Goal: Task Accomplishment & Management: Manage account settings

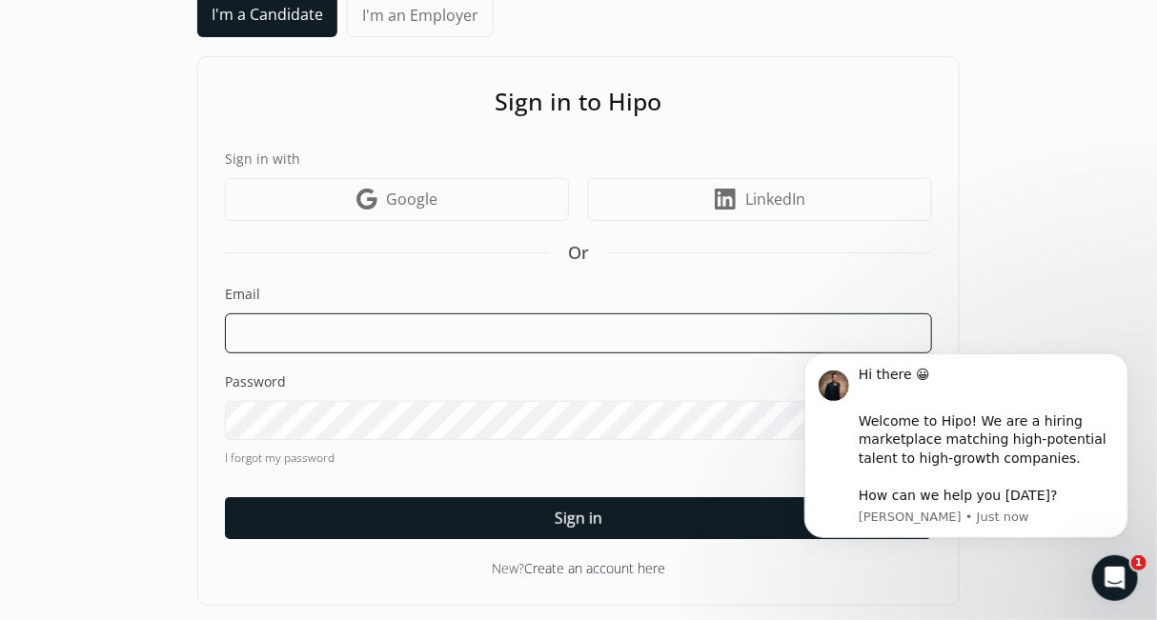
click at [549, 327] on input at bounding box center [578, 334] width 707 height 40
type input "[EMAIL_ADDRESS][DOMAIN_NAME]"
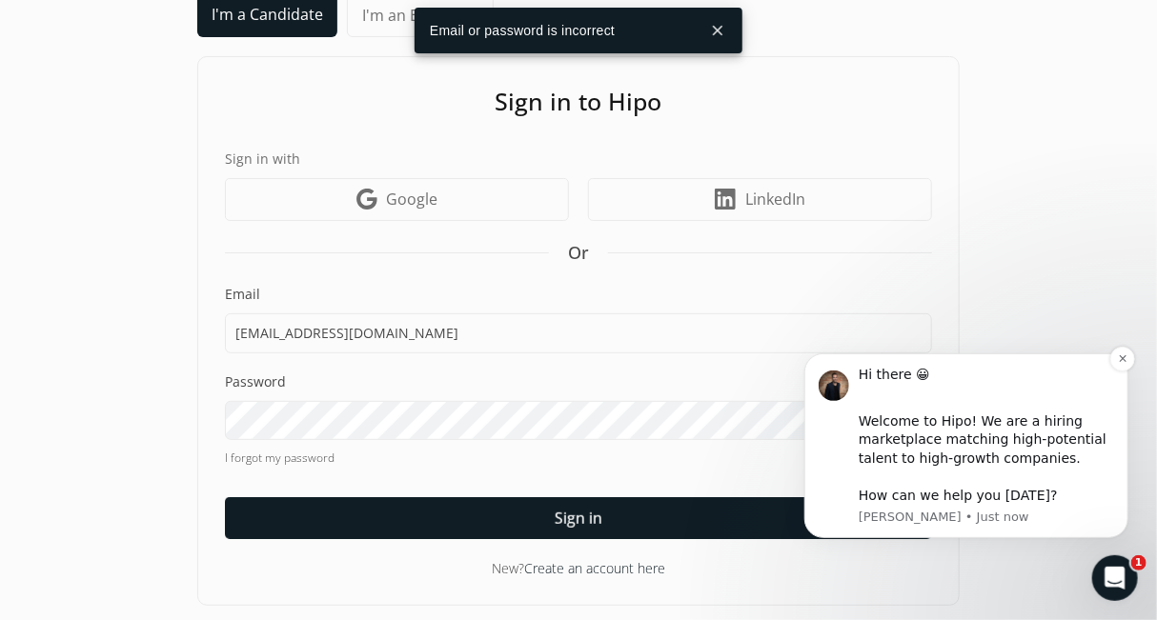
click at [1113, 370] on div "Hi there 😀 ​ Welcome to Hipo! We are a hiring marketplace matching high-potenti…" at bounding box center [965, 445] width 324 height 185
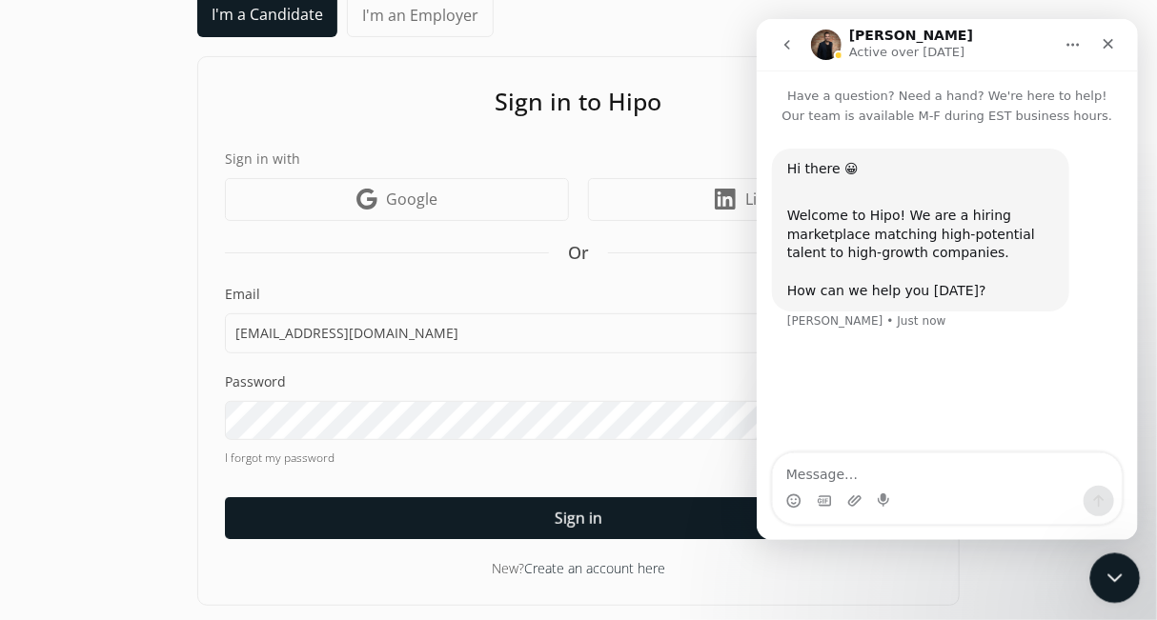
click at [1124, 563] on div "Close Intercom Messenger" at bounding box center [1112, 576] width 46 height 46
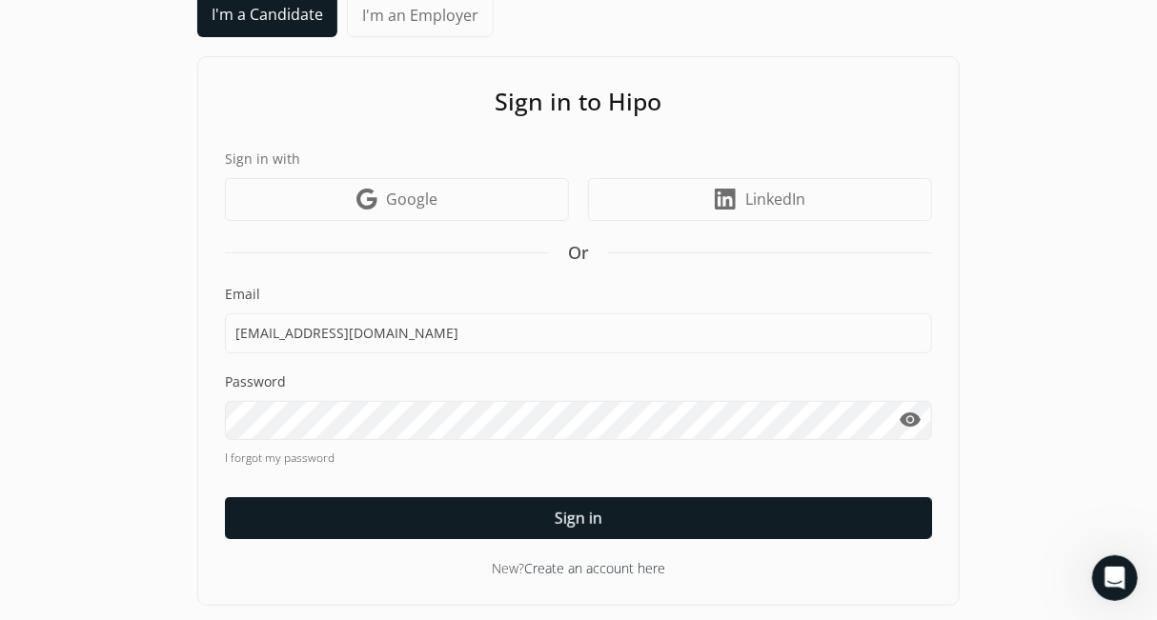
click at [225, 440] on div at bounding box center [225, 440] width 0 height 0
click at [904, 426] on span "visibility" at bounding box center [911, 420] width 23 height 23
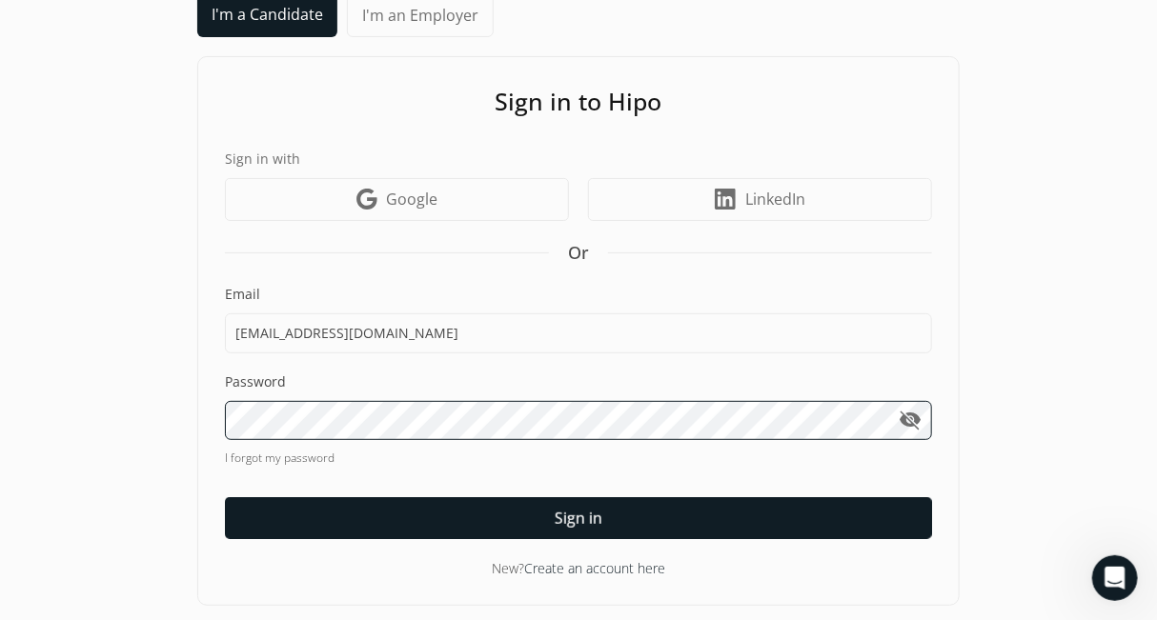
click at [65, 443] on div "I'm a Candidate I'm an Employer Sign in to Hipo Sign in with Google icon Google…" at bounding box center [578, 299] width 1119 height 613
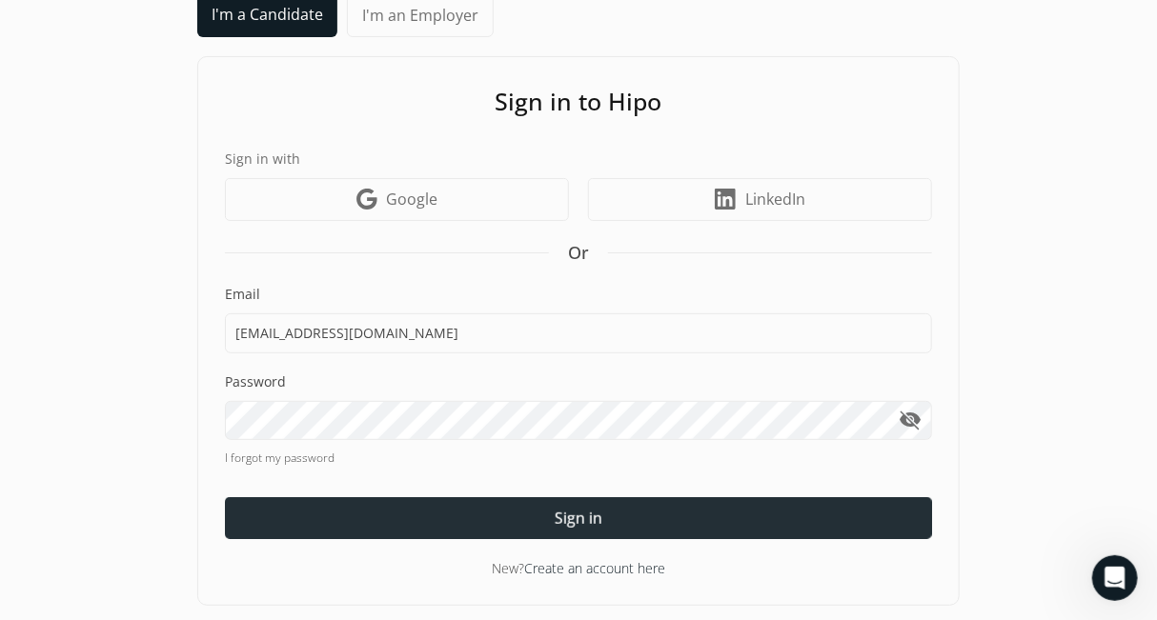
click at [333, 505] on div at bounding box center [578, 519] width 707 height 42
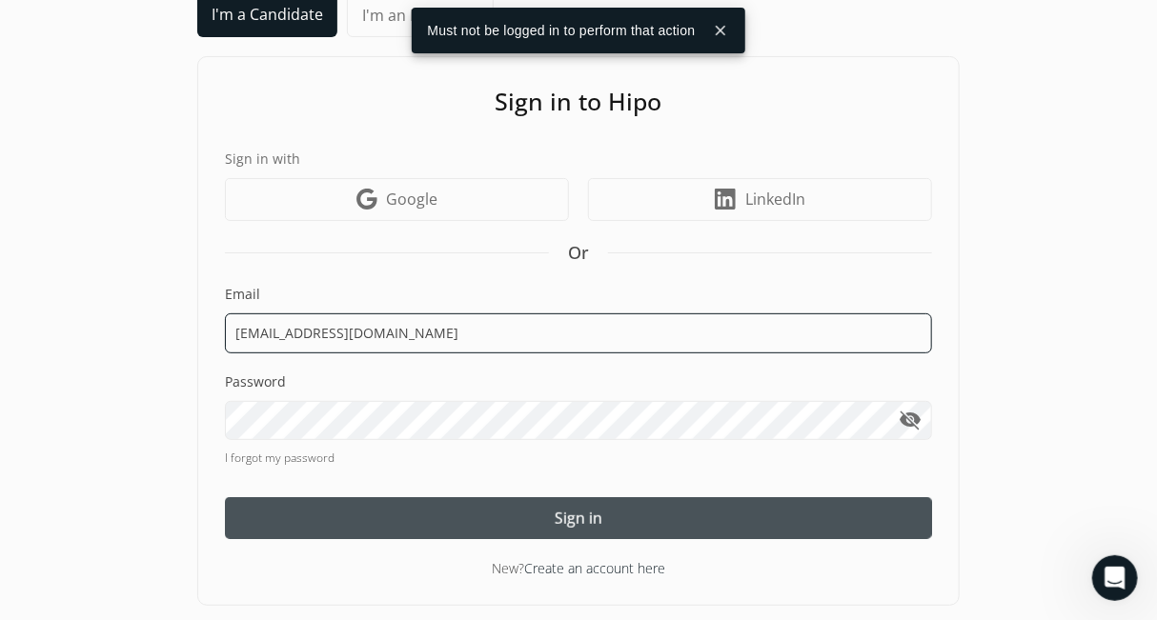
click at [556, 322] on input "[EMAIL_ADDRESS][DOMAIN_NAME]" at bounding box center [578, 334] width 707 height 40
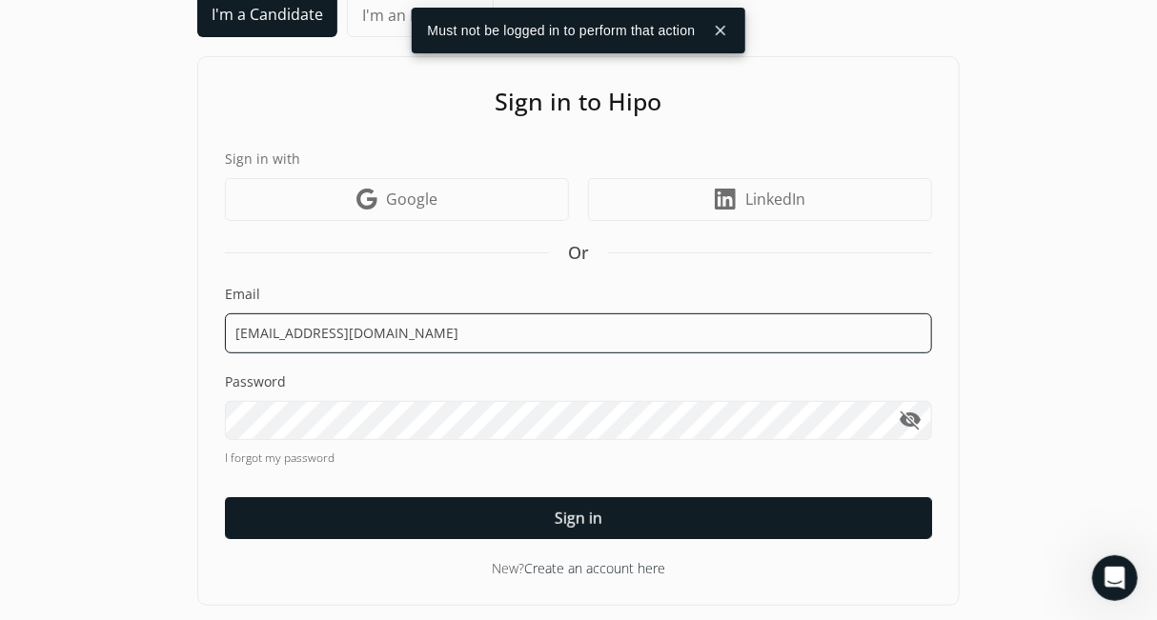
drag, startPoint x: 458, startPoint y: 318, endPoint x: 0, endPoint y: 288, distance: 458.5
click at [0, 288] on div "“Hire character. Train skill.” - [PERSON_NAME] About Us Pricing For Employers F…" at bounding box center [578, 259] width 1157 height 731
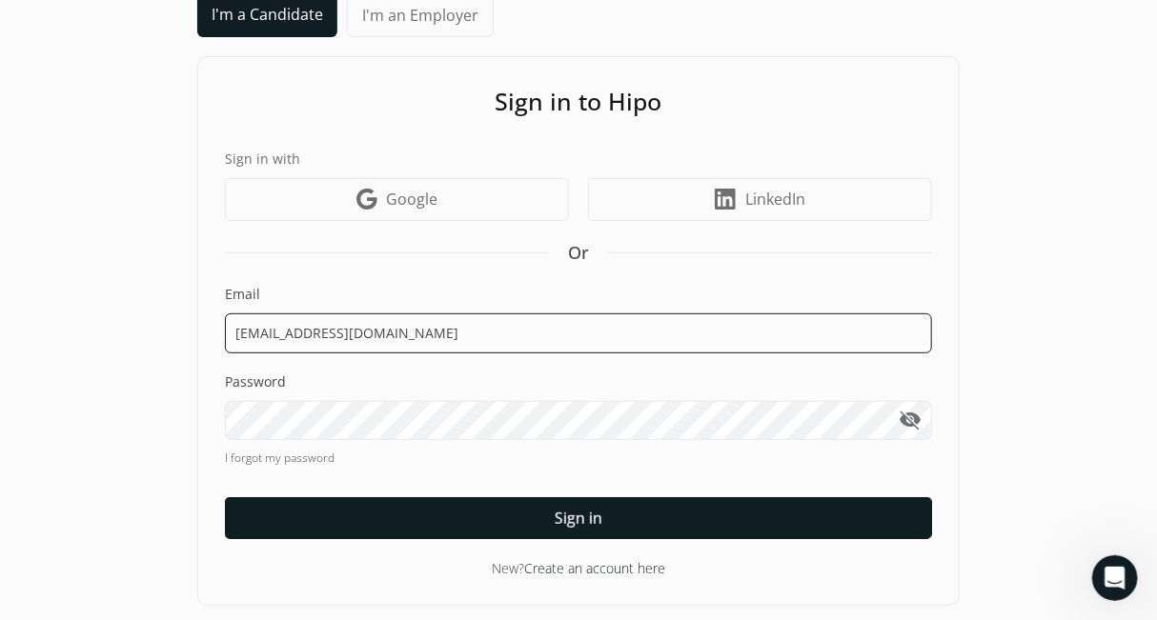
type input "[EMAIL_ADDRESS][DOMAIN_NAME]"
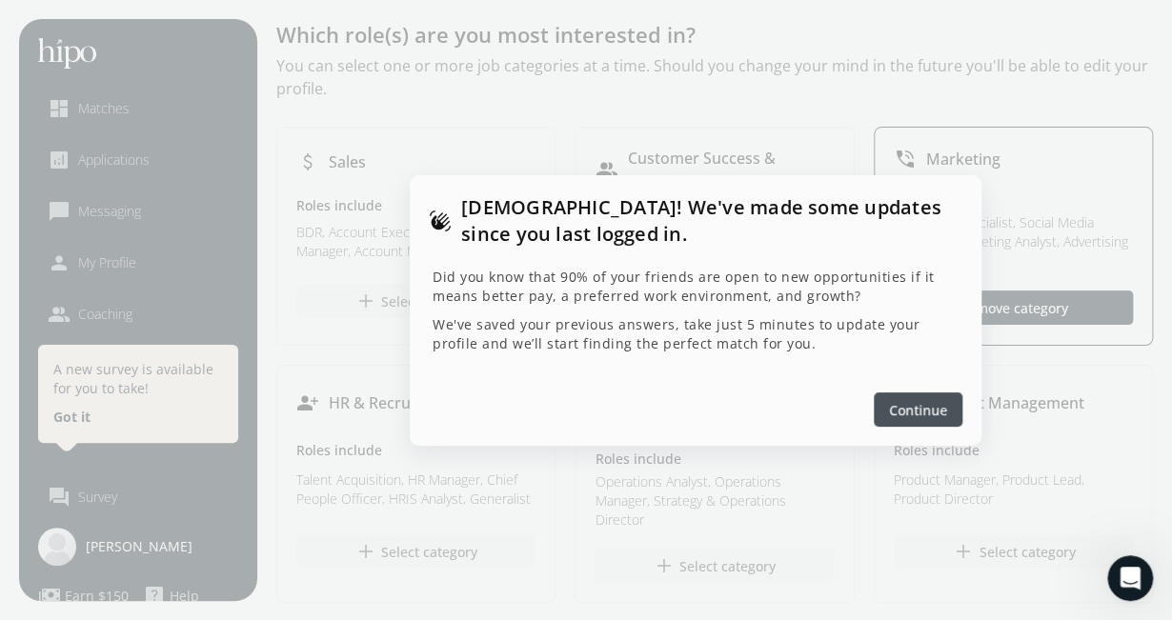
click at [922, 402] on span "Continue" at bounding box center [918, 409] width 58 height 20
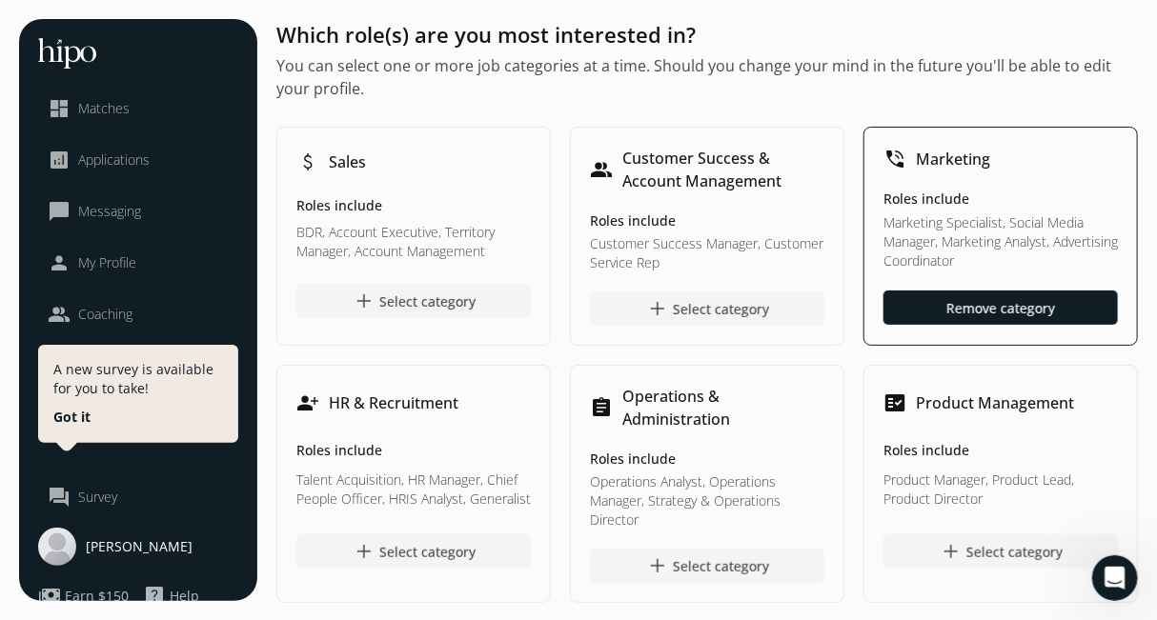
scroll to position [83, 0]
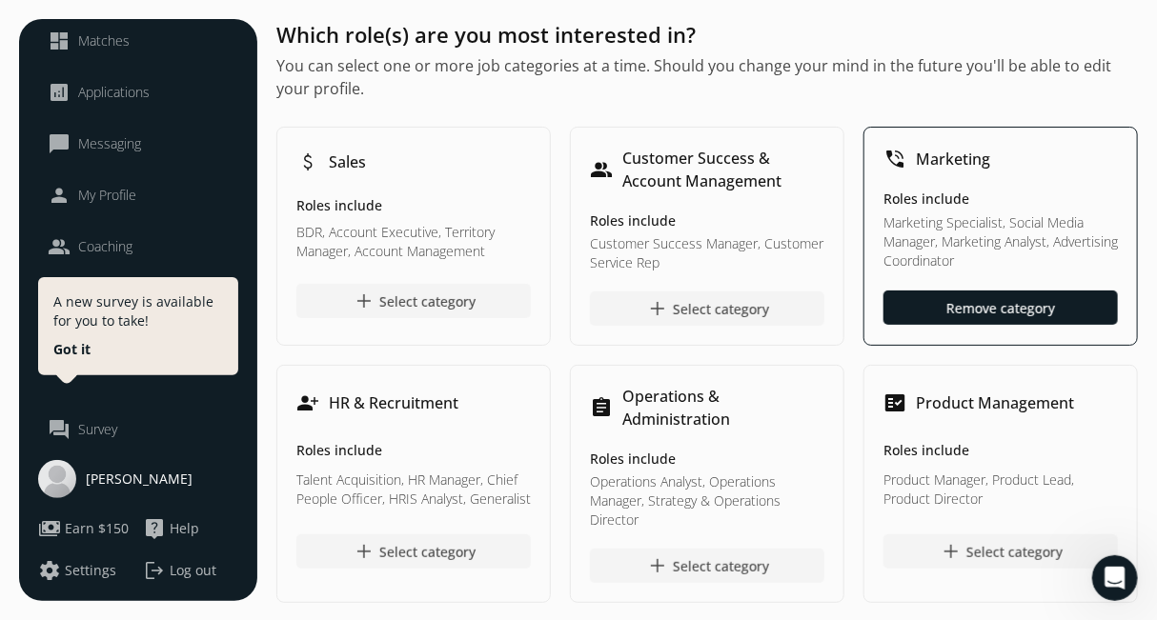
click at [145, 460] on div "[PERSON_NAME]" at bounding box center [138, 479] width 200 height 38
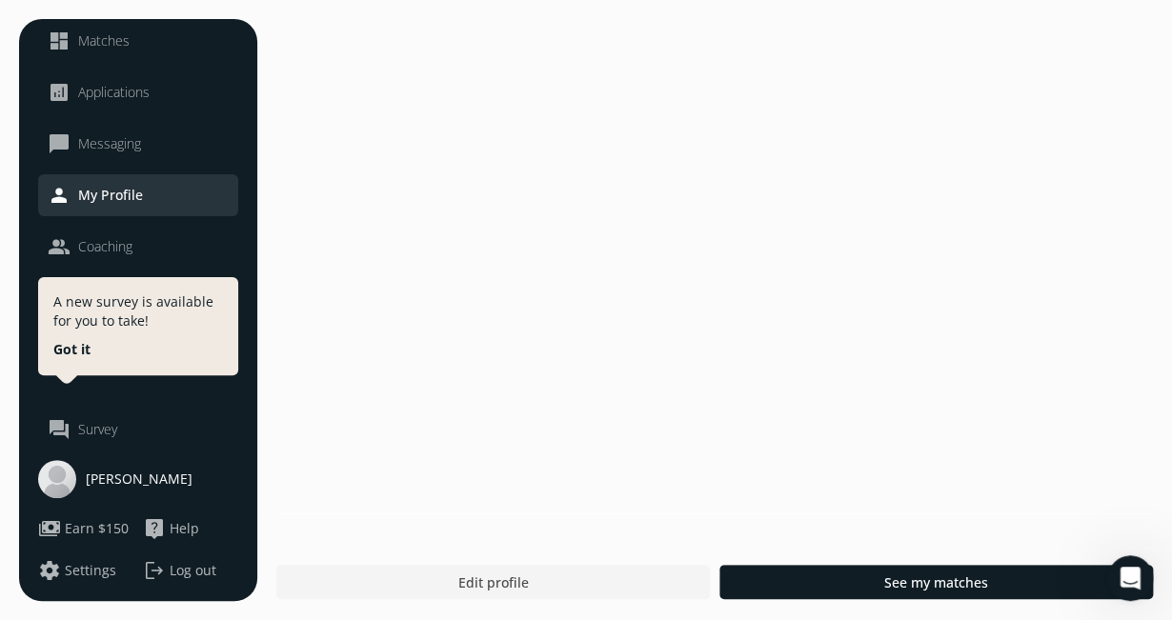
click at [76, 574] on span "Settings" at bounding box center [90, 570] width 51 height 19
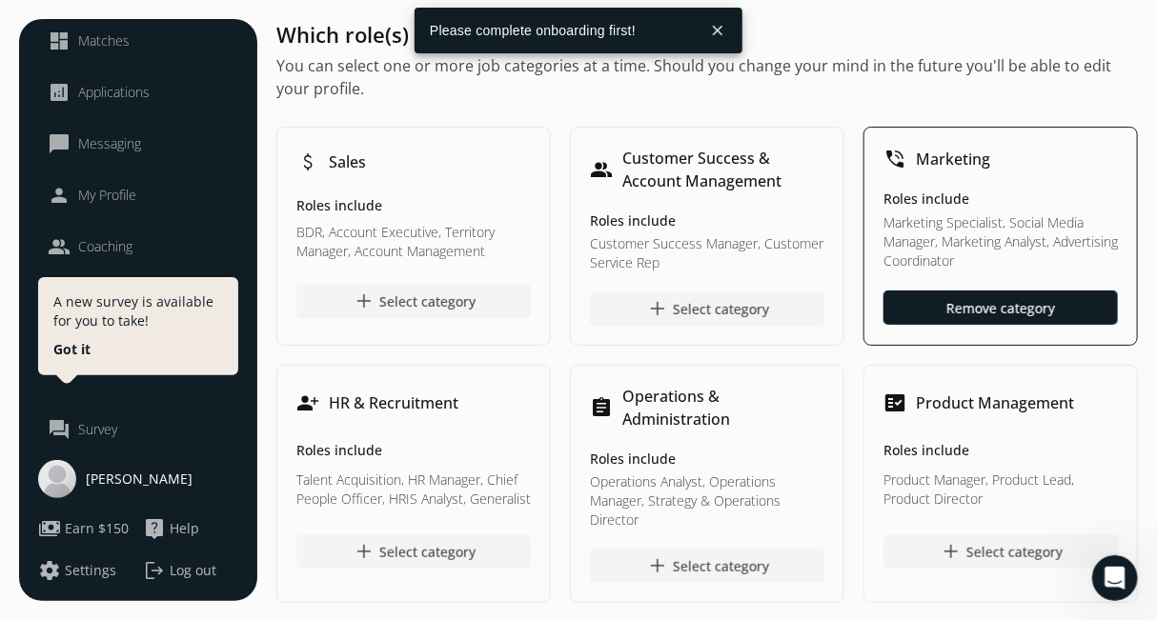
click at [76, 574] on span "Settings" at bounding box center [90, 570] width 51 height 19
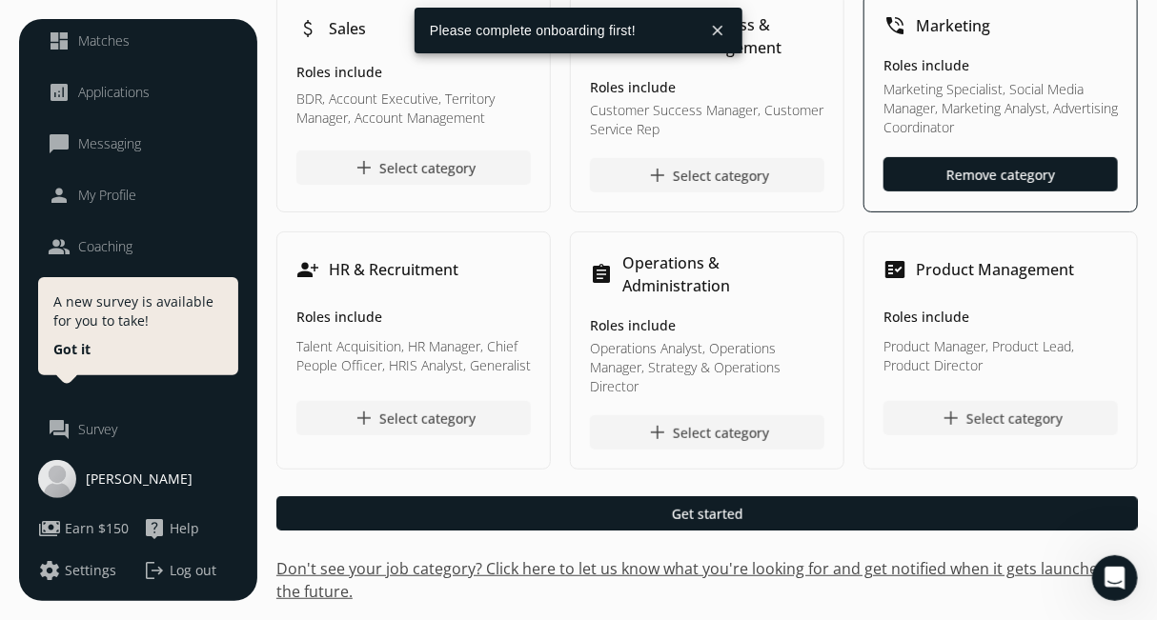
click at [72, 578] on span "Settings" at bounding box center [90, 570] width 51 height 19
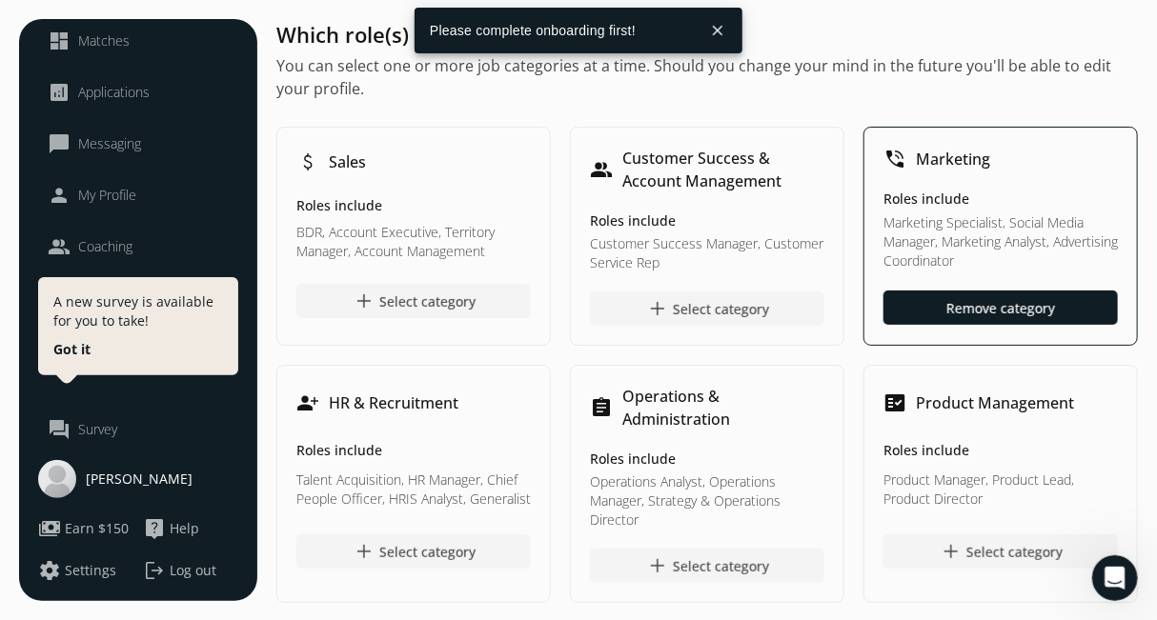
click at [58, 340] on button "Got it" at bounding box center [71, 349] width 37 height 19
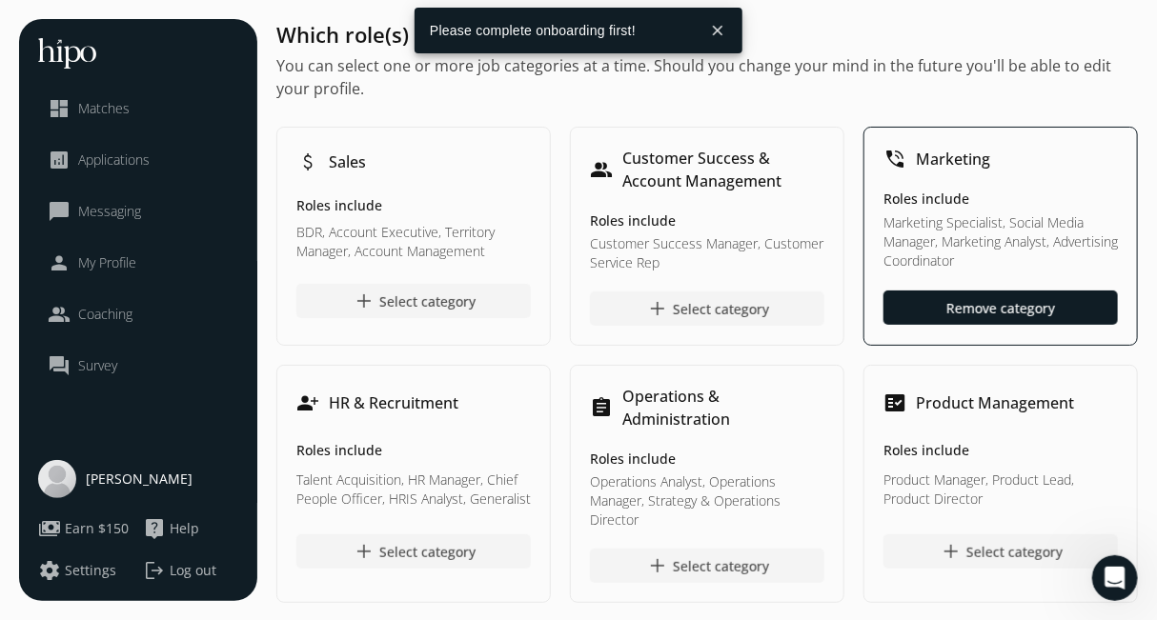
click at [724, 32] on button "close" at bounding box center [718, 30] width 34 height 34
click at [722, 41] on button "close" at bounding box center [718, 30] width 34 height 34
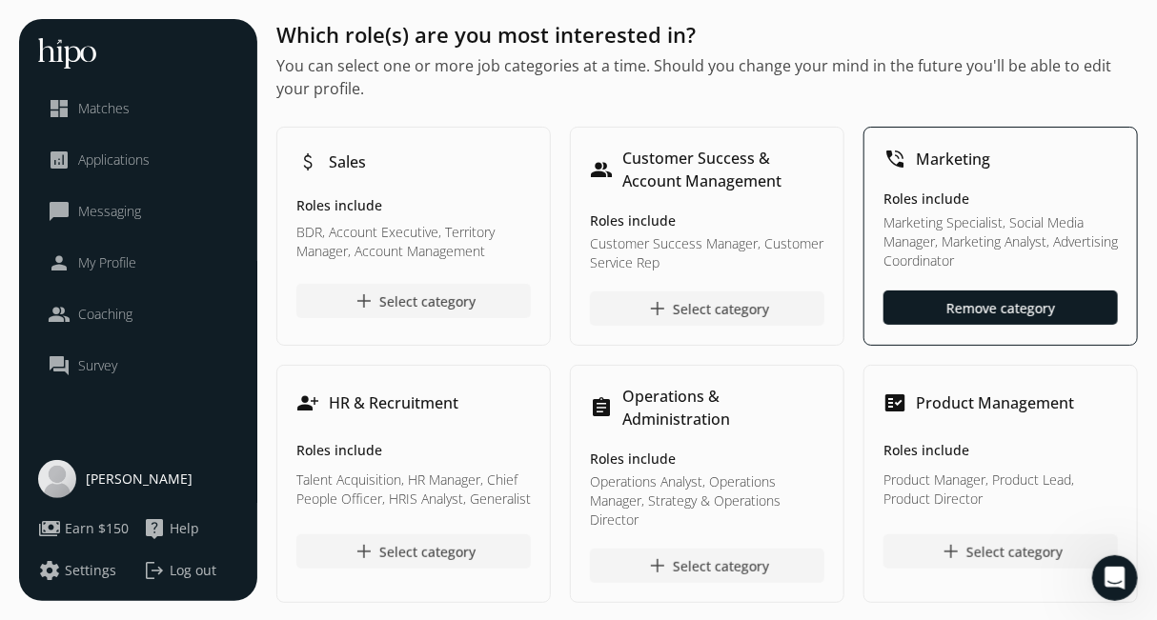
click at [99, 563] on span "Settings" at bounding box center [90, 570] width 51 height 19
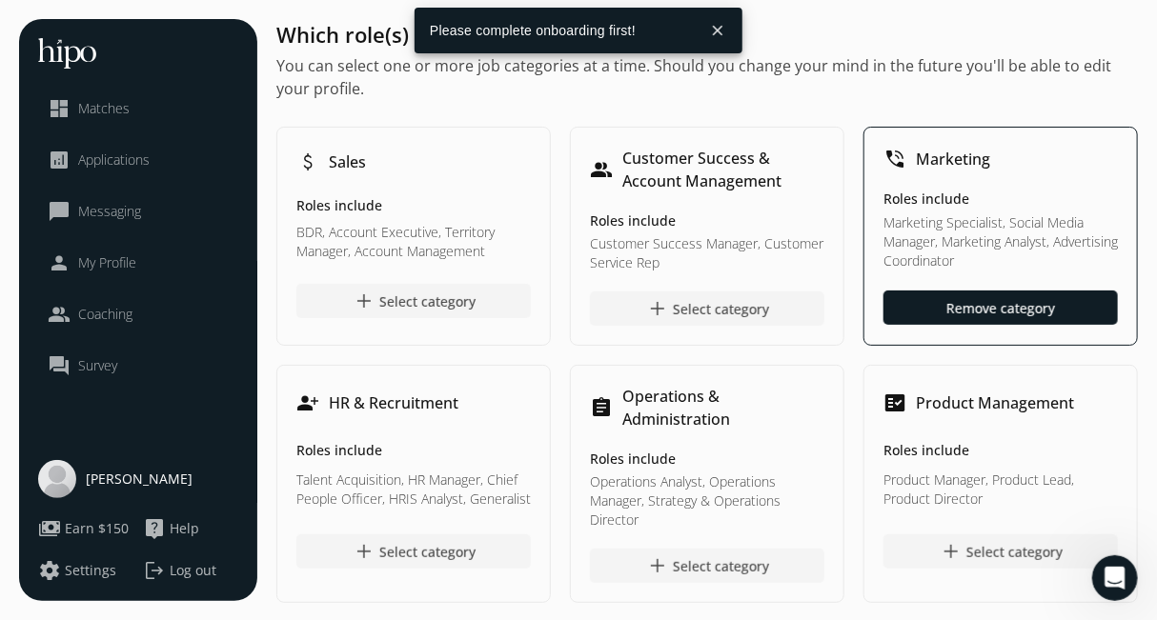
click at [568, 32] on div "Please complete onboarding first!" at bounding box center [558, 31] width 286 height 46
click at [942, 296] on div at bounding box center [1001, 308] width 234 height 34
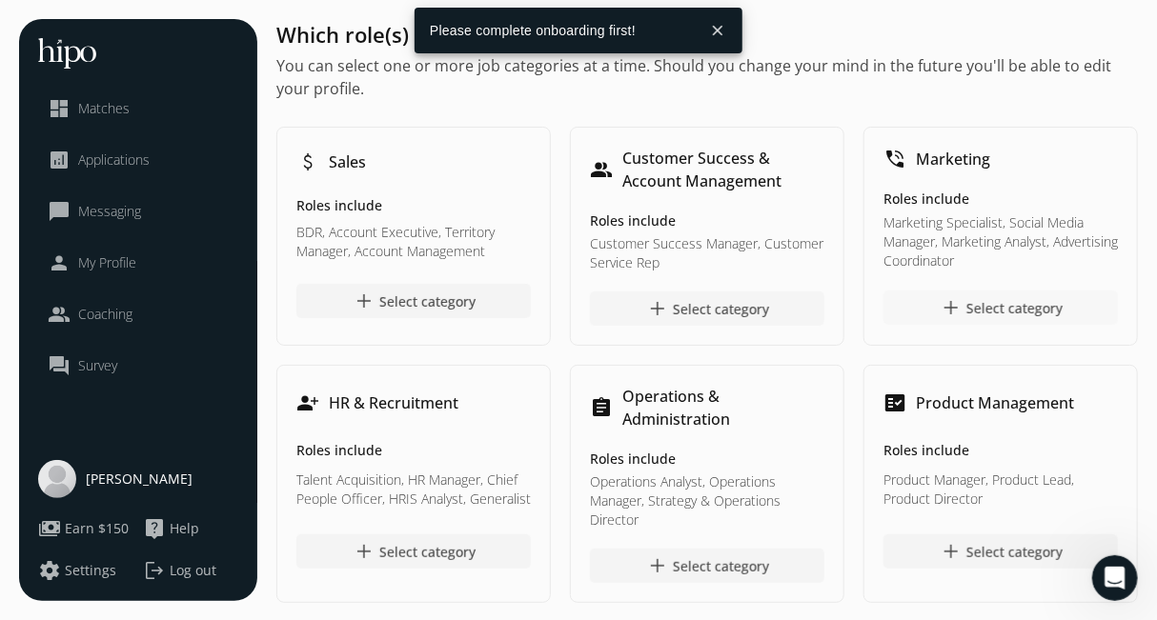
scroll to position [133, 0]
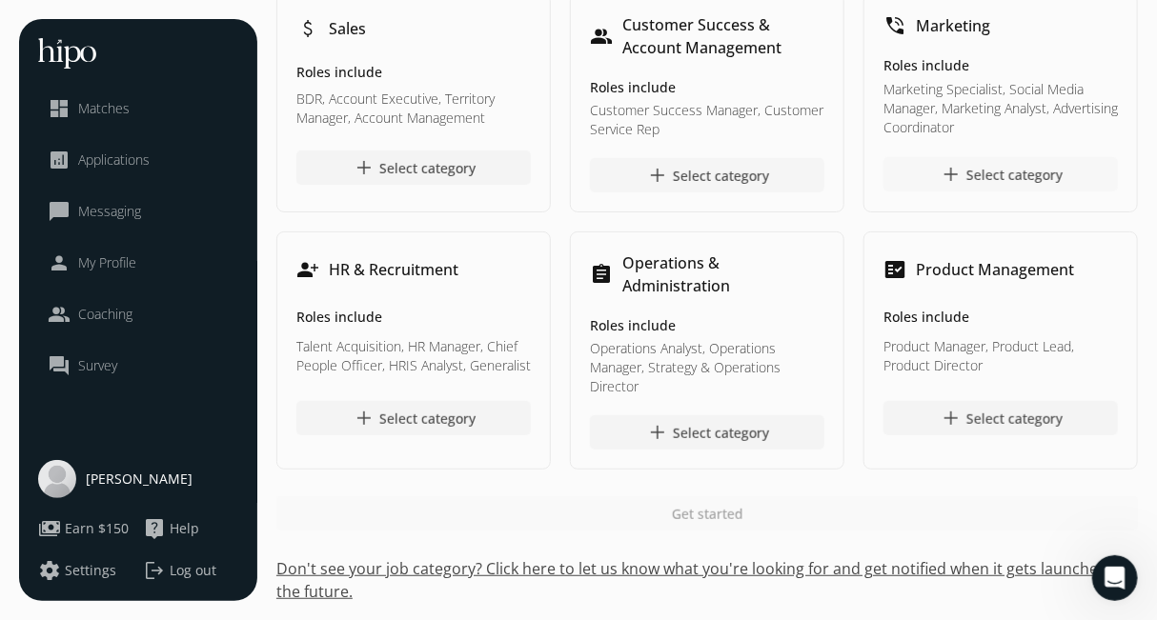
click at [765, 182] on div "add Select category" at bounding box center [707, 175] width 123 height 23
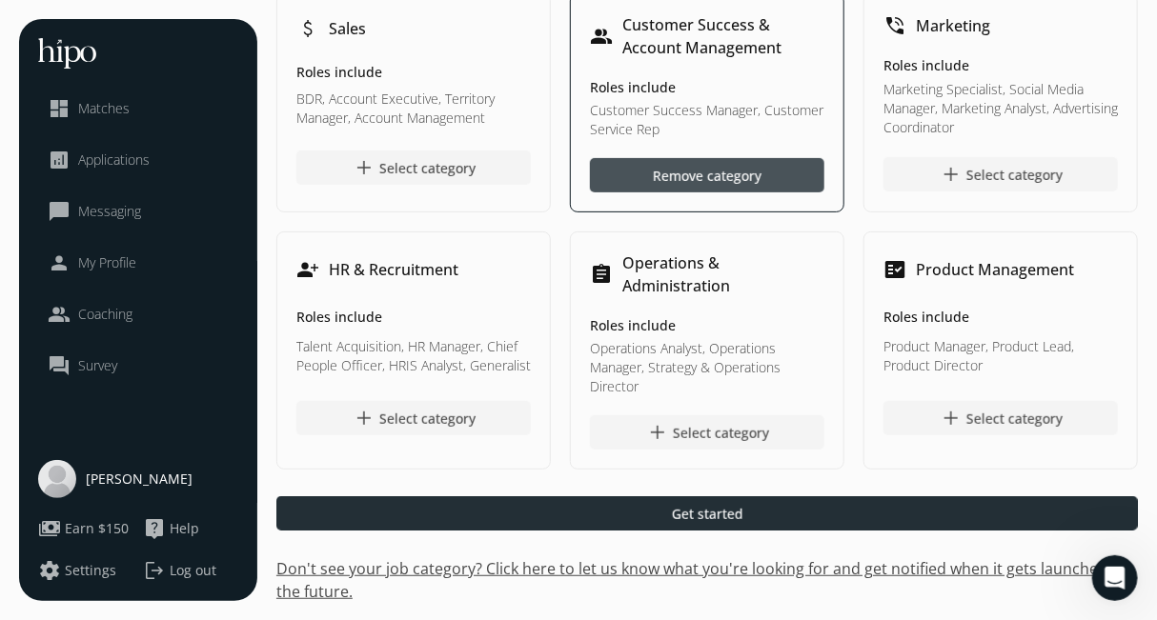
click at [693, 519] on span "Get started" at bounding box center [707, 514] width 71 height 20
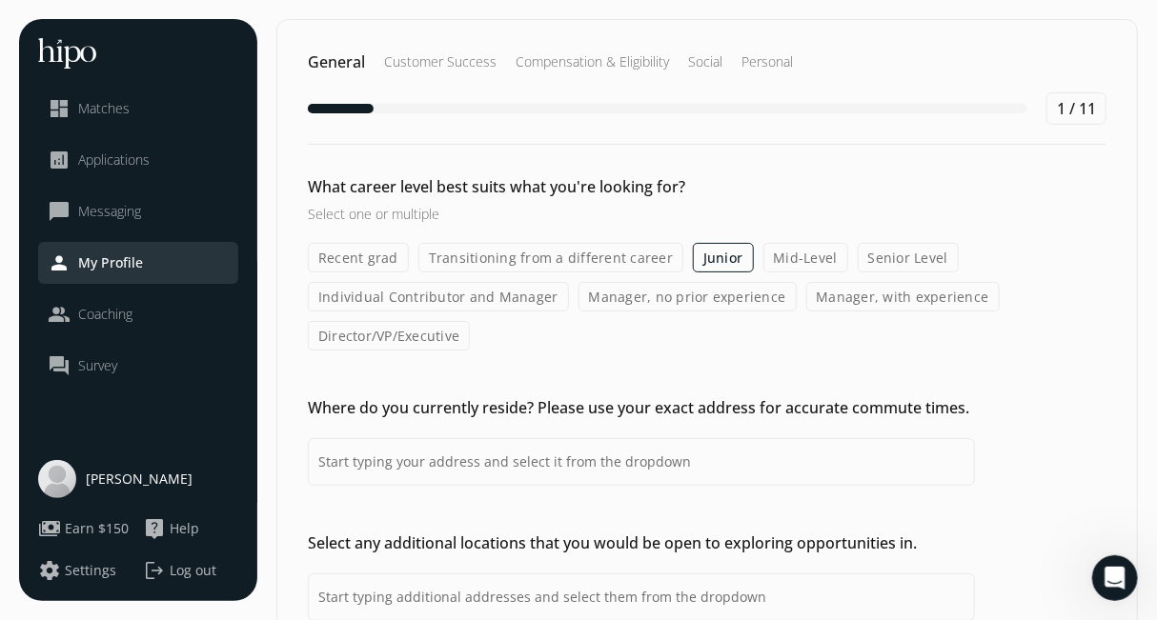
click at [83, 571] on span "Settings" at bounding box center [90, 570] width 51 height 19
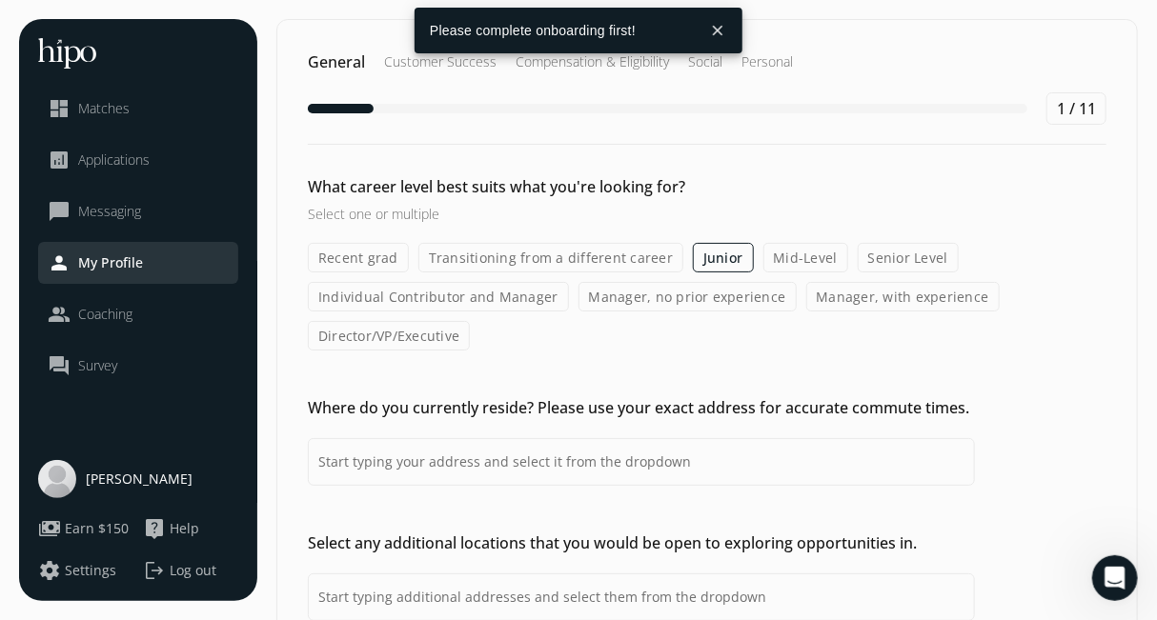
click at [713, 24] on button "close" at bounding box center [718, 30] width 34 height 34
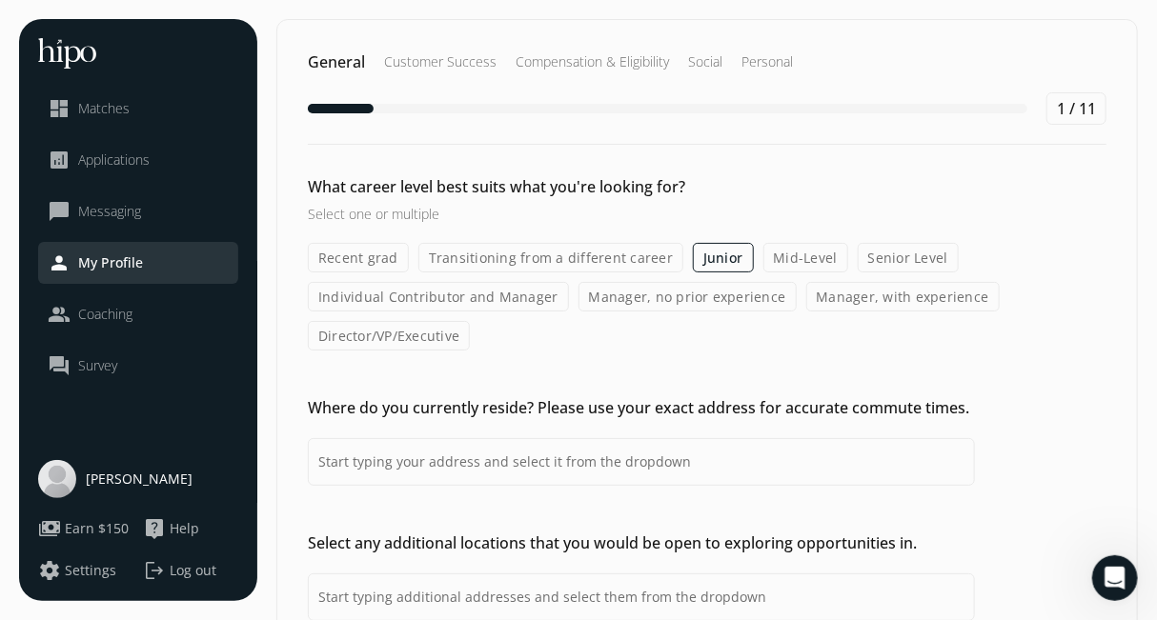
click at [337, 258] on label "Recent grad" at bounding box center [358, 258] width 101 height 30
click at [0, 0] on input "Recent grad" at bounding box center [0, 0] width 0 height 0
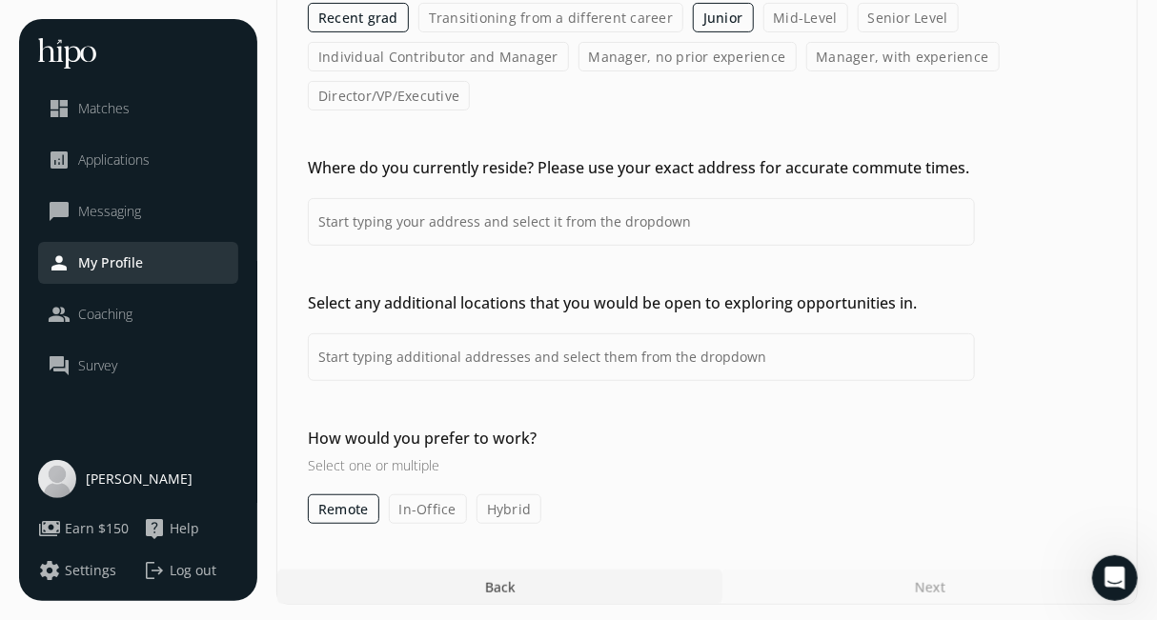
click at [870, 575] on div "Next" at bounding box center [929, 587] width 415 height 34
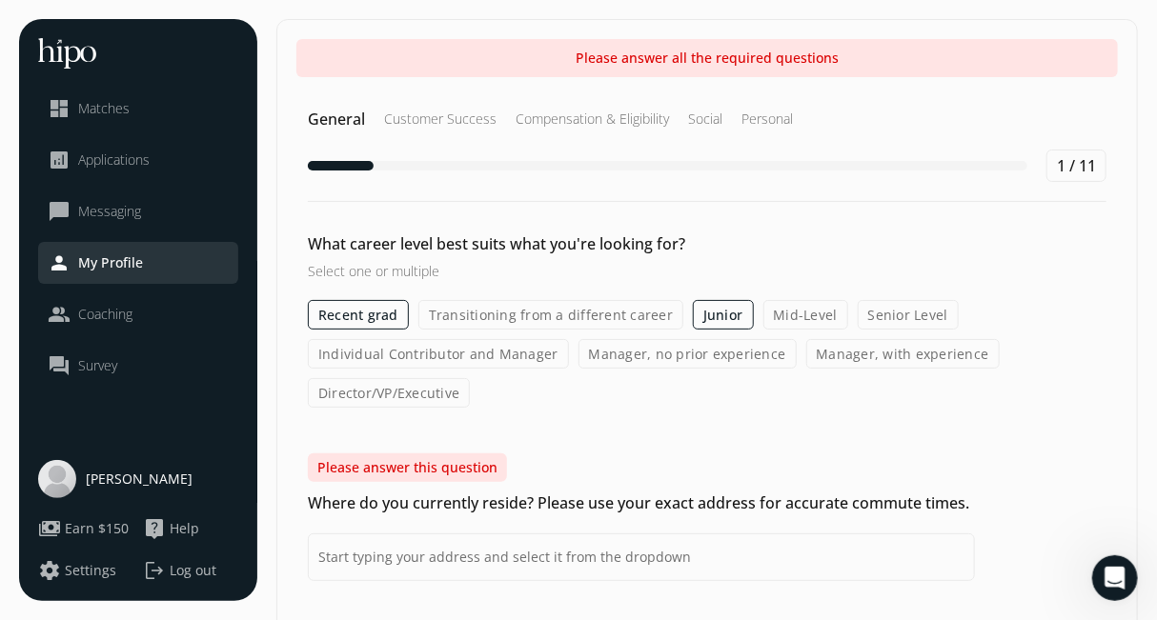
scroll to position [34, 0]
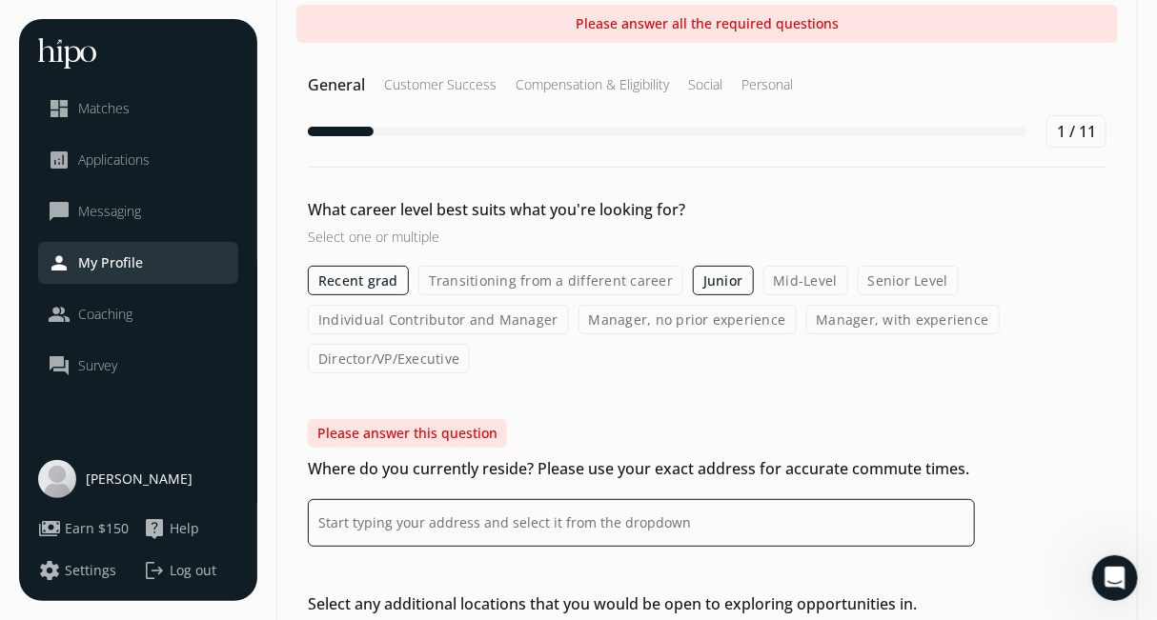
click at [518, 516] on input at bounding box center [641, 523] width 667 height 48
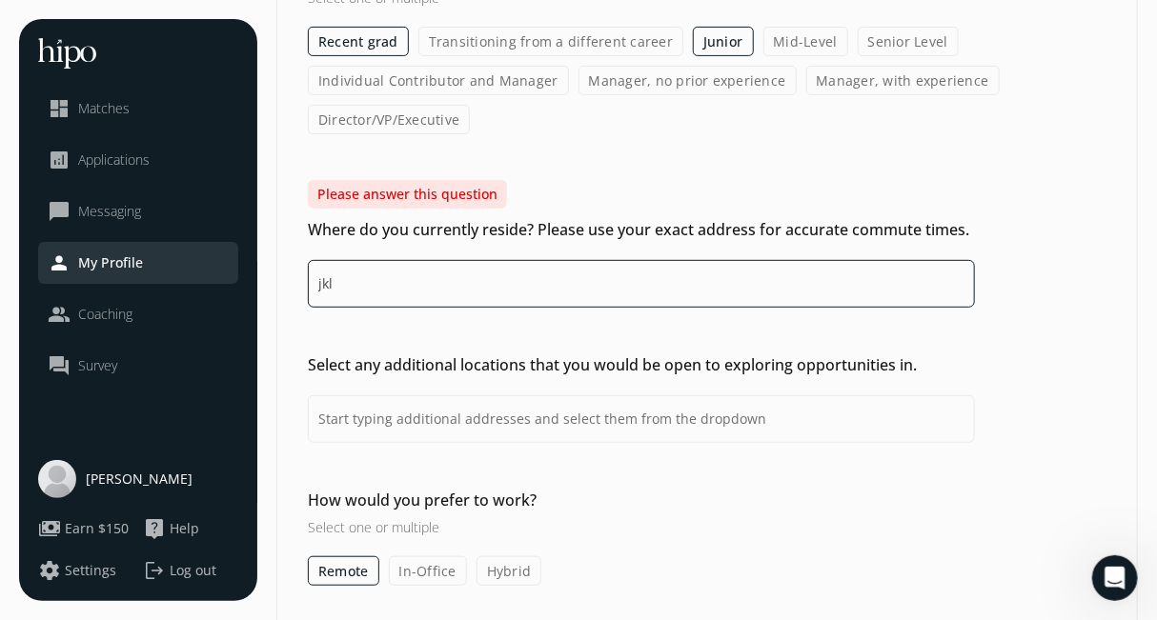
scroll to position [280, 0]
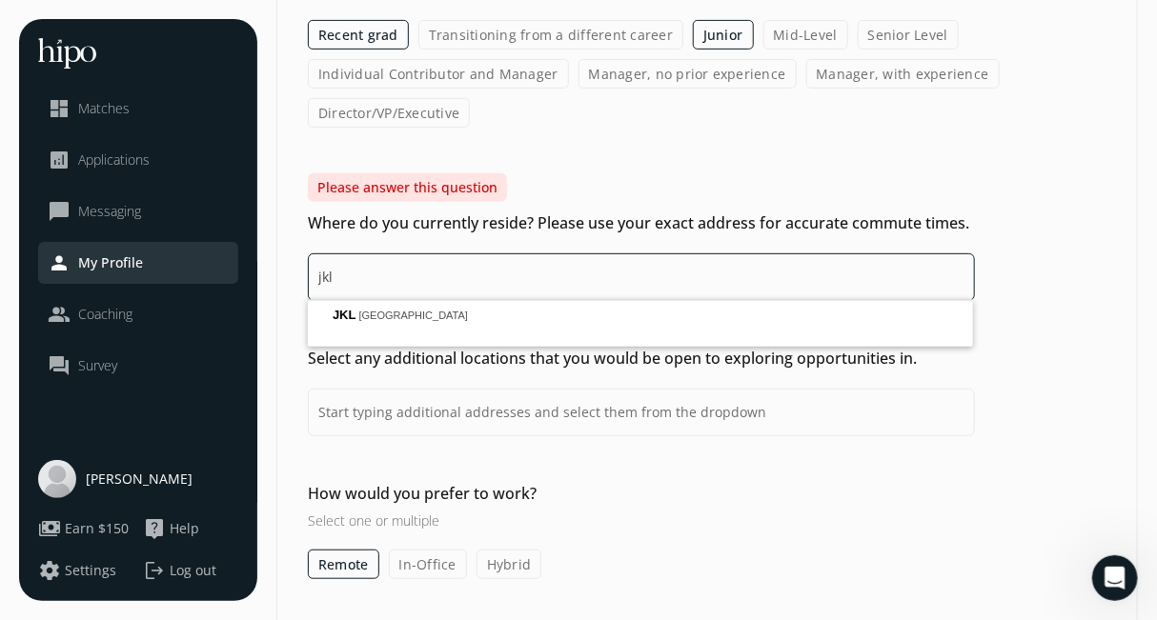
type input "jkl"
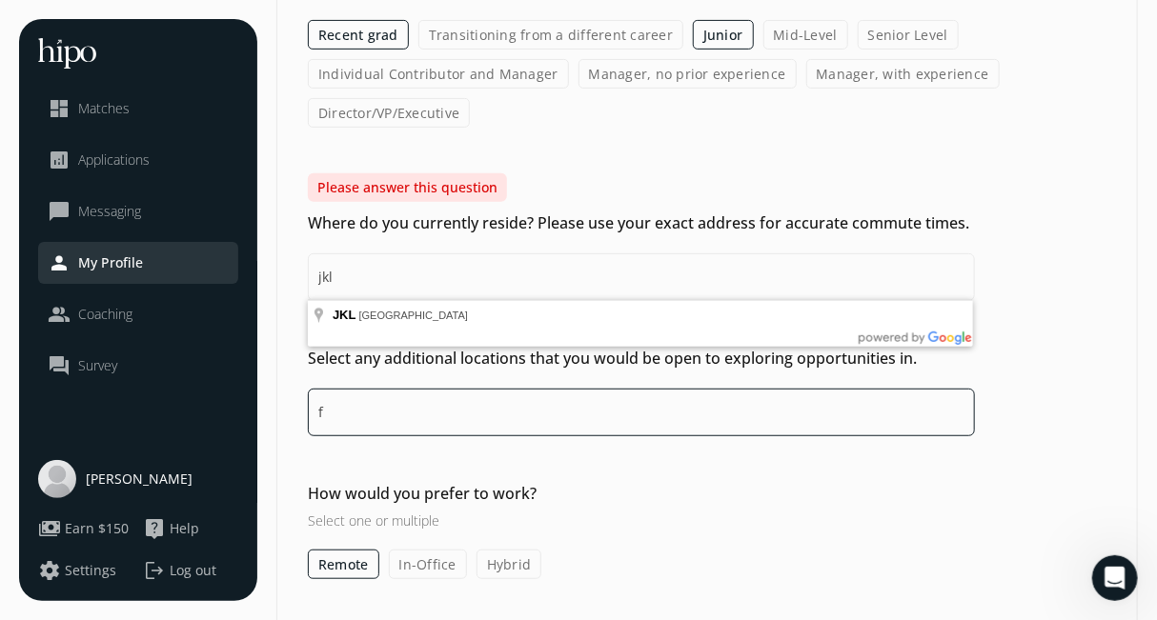
click at [587, 413] on input "f" at bounding box center [641, 413] width 667 height 48
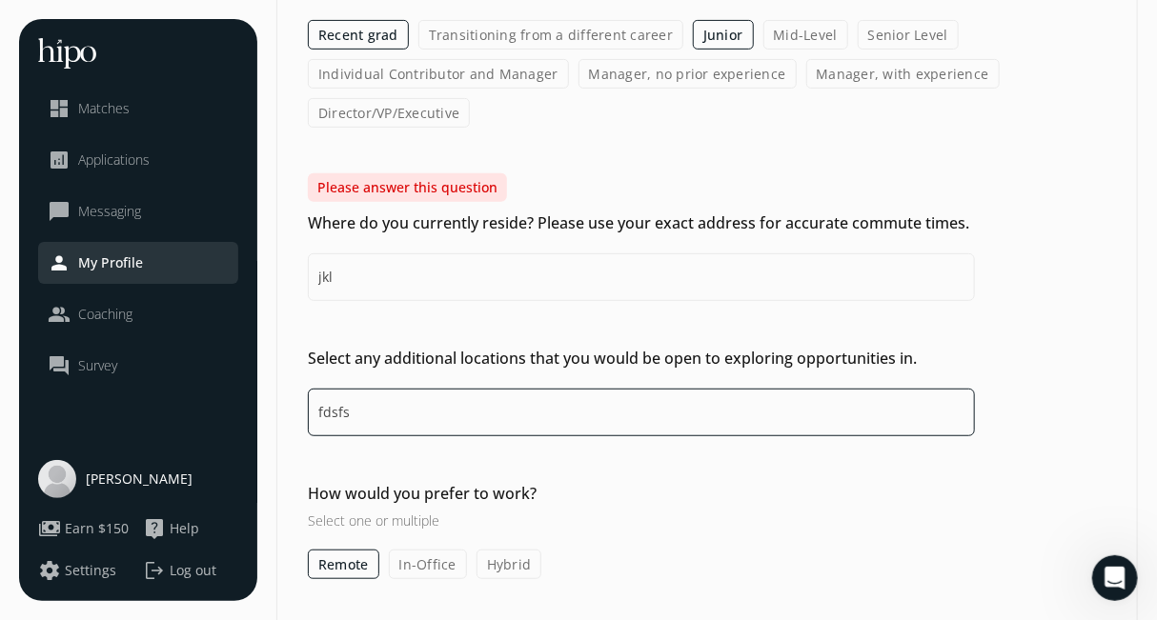
type input "fdsfs"
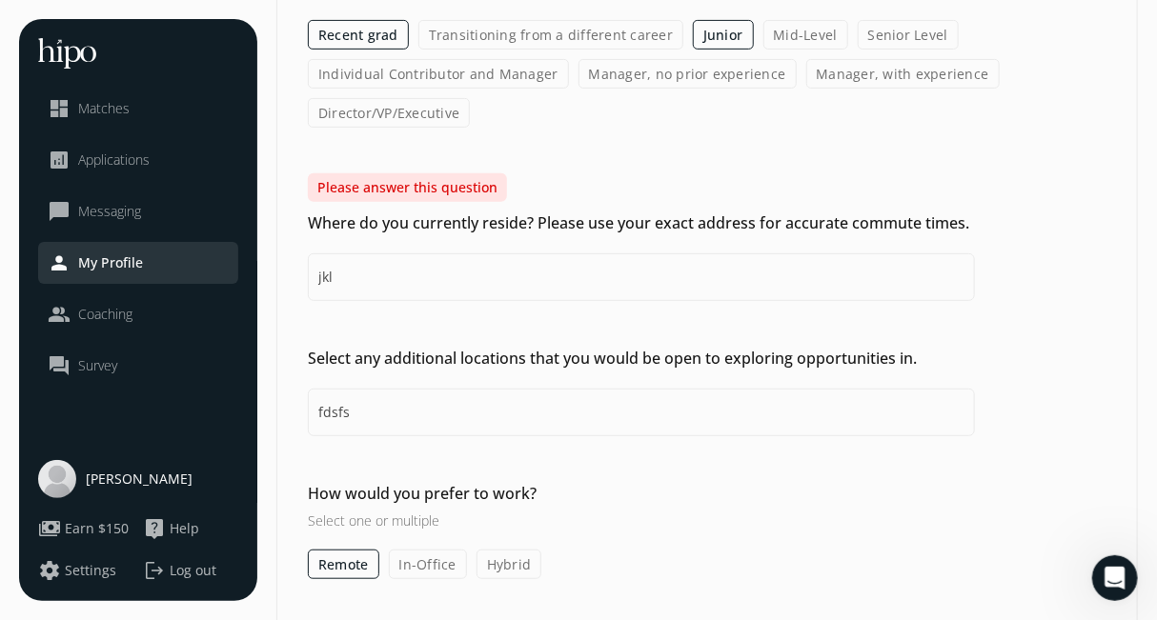
click at [465, 485] on h2 "How would you prefer to work?" at bounding box center [641, 493] width 667 height 23
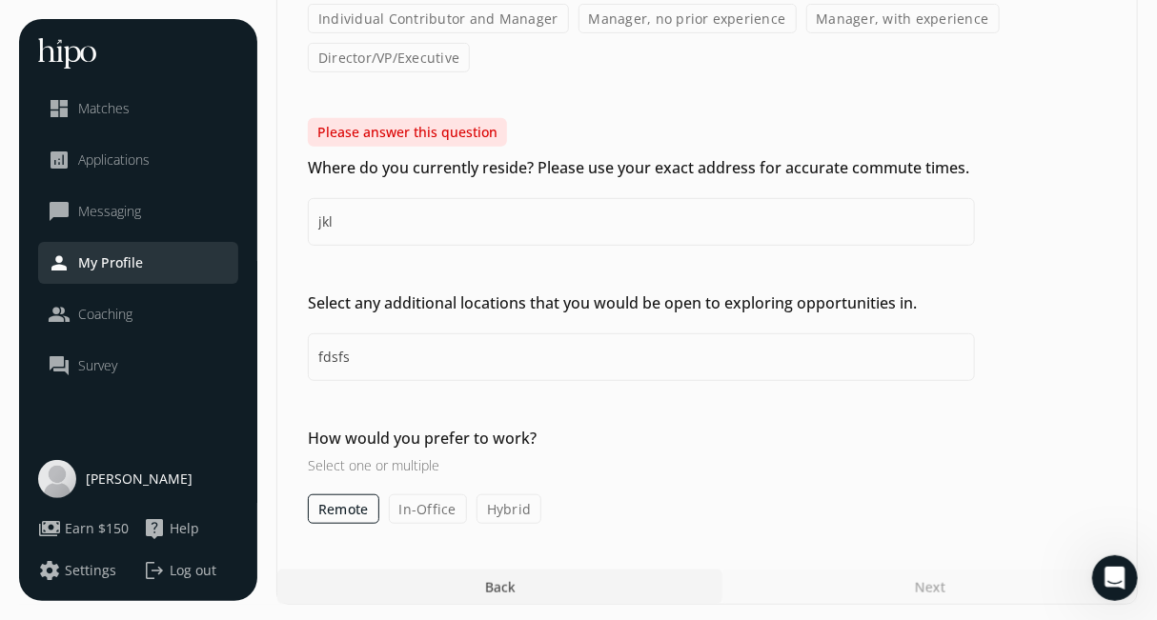
click at [968, 606] on div "“Strive not to be a success, but rather to be of value.” – [PERSON_NAME] menu c…" at bounding box center [578, 144] width 1157 height 960
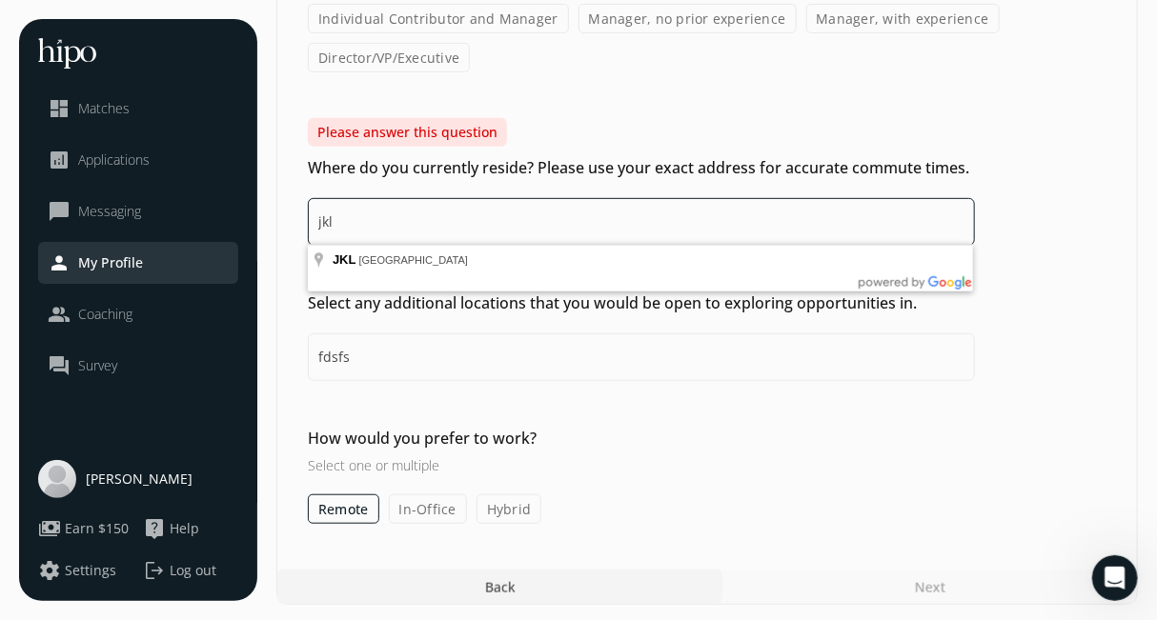
click at [414, 207] on input "jkl" at bounding box center [641, 222] width 667 height 48
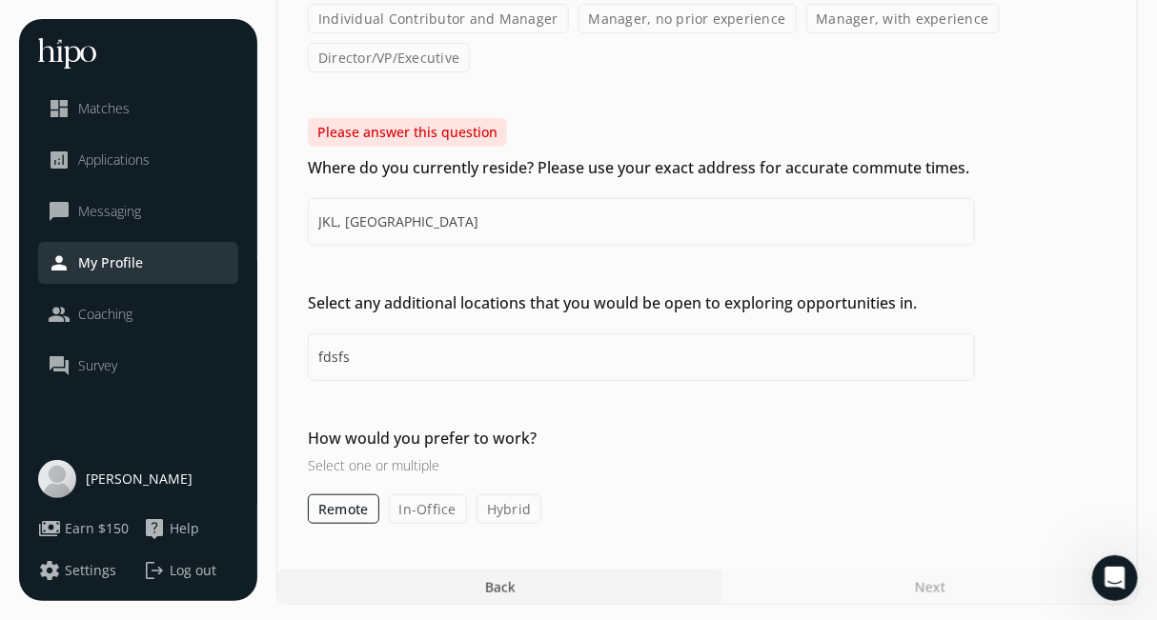
type input "[GEOGRAPHIC_DATA], [GEOGRAPHIC_DATA]"
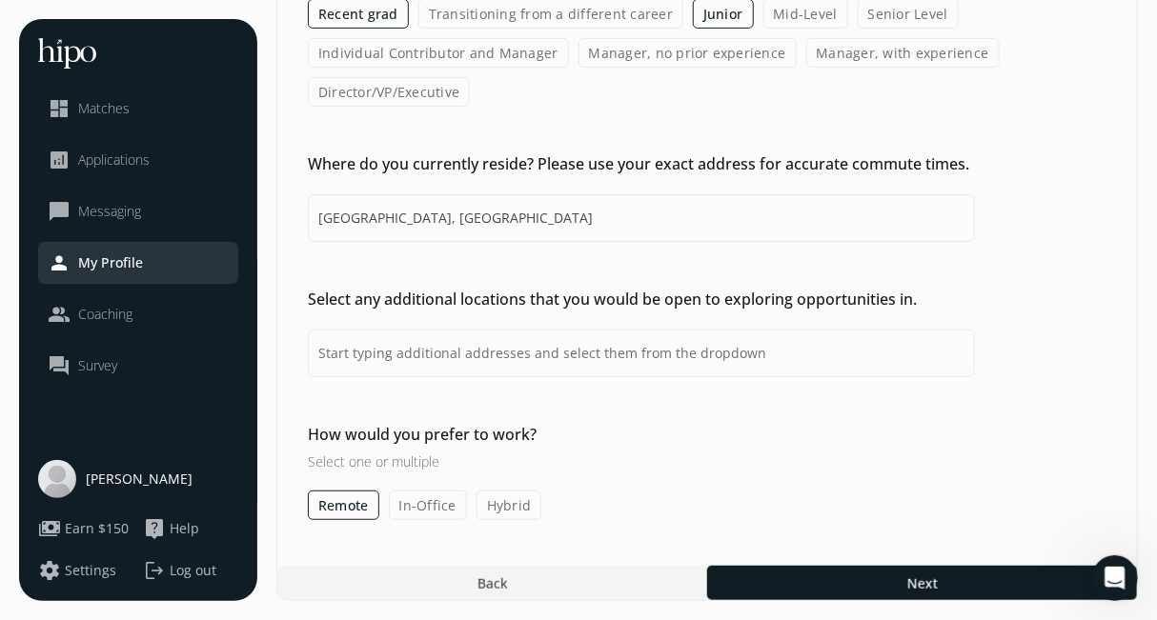
scroll to position [240, 0]
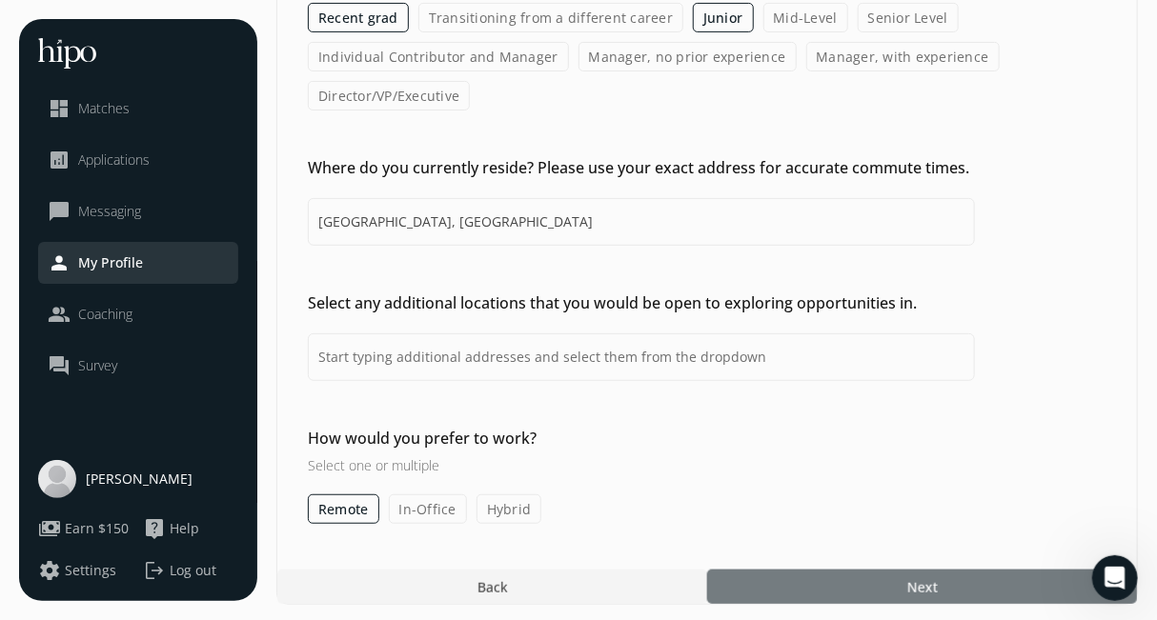
click at [832, 588] on div at bounding box center [922, 587] width 430 height 34
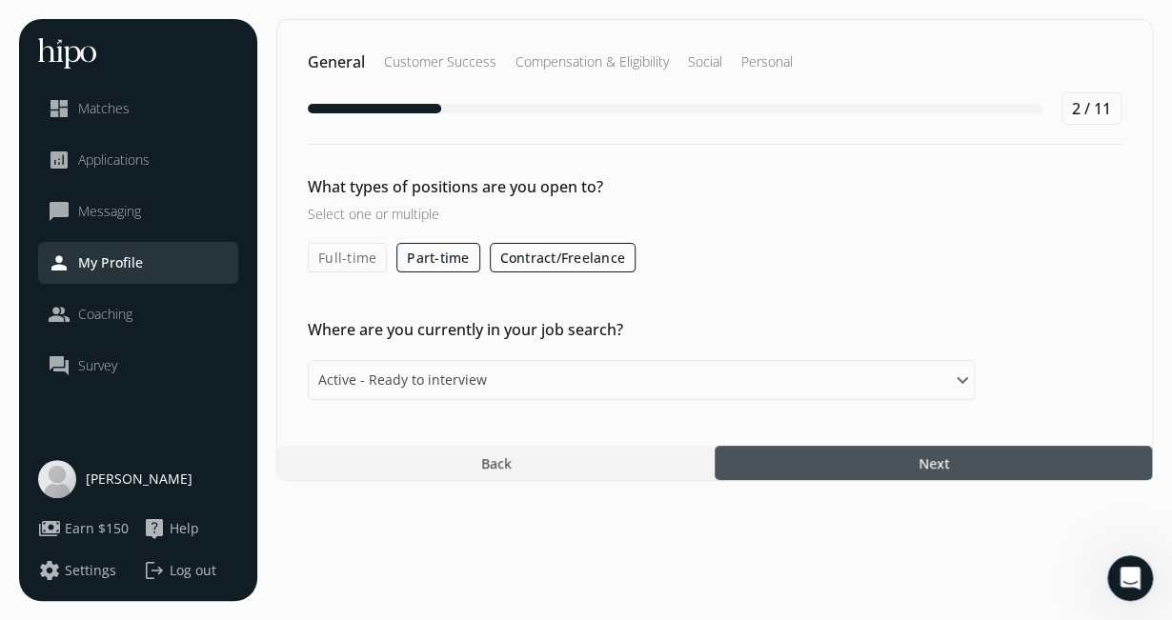
click at [525, 251] on label "Contract/Freelance" at bounding box center [563, 258] width 147 height 30
click at [0, 0] on input "Contract/Freelance" at bounding box center [0, 0] width 0 height 0
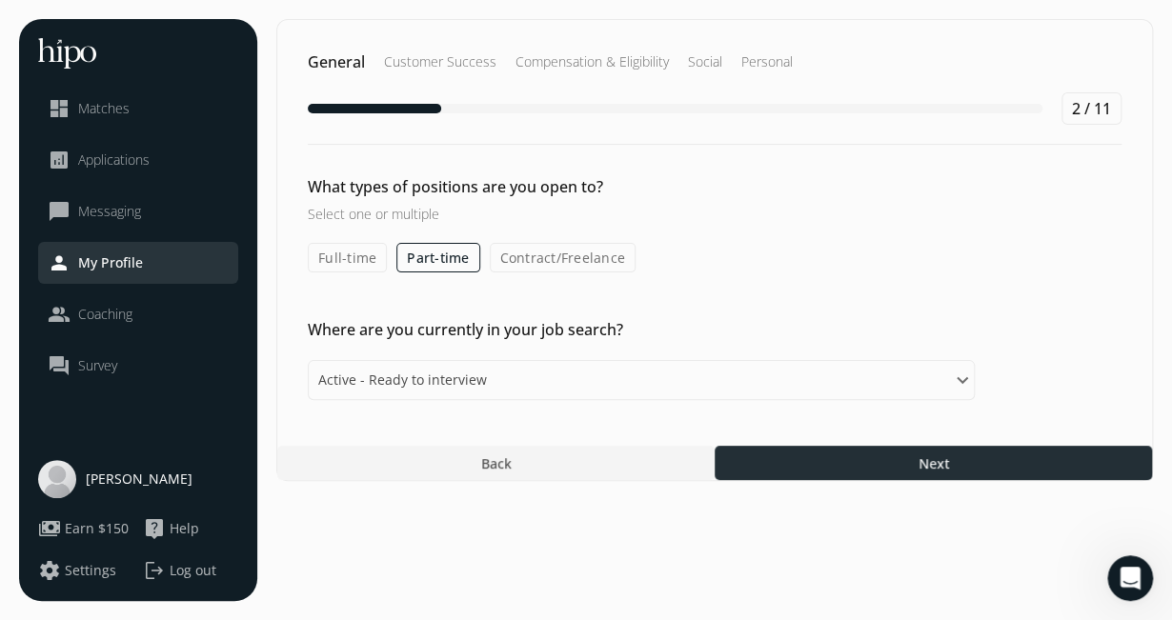
click at [797, 472] on div at bounding box center [933, 463] width 437 height 34
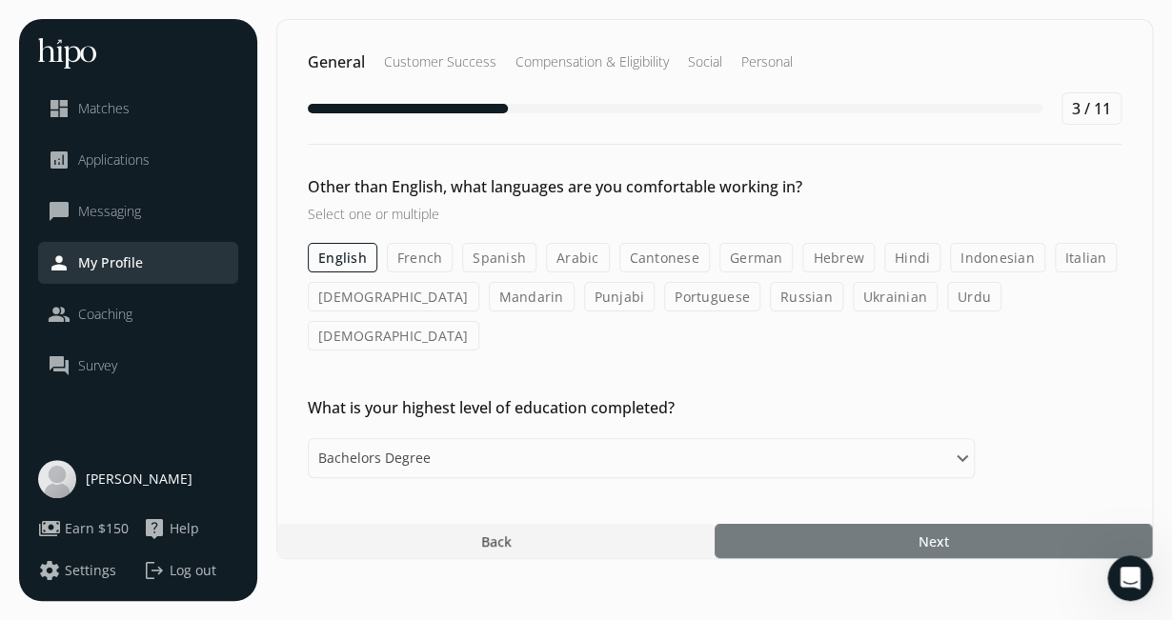
click at [820, 524] on div at bounding box center [933, 541] width 437 height 34
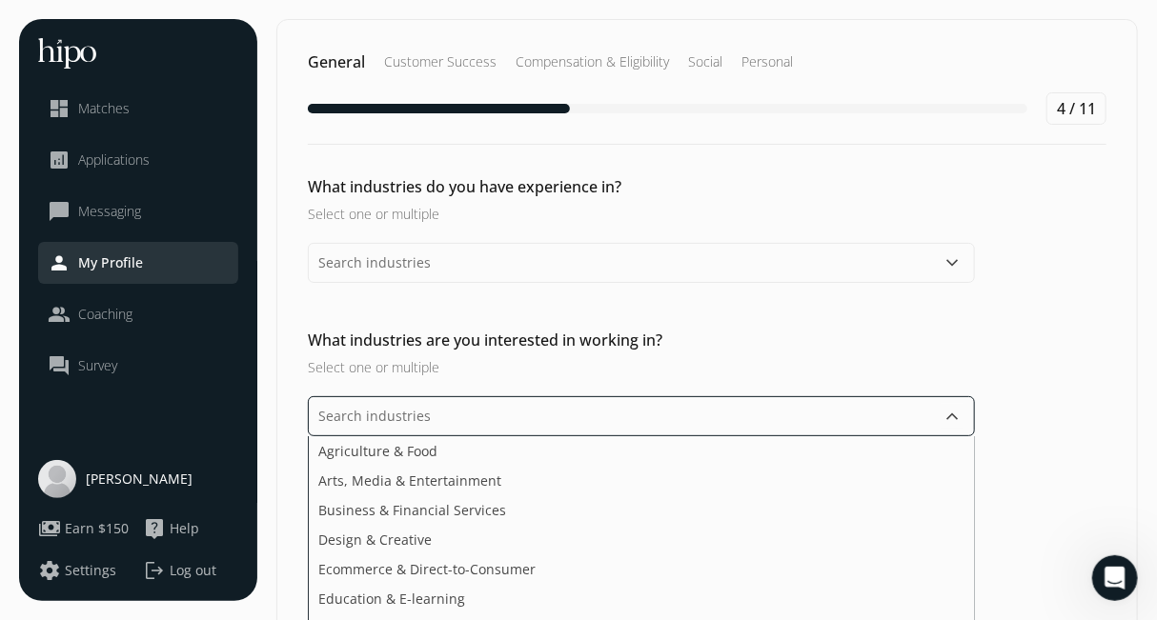
click at [639, 416] on input "text" at bounding box center [641, 417] width 667 height 40
click at [530, 584] on li "Ecommerce & Direct-to-Consumer" at bounding box center [641, 599] width 665 height 30
click at [524, 496] on li "Arts, Media & Entertainment" at bounding box center [641, 511] width 665 height 30
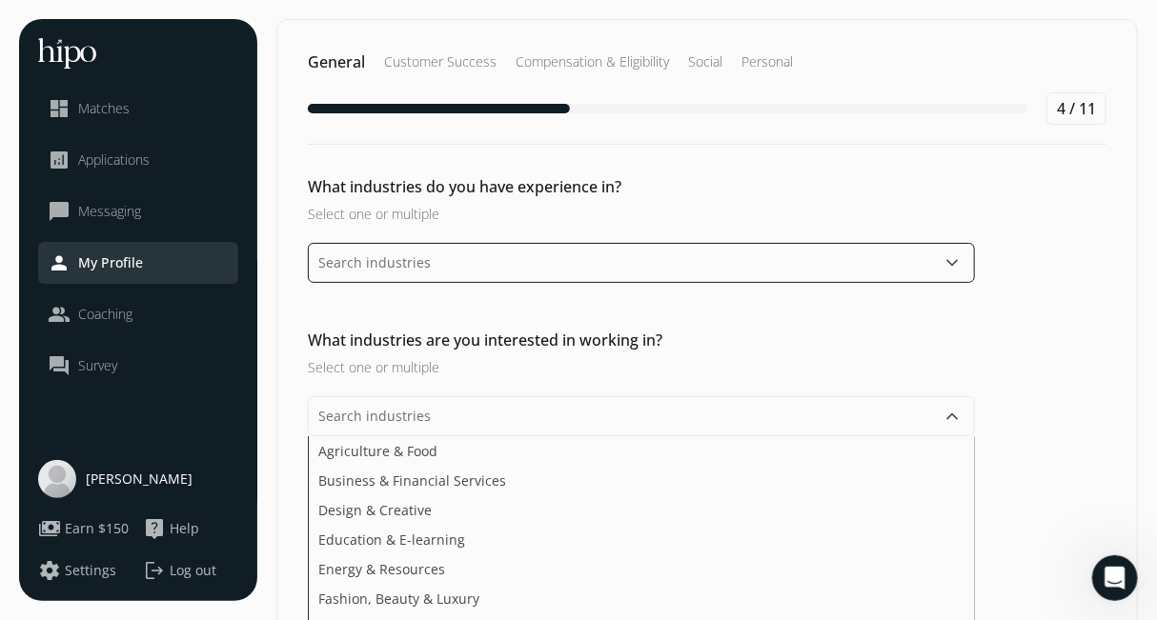
click at [580, 279] on input "text" at bounding box center [641, 263] width 667 height 40
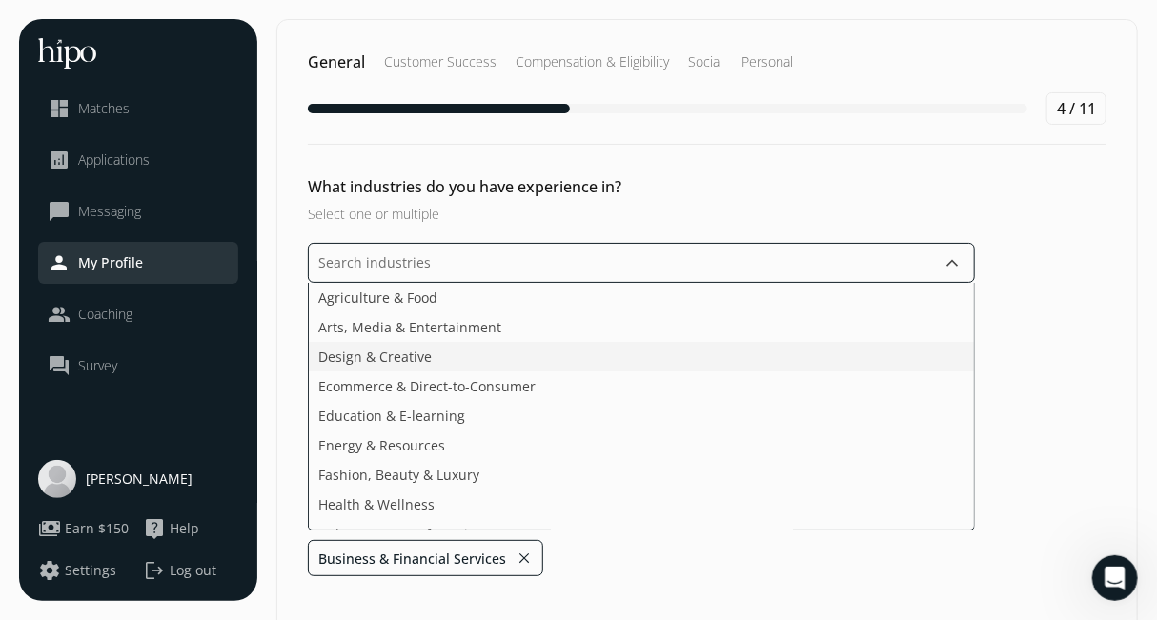
click at [519, 372] on li "Design & Creative" at bounding box center [641, 387] width 665 height 30
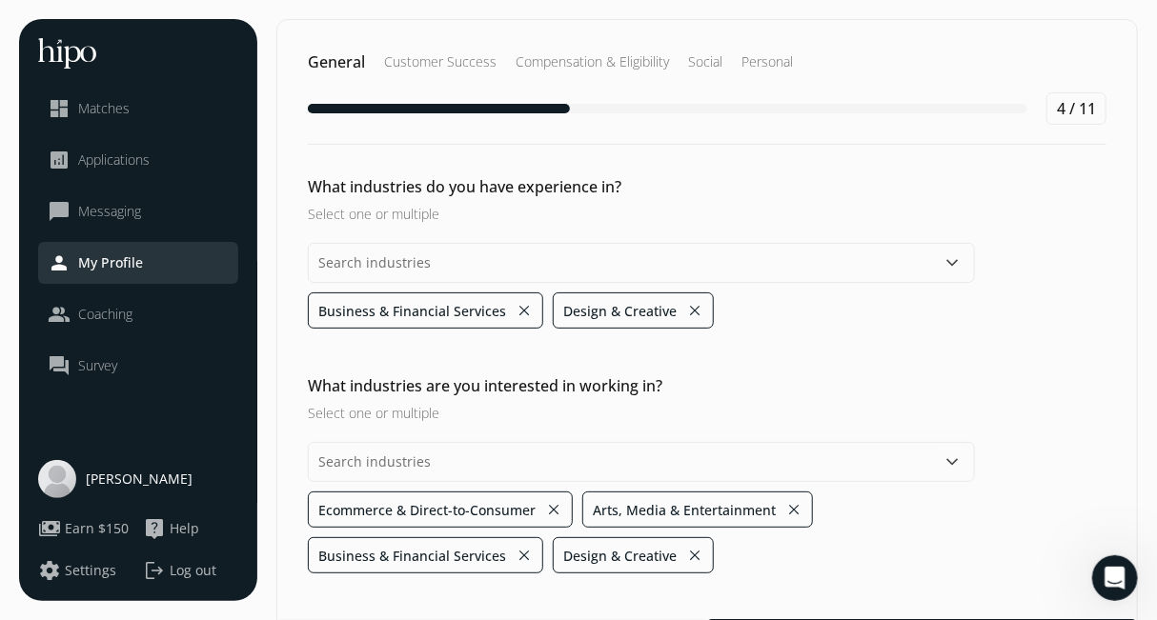
click at [1049, 375] on div "What industries do you have experience in? Select one or multiple keyboard_arro…" at bounding box center [707, 474] width 860 height 199
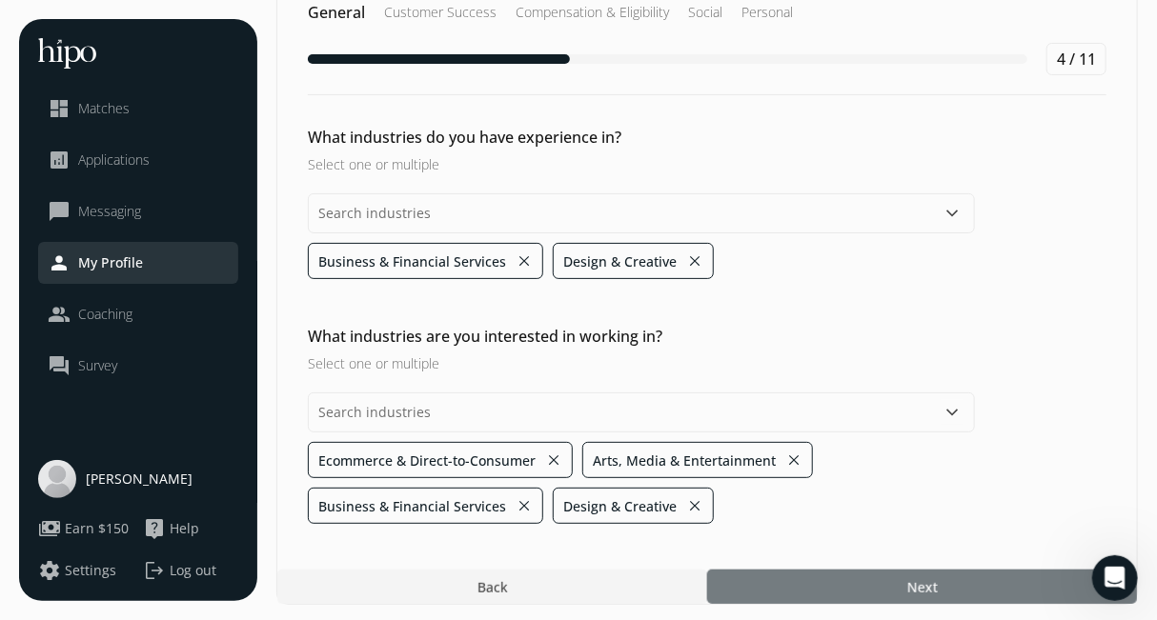
click at [828, 591] on div at bounding box center [922, 587] width 430 height 34
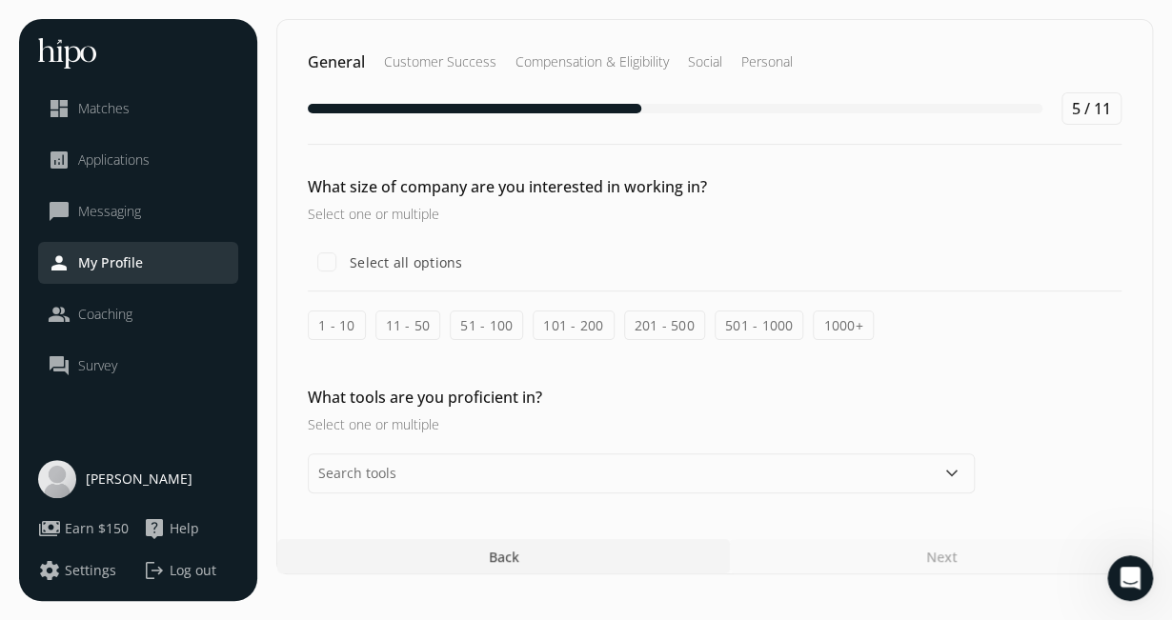
click at [339, 320] on label "1 - 10" at bounding box center [337, 326] width 58 height 30
click at [0, 0] on input "1 - 10" at bounding box center [0, 0] width 0 height 0
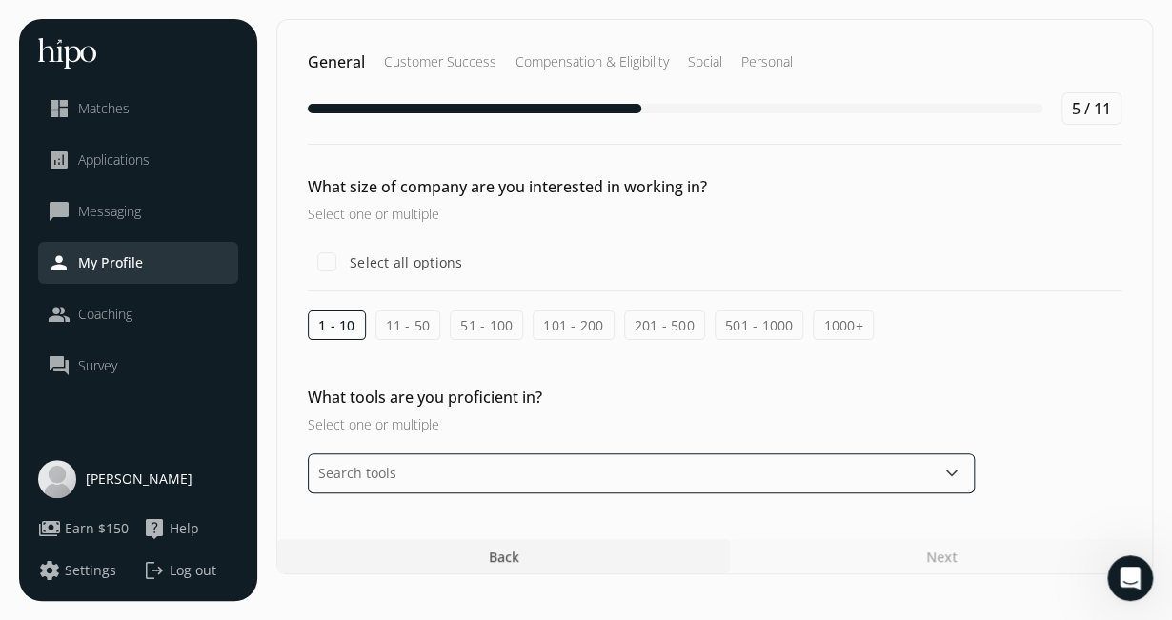
click at [509, 456] on input "text" at bounding box center [641, 474] width 667 height 40
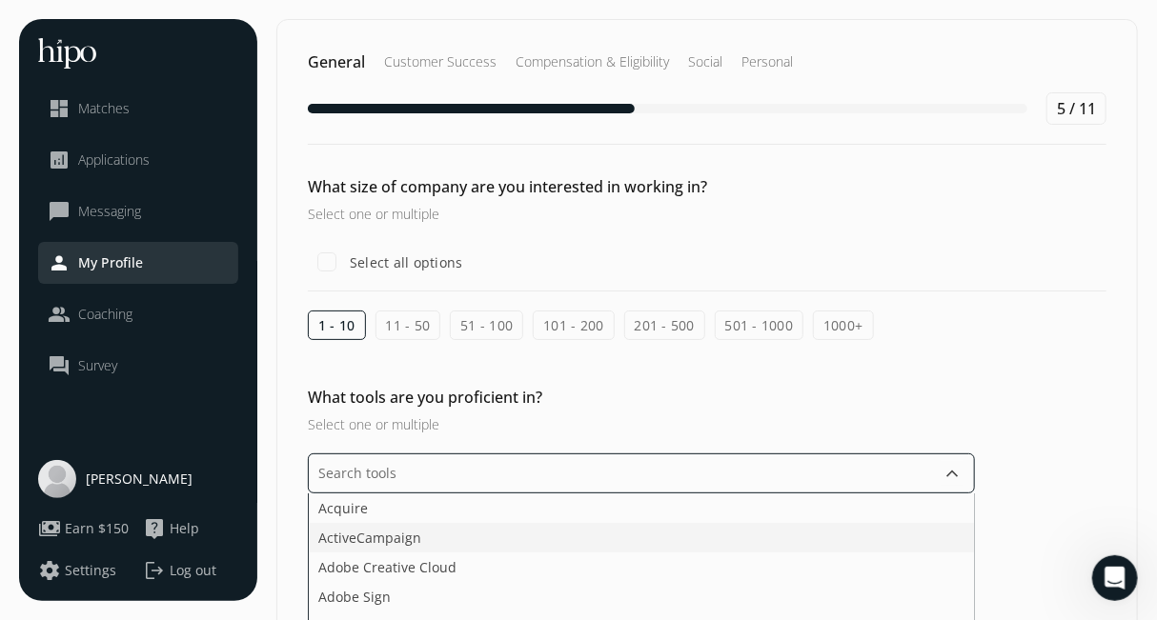
click at [423, 553] on li "ActiveCampaign" at bounding box center [641, 568] width 665 height 30
click at [435, 553] on li "Adobe Creative Cloud" at bounding box center [641, 568] width 665 height 30
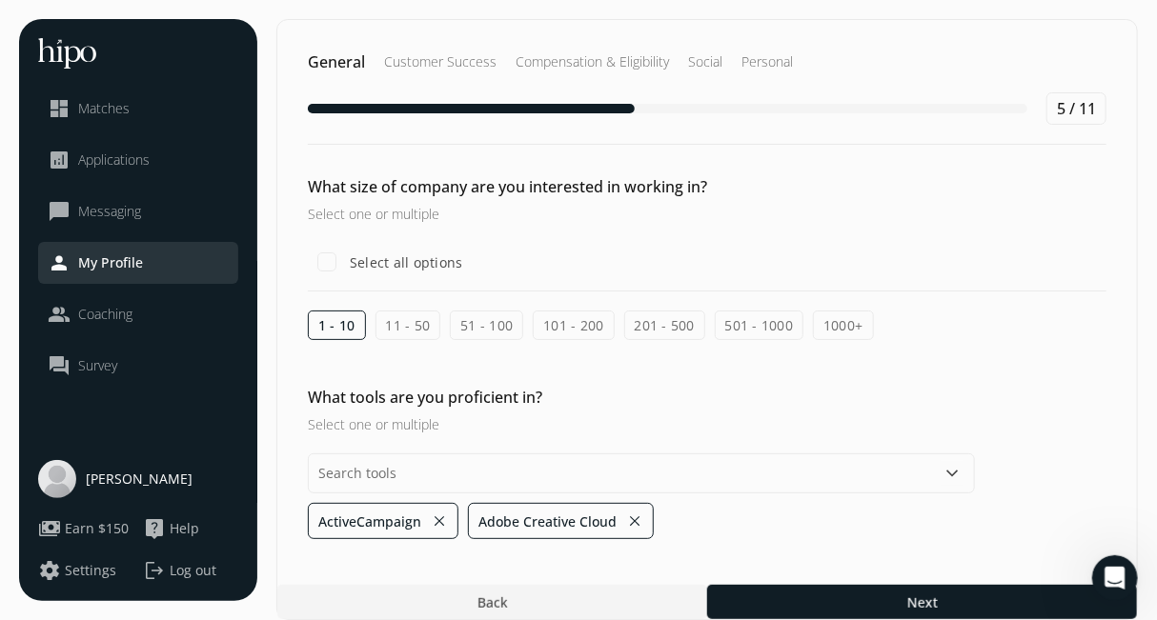
click at [667, 403] on h2 "What tools are you proficient in?" at bounding box center [641, 397] width 667 height 23
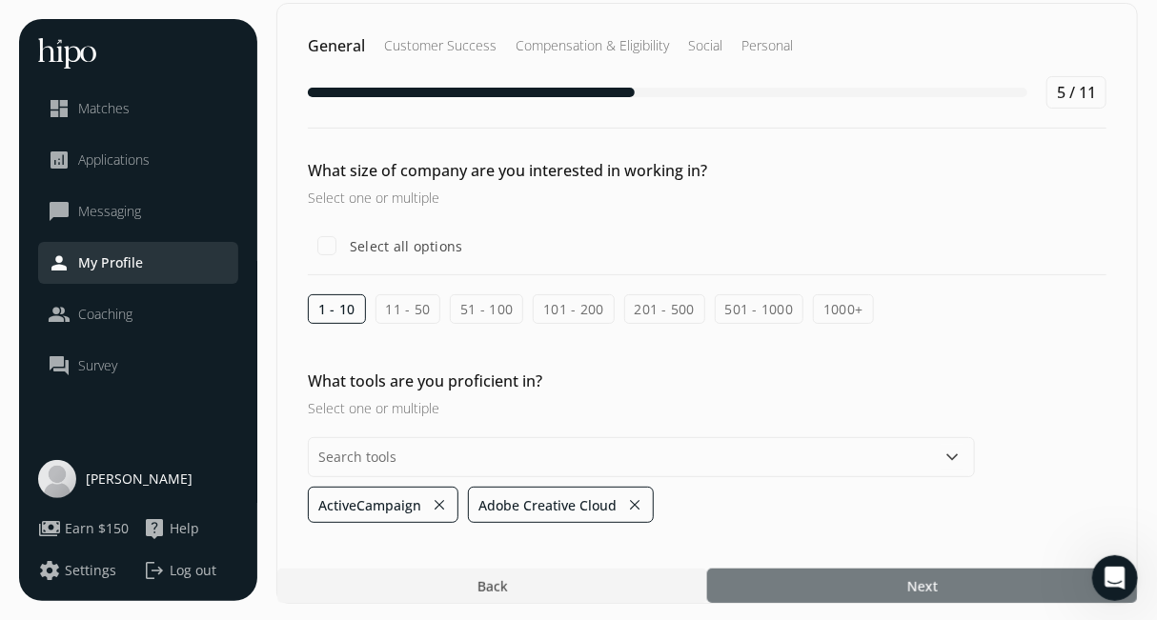
click at [878, 579] on div at bounding box center [922, 586] width 430 height 34
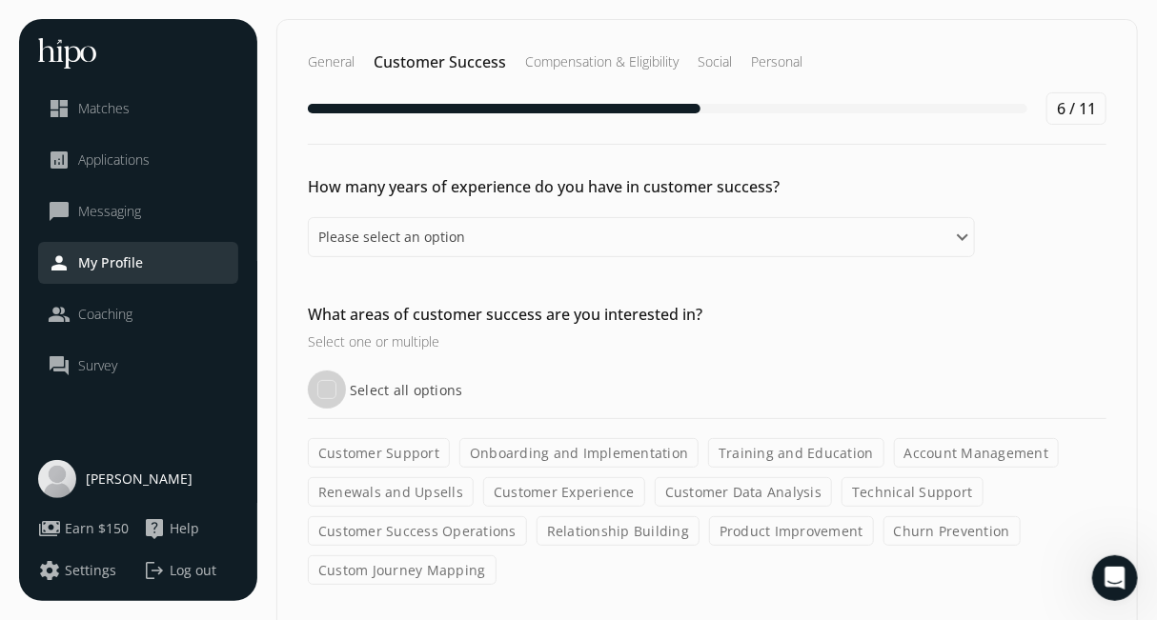
click at [327, 388] on input "Select all options" at bounding box center [327, 390] width 38 height 38
checkbox input "true"
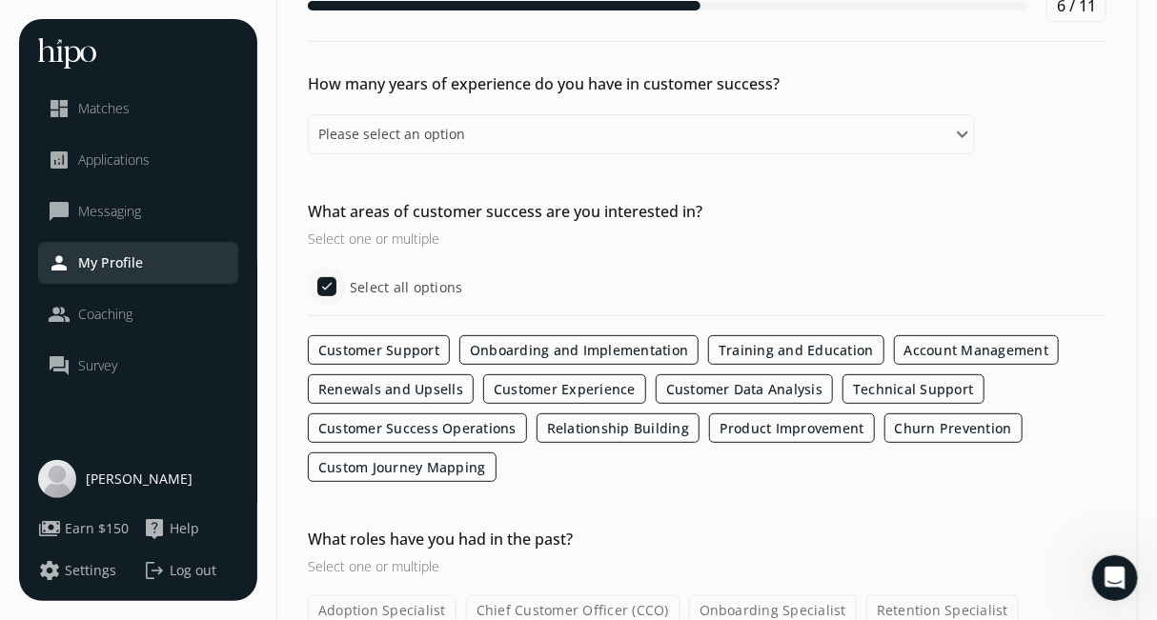
scroll to position [94, 0]
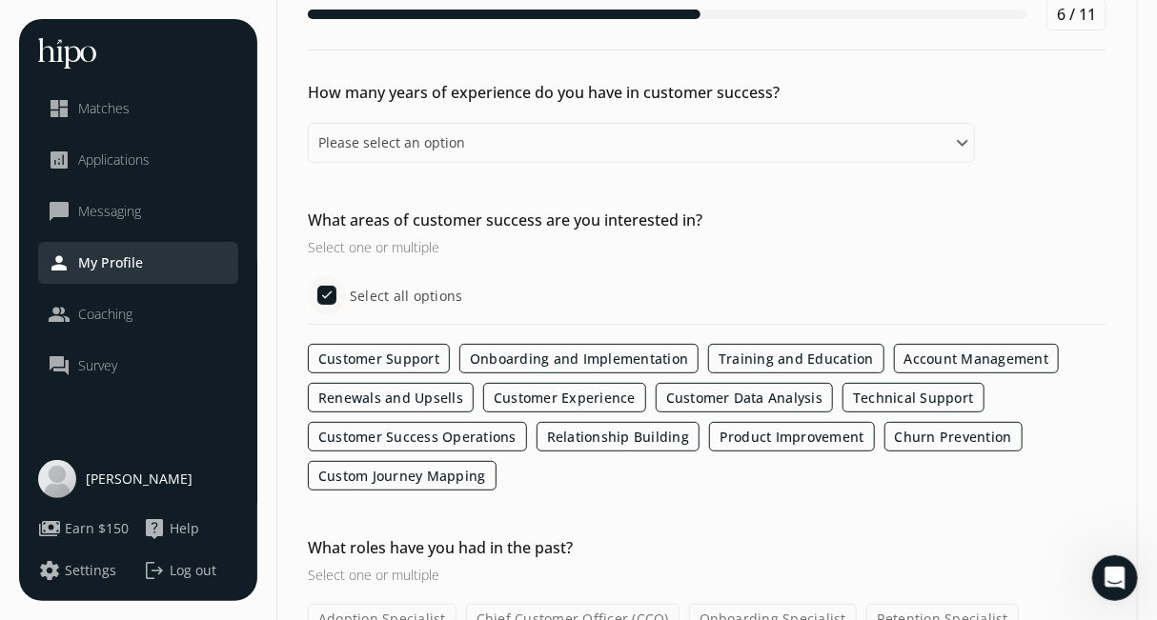
click at [605, 209] on div "How many years of experience do you have in customer success? Please select an …" at bounding box center [707, 350] width 860 height 282
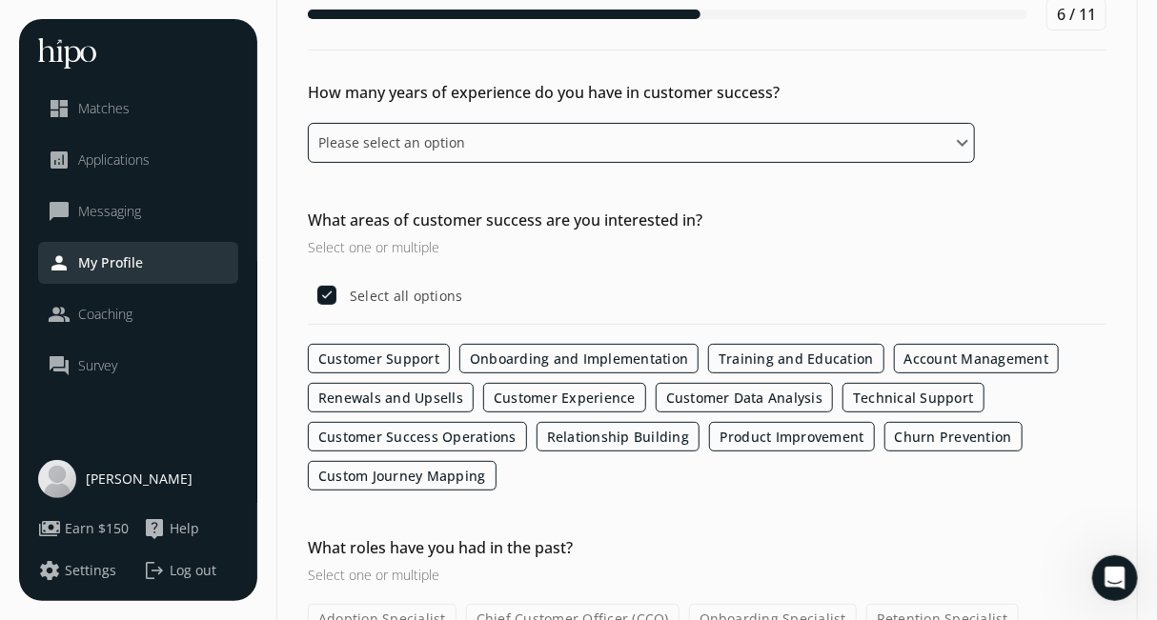
click at [591, 139] on select "Please select an option 0 - 1 years 2 - 3 years 4 - 5 years 6 - 8 years 9+ years" at bounding box center [641, 143] width 667 height 40
select select "four_five_years"
click at [308, 123] on select "Please select an option 0 - 1 years 2 - 3 years 4 - 5 years 6 - 8 years 9+ years" at bounding box center [641, 143] width 667 height 40
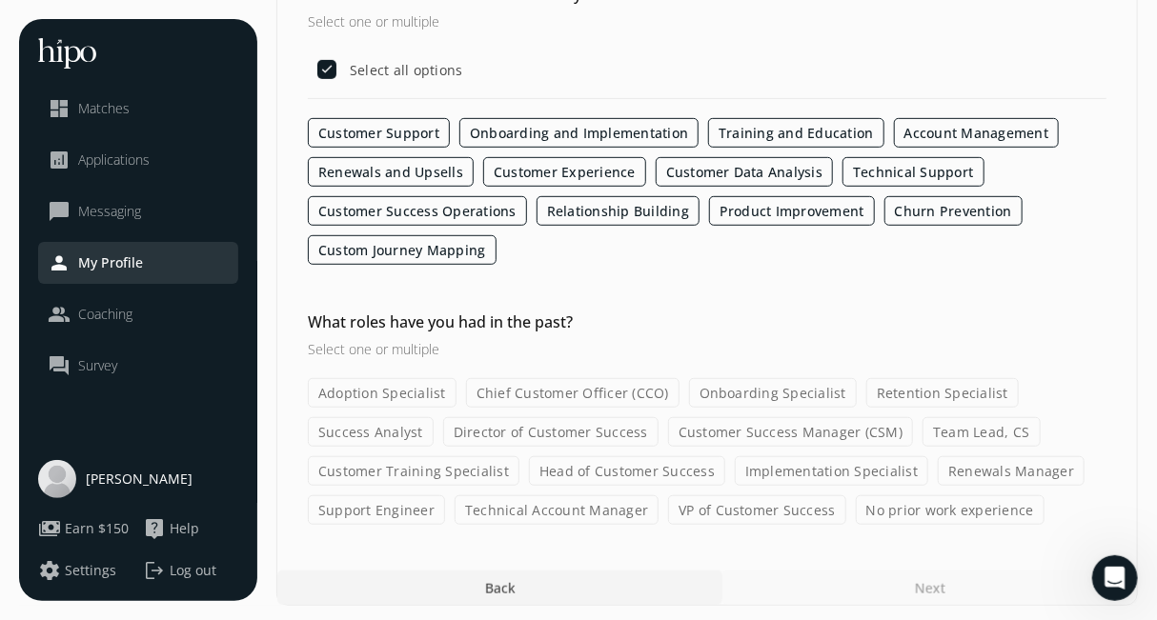
click at [767, 579] on div "Next" at bounding box center [929, 588] width 415 height 34
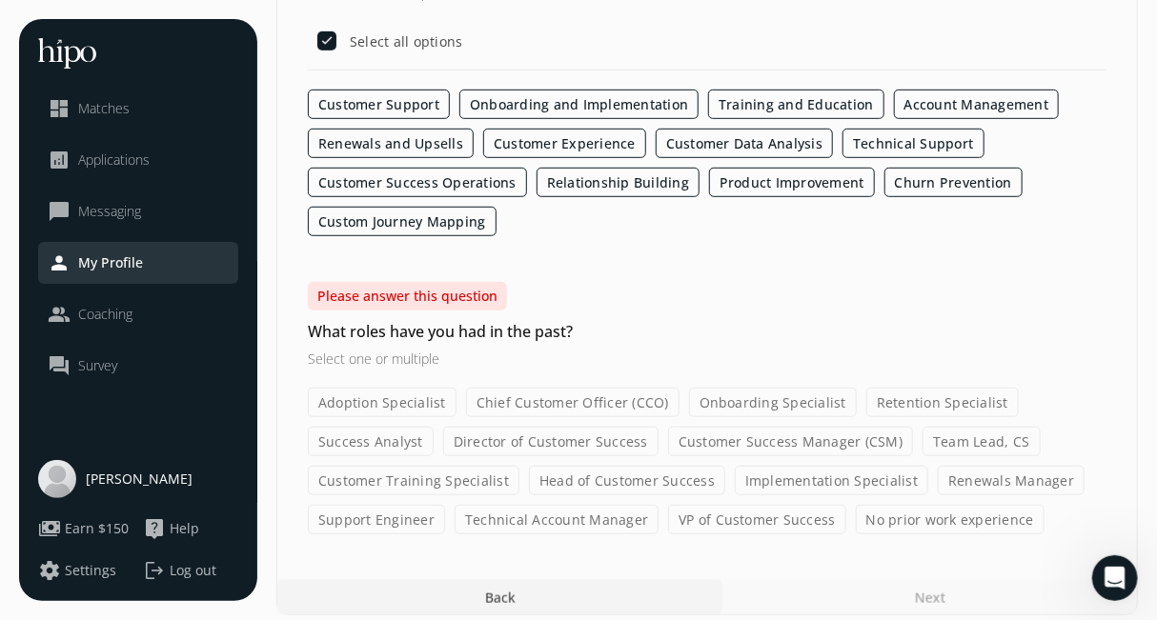
click at [477, 429] on label "Director of Customer Success" at bounding box center [550, 442] width 215 height 30
click at [0, 0] on input "Director of Customer Success" at bounding box center [0, 0] width 0 height 0
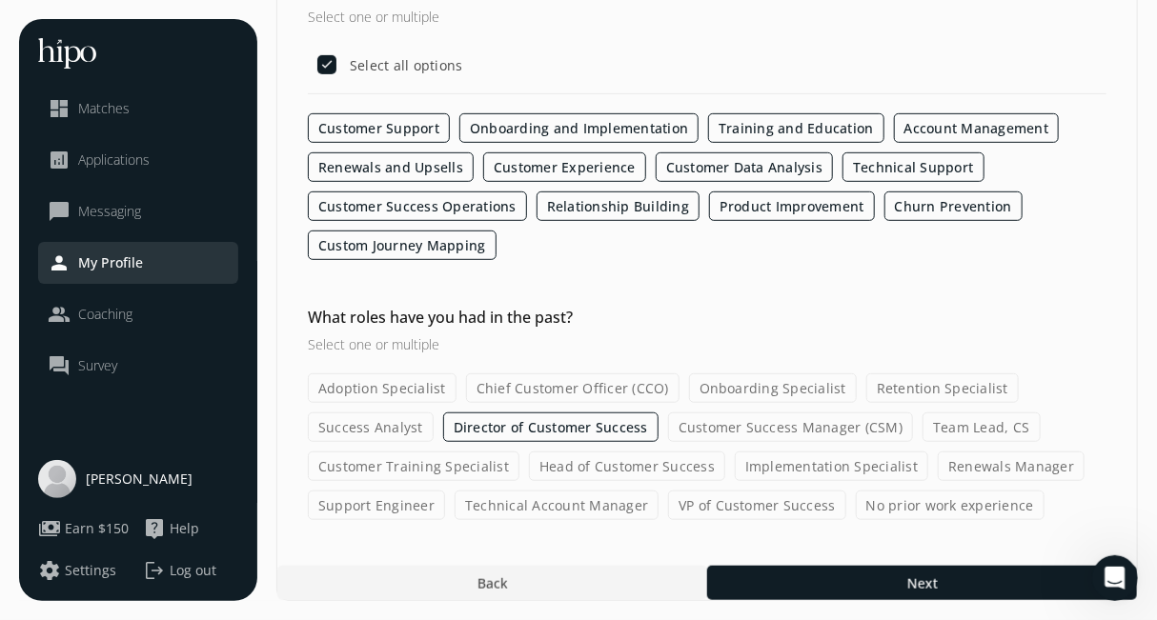
scroll to position [320, 0]
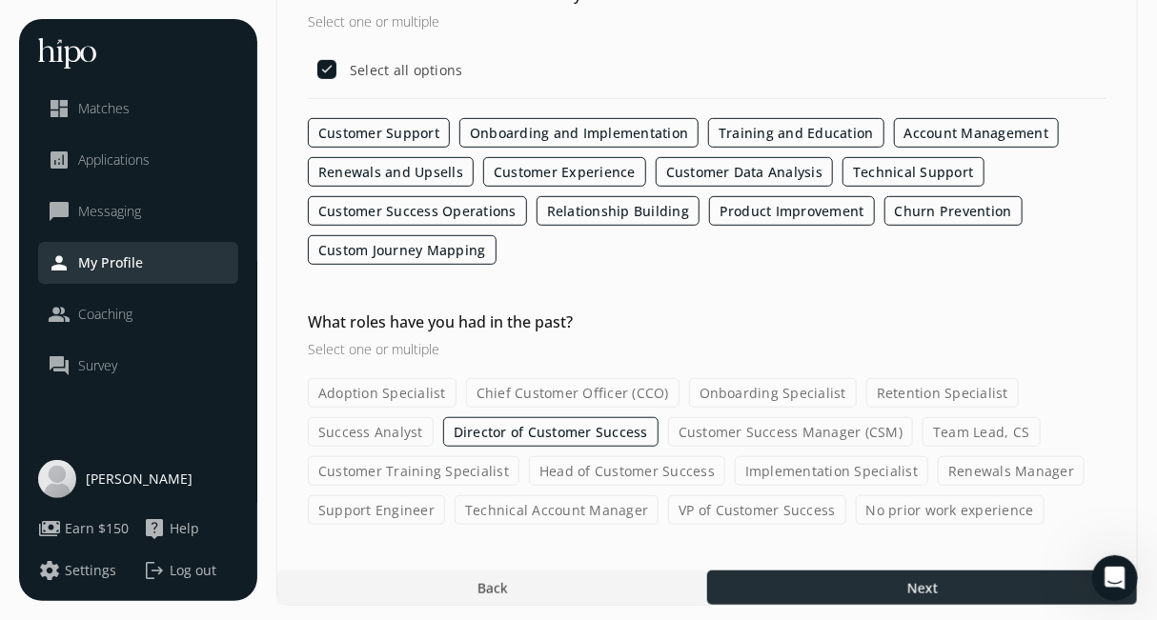
click at [793, 573] on div at bounding box center [922, 588] width 430 height 34
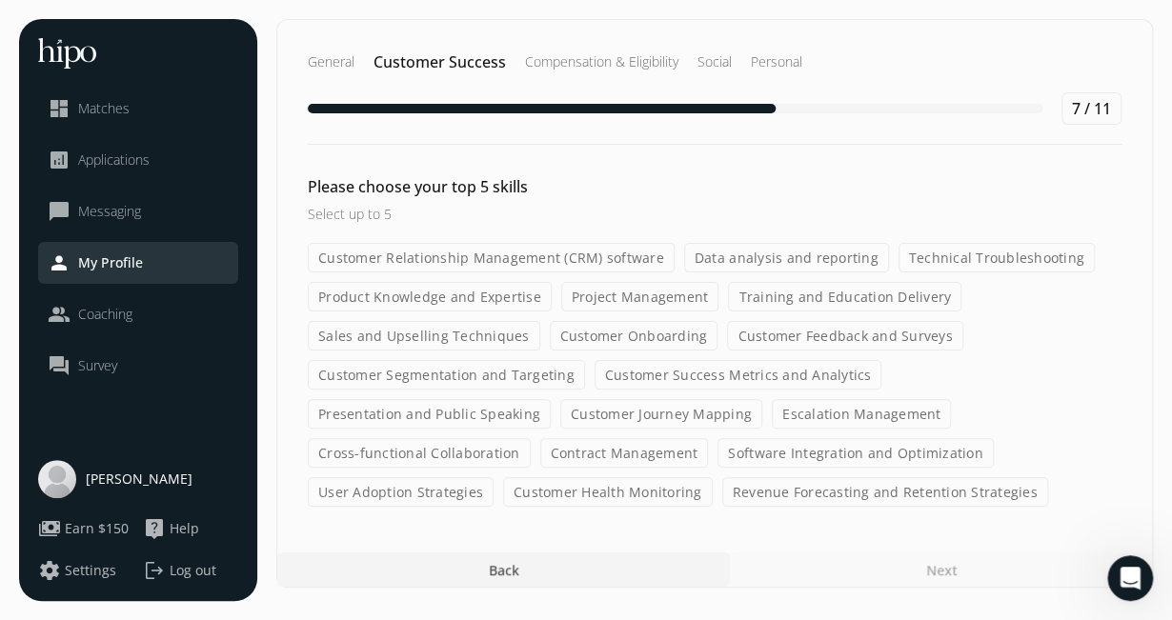
click at [531, 438] on label "Cross-functional Collaboration" at bounding box center [419, 453] width 223 height 30
click at [0, 0] on input "Cross-functional Collaboration" at bounding box center [0, 0] width 0 height 0
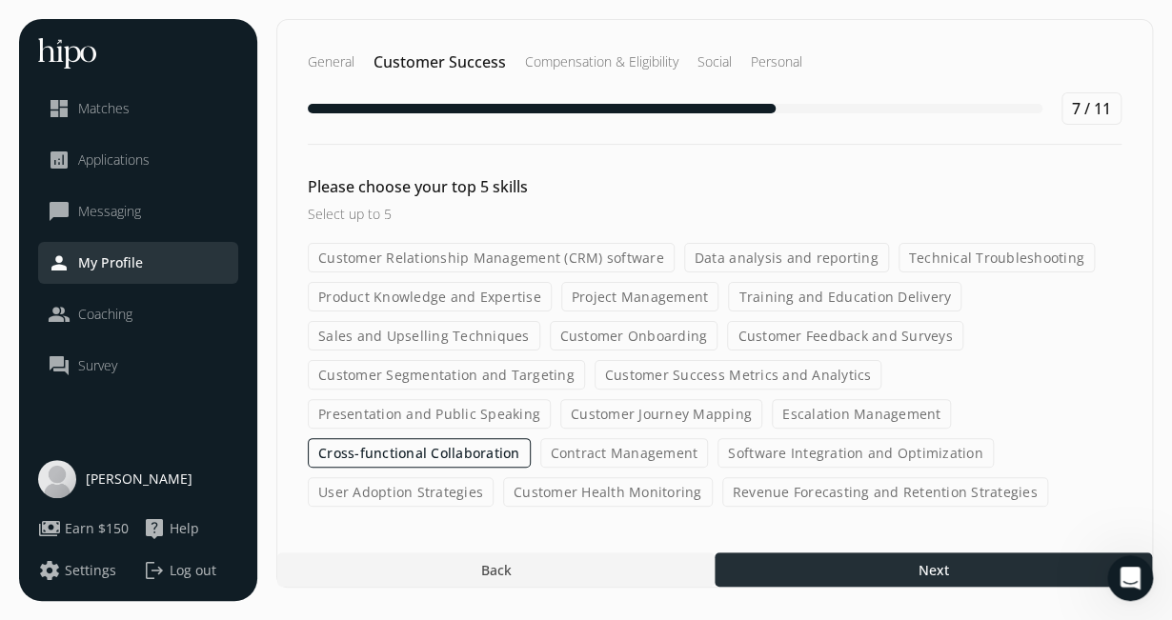
click at [802, 577] on div at bounding box center [933, 570] width 437 height 34
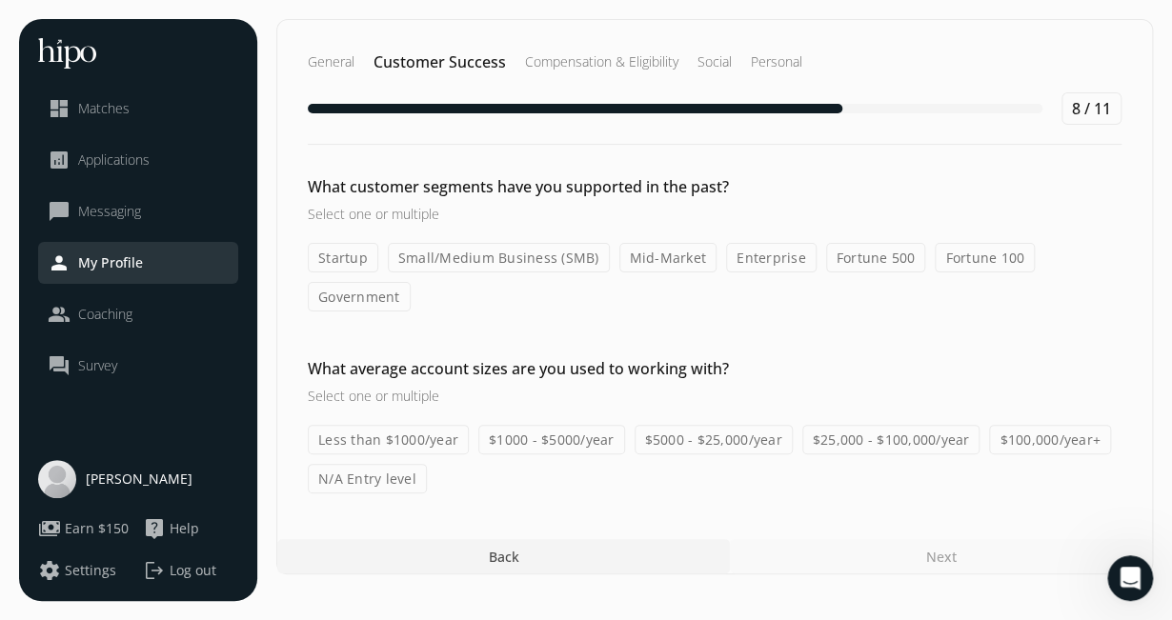
click at [710, 266] on div "Startup Small/Medium Business (SMB) Mid-Market Enterprise Fortune 500 Fortune 1…" at bounding box center [715, 277] width 814 height 69
click at [684, 258] on label "Mid-Market" at bounding box center [669, 258] width 98 height 30
click at [0, 0] on input "Mid-Market" at bounding box center [0, 0] width 0 height 0
click at [593, 427] on label "$1000 - $5000/year" at bounding box center [551, 440] width 147 height 30
click at [0, 0] on input "$1000 - $5000/year" at bounding box center [0, 0] width 0 height 0
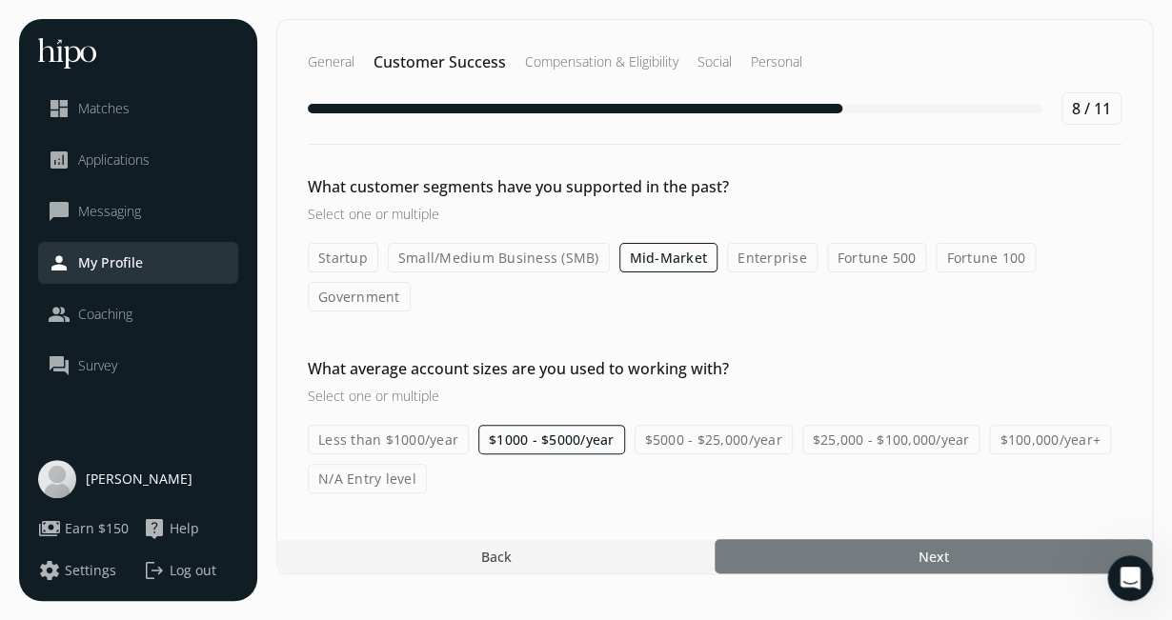
click at [782, 559] on div at bounding box center [933, 556] width 437 height 34
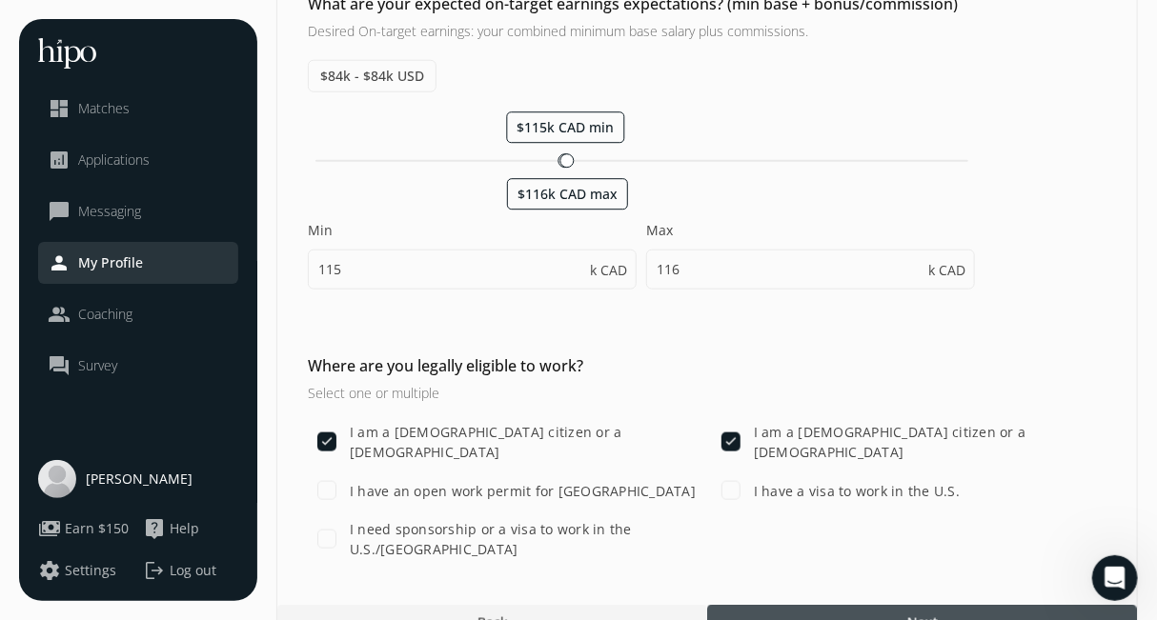
scroll to position [734, 0]
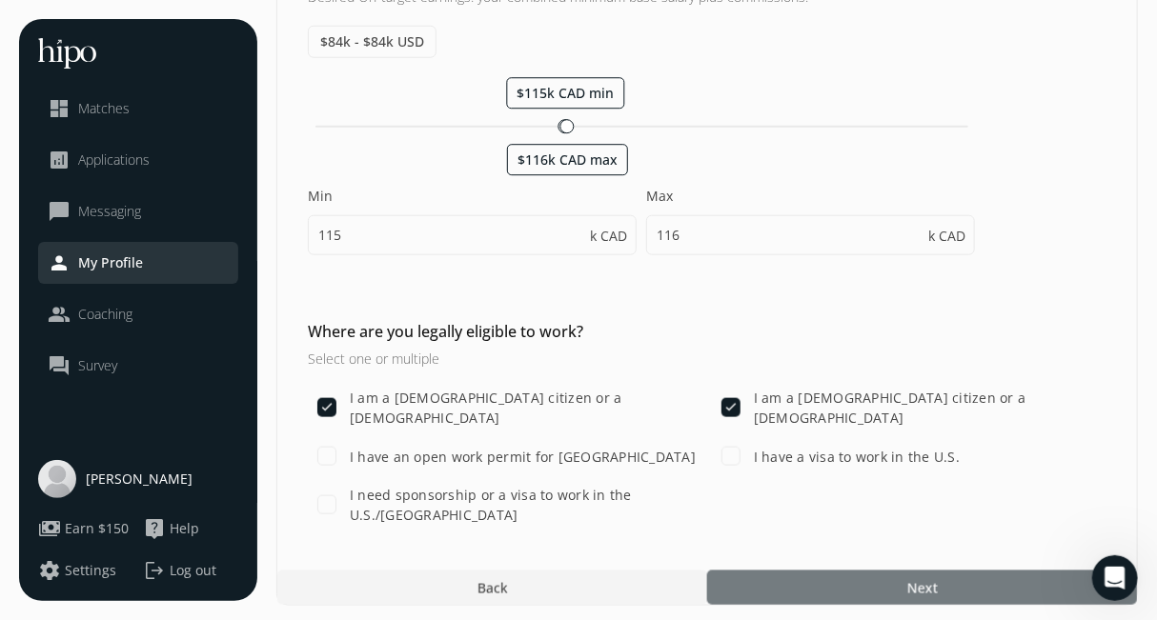
click at [766, 575] on div at bounding box center [922, 588] width 430 height 34
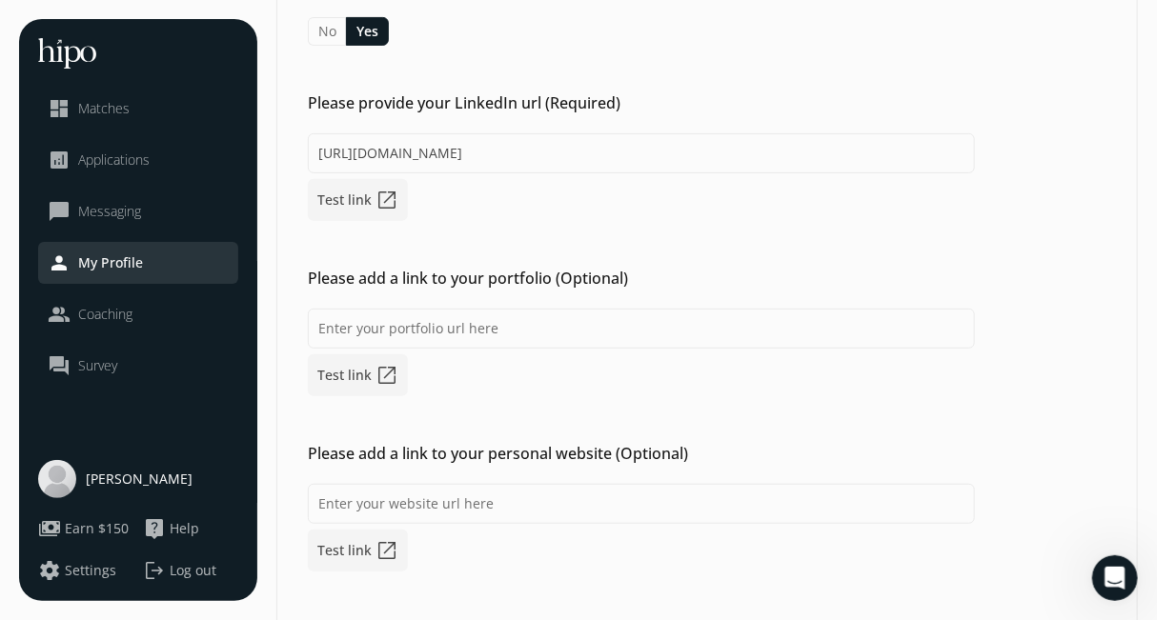
scroll to position [239, 0]
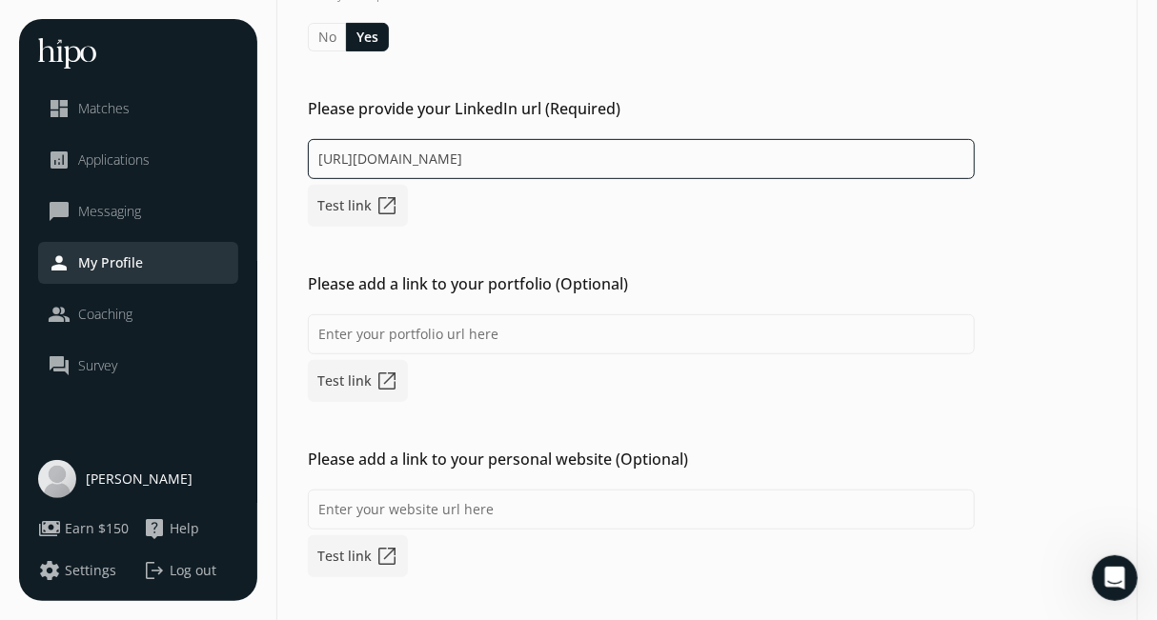
drag, startPoint x: 634, startPoint y: 149, endPoint x: 212, endPoint y: 134, distance: 422.5
click at [212, 134] on div "menu close dashboard Matches analytics Applications chat_bubble_outline Messagi…" at bounding box center [578, 304] width 1119 height 1049
type input "[URL][DOMAIN_NAME]"
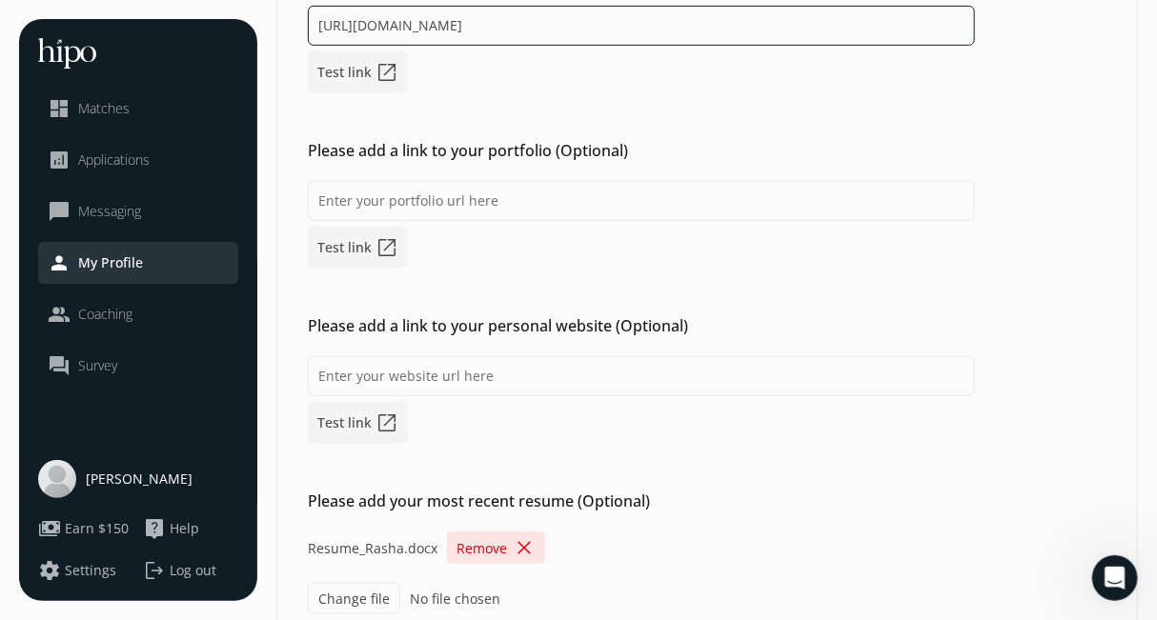
scroll to position [464, 0]
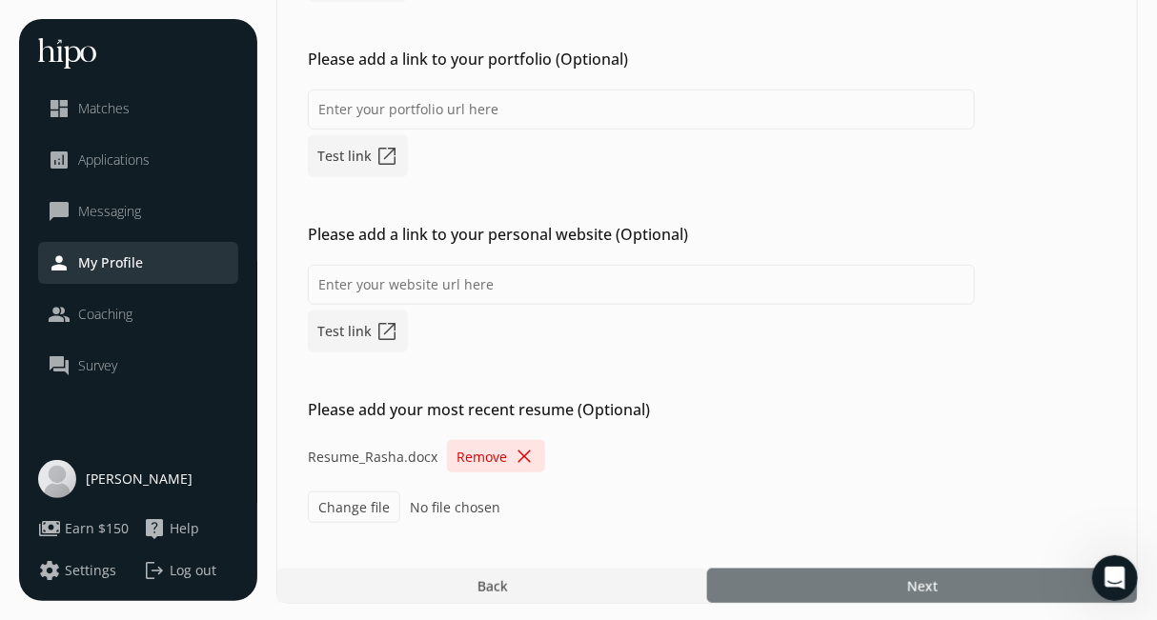
click at [877, 593] on div at bounding box center [922, 586] width 430 height 34
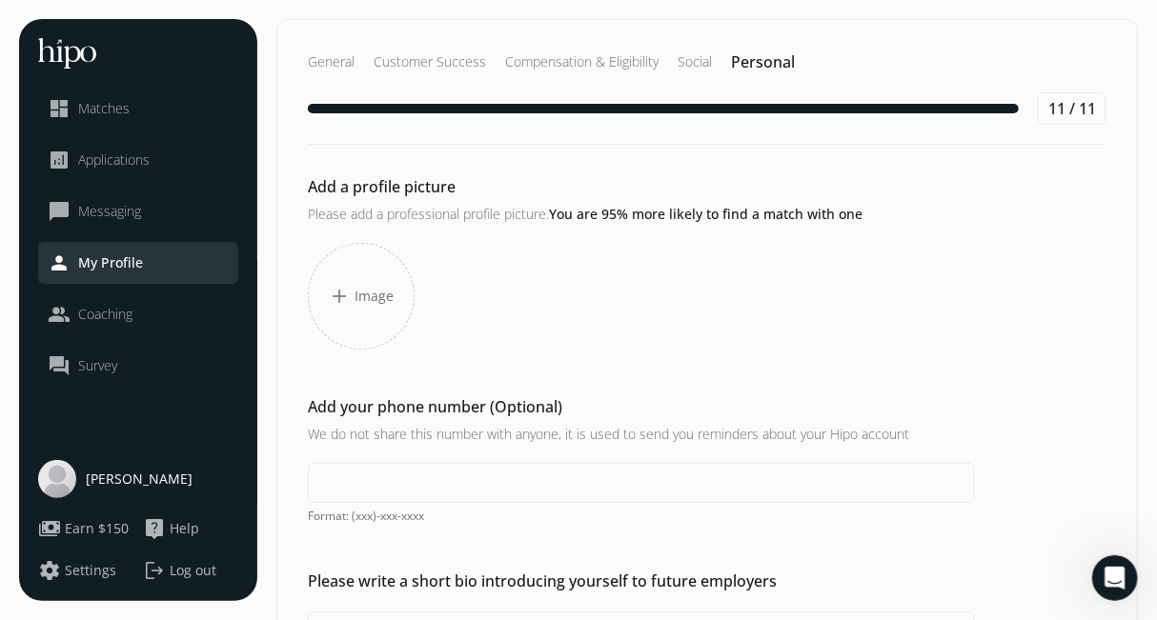
scroll to position [498, 0]
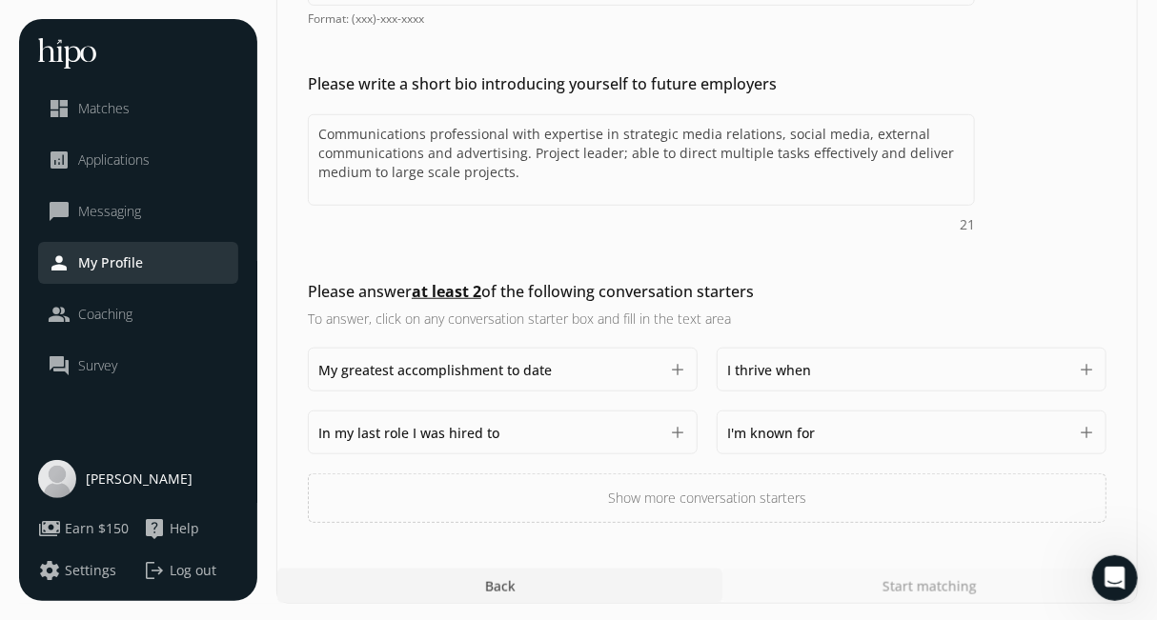
click at [805, 578] on div "Start matching" at bounding box center [929, 586] width 415 height 34
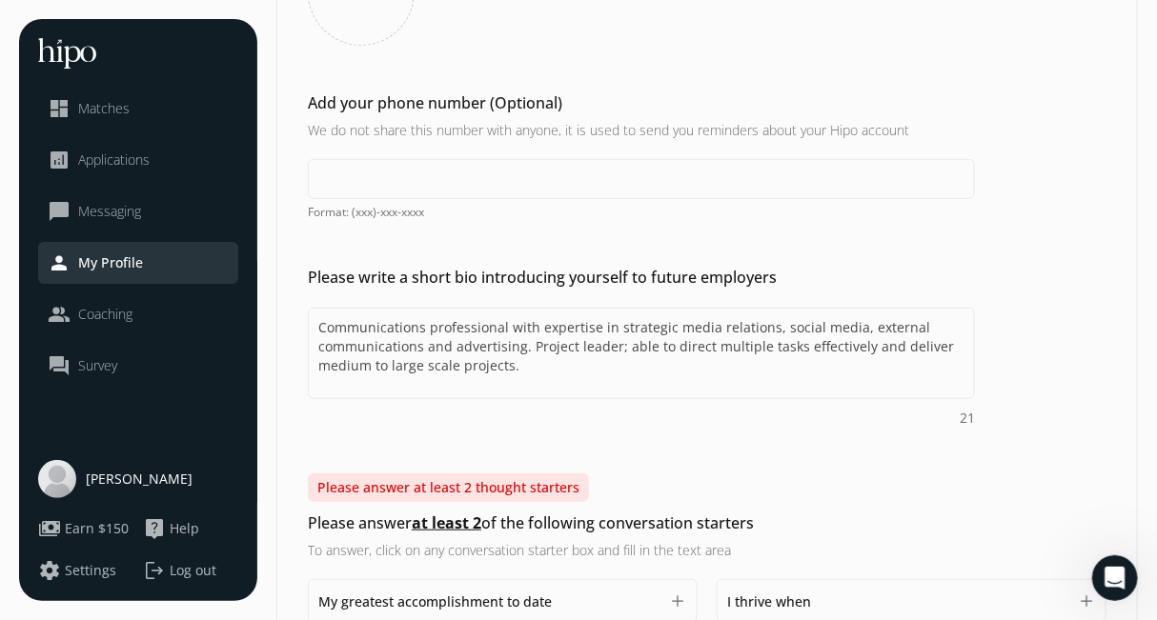
scroll to position [593, 0]
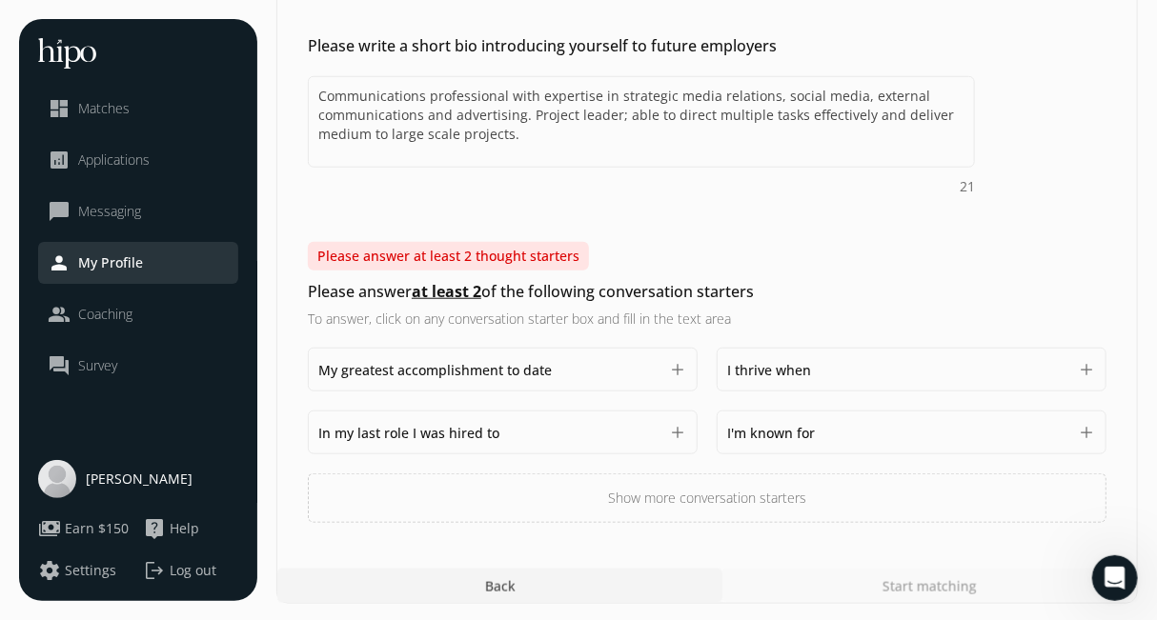
click at [504, 376] on span "My greatest accomplishment to date" at bounding box center [435, 370] width 234 height 18
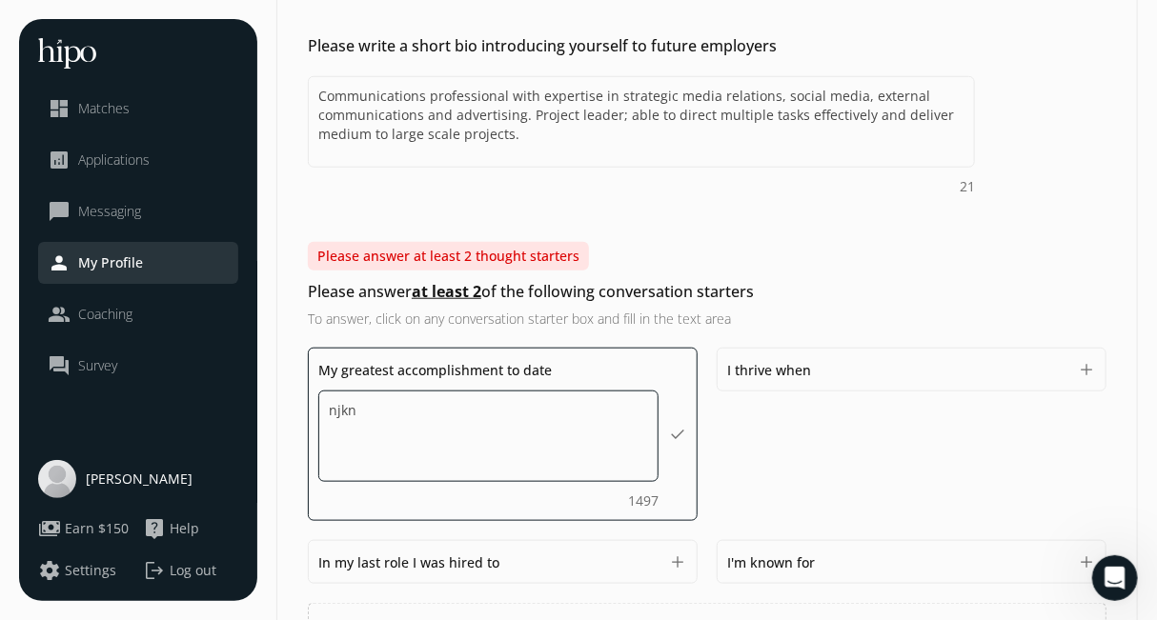
type textarea "njknk"
click at [768, 370] on span "I thrive when" at bounding box center [769, 370] width 84 height 18
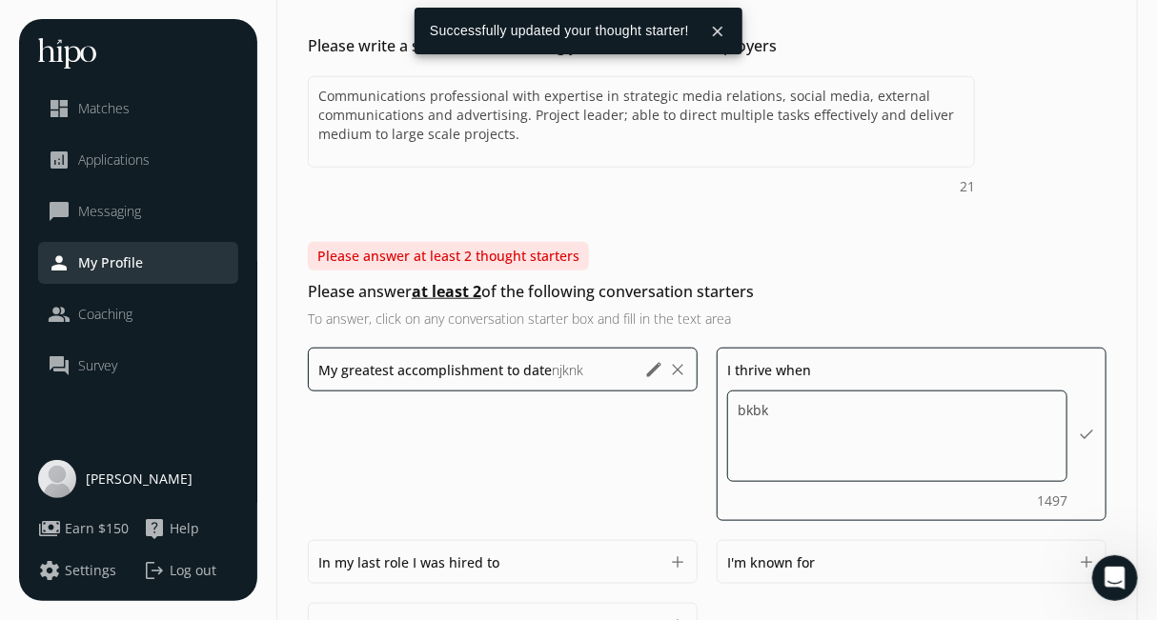
type textarea "bkbkj"
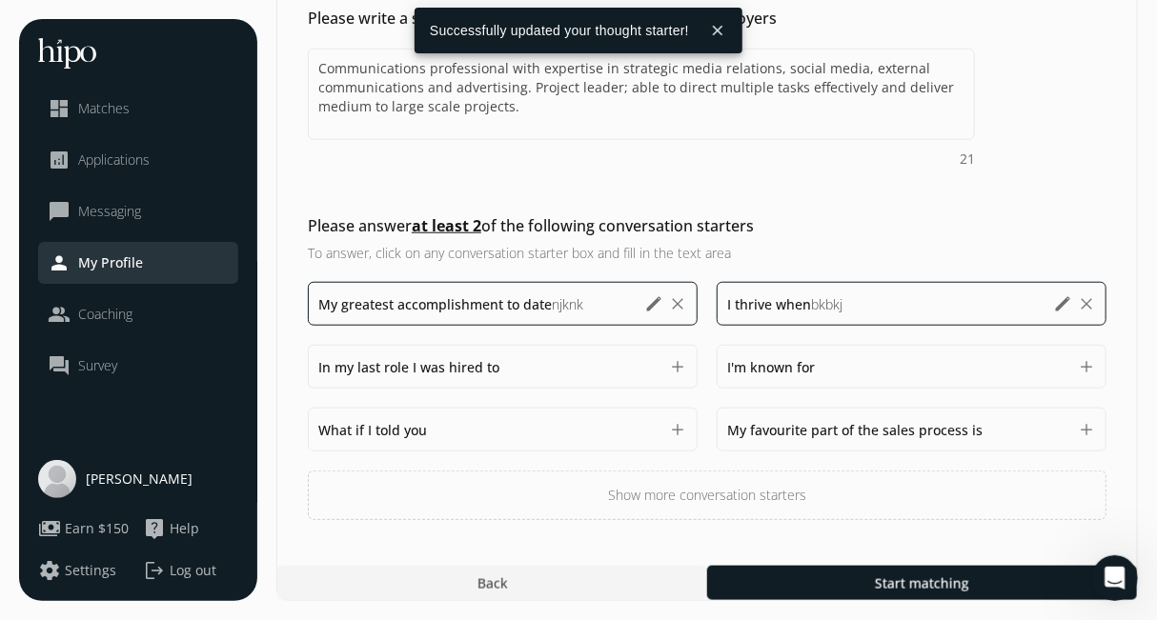
scroll to position [560, 0]
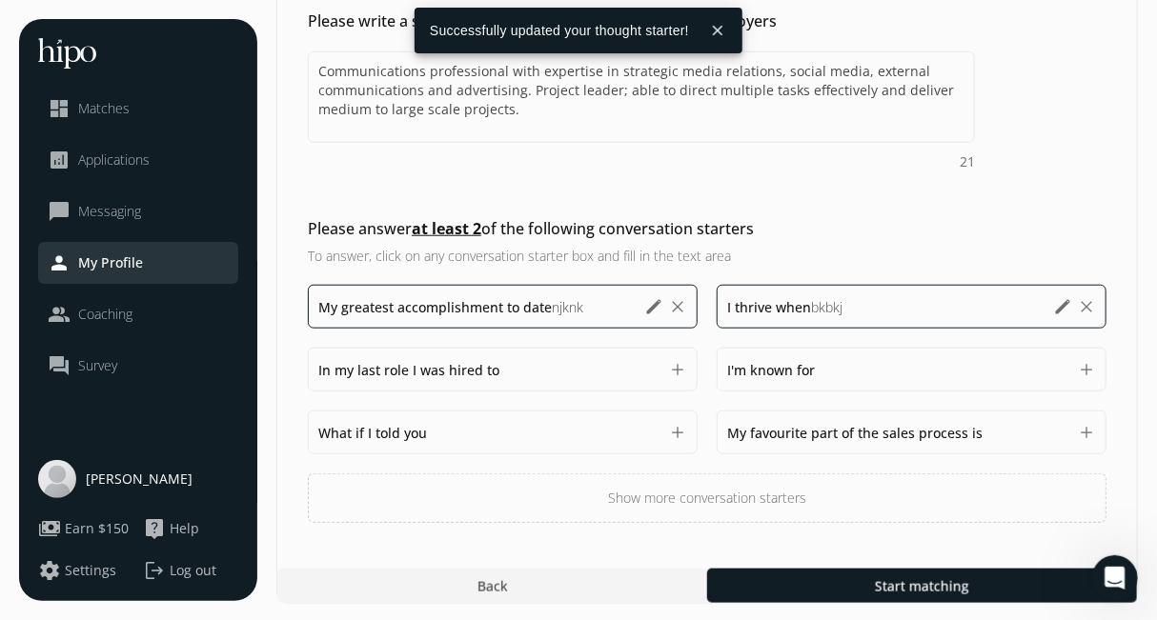
click at [802, 544] on div "General Customer Success Compensation & Eligibility Social Personal 11 / 11 Add…" at bounding box center [707, 32] width 862 height 1146
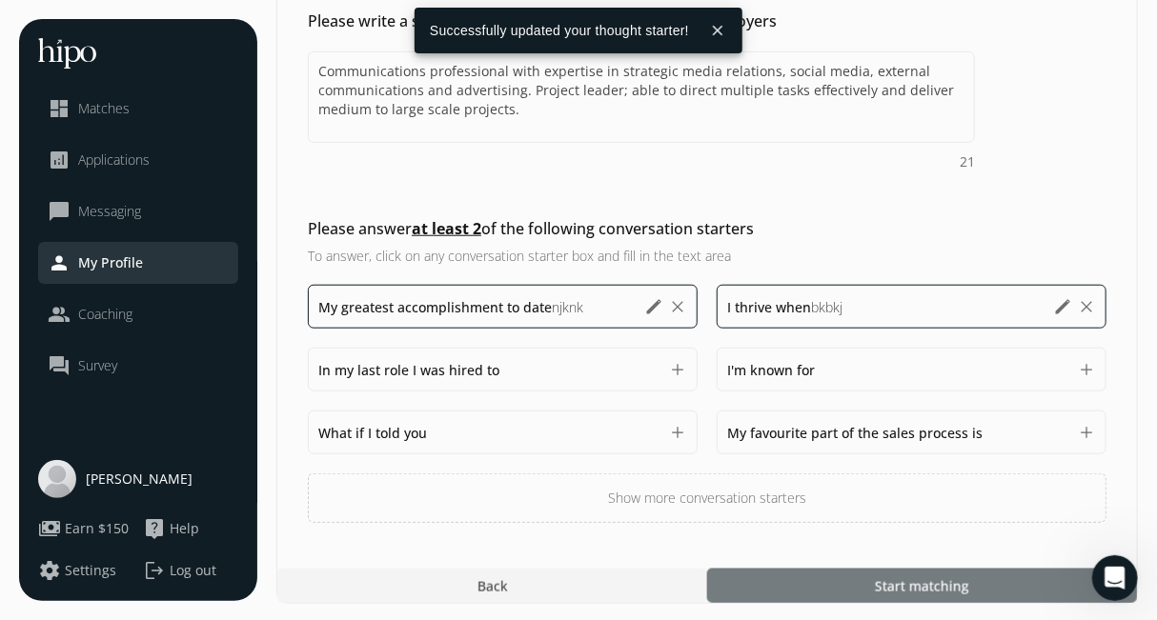
click at [815, 590] on div at bounding box center [922, 586] width 430 height 34
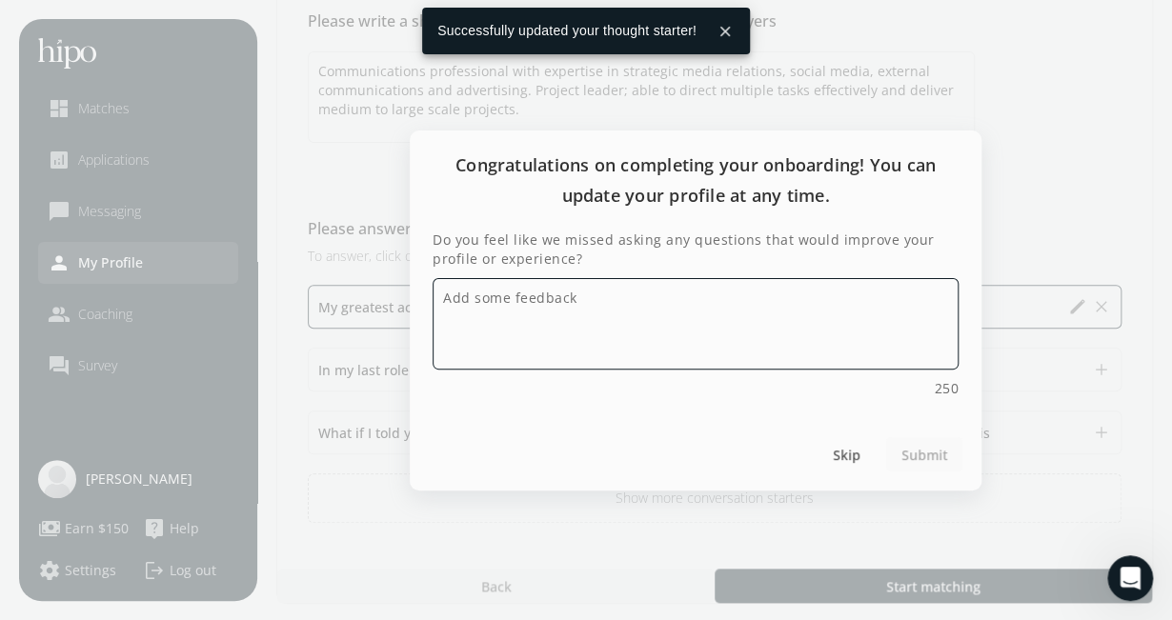
click at [811, 304] on textarea "Do you feel like we missed asking any questions that would improve your profile…" at bounding box center [696, 324] width 526 height 92
type textarea "nnjl"
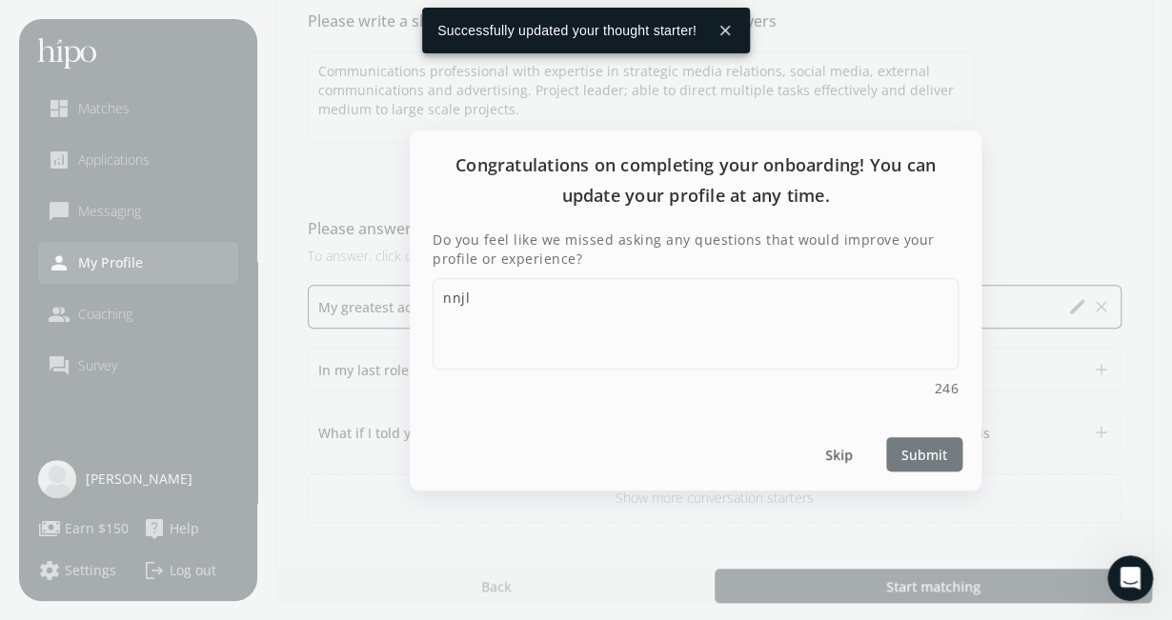
click at [941, 448] on span "Submit" at bounding box center [925, 454] width 46 height 20
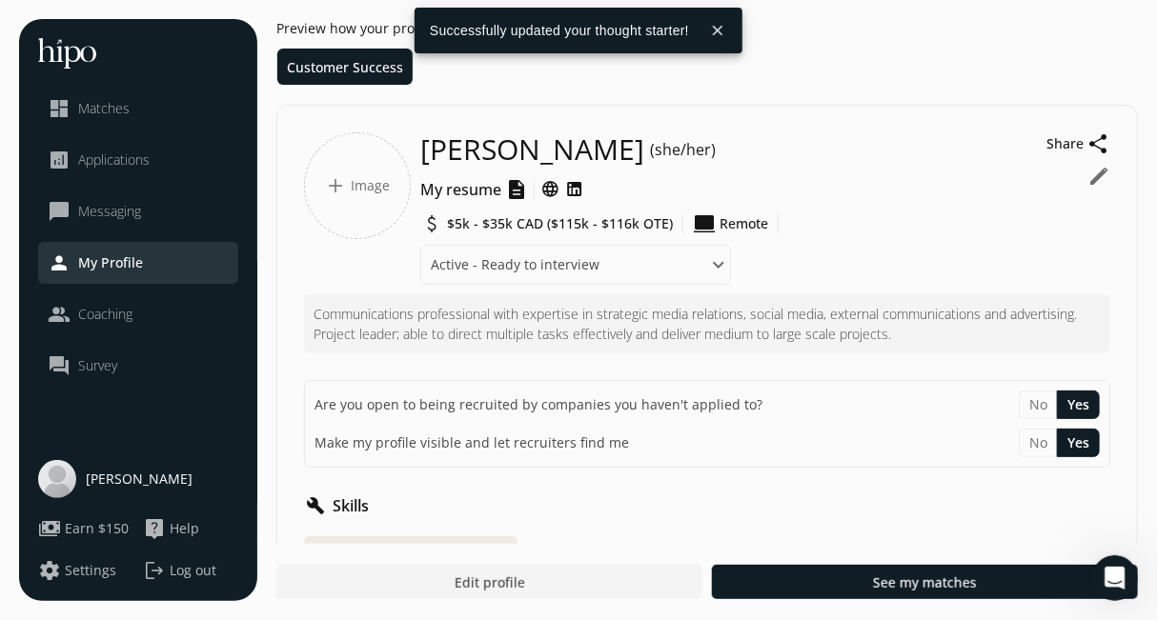
click at [71, 573] on span "Settings" at bounding box center [90, 570] width 51 height 19
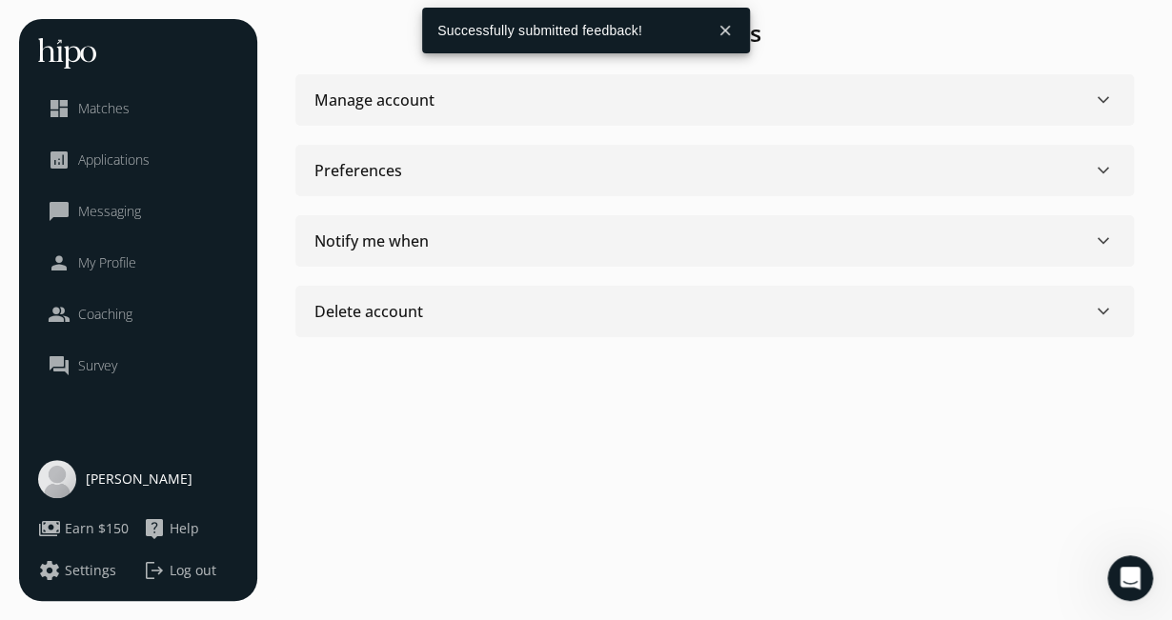
click at [621, 293] on section "Delete account keyboard_arrow_down Deactivate" at bounding box center [714, 311] width 839 height 51
click at [382, 327] on section "Delete account keyboard_arrow_down Deactivate" at bounding box center [714, 311] width 839 height 51
click at [398, 312] on div "Delete account" at bounding box center [369, 311] width 109 height 23
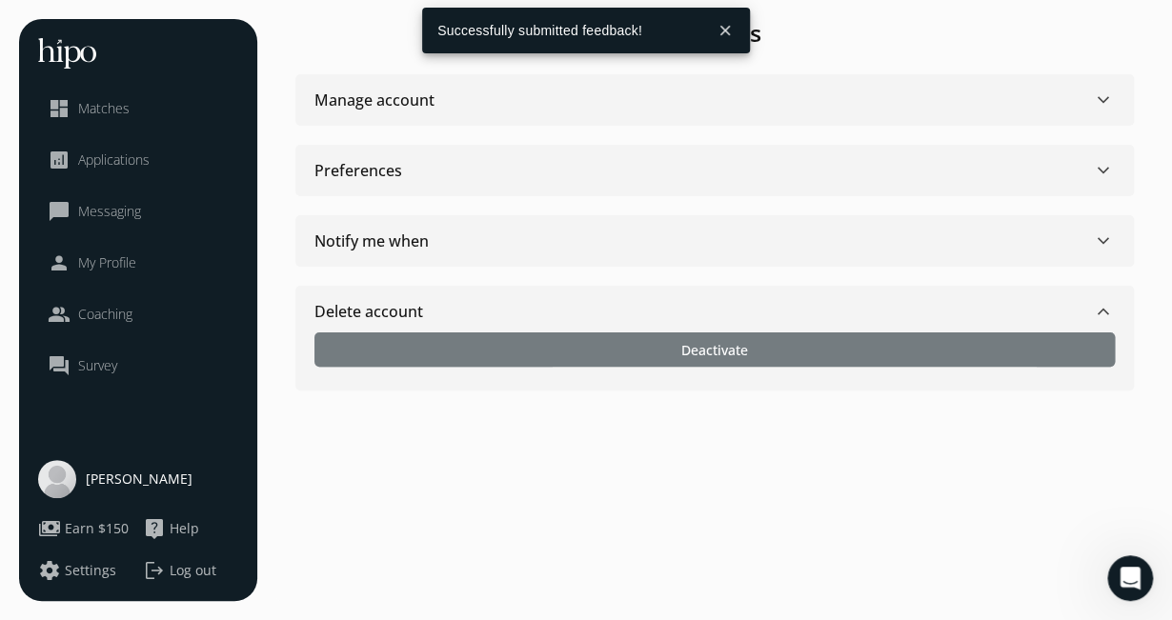
click at [489, 336] on div at bounding box center [715, 350] width 801 height 34
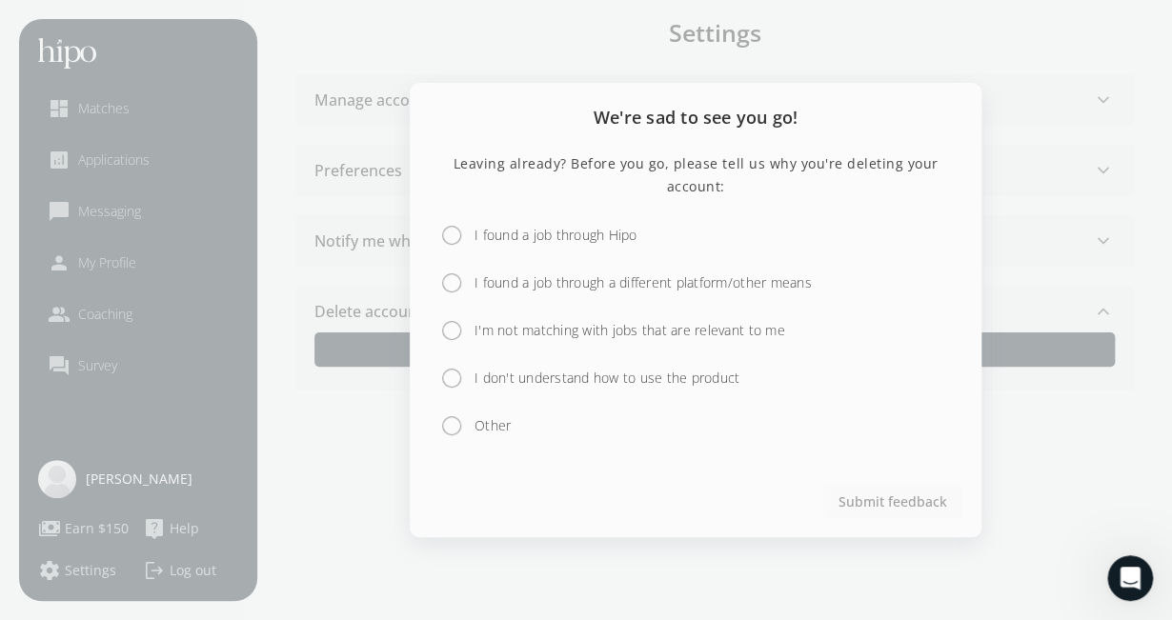
click at [448, 426] on input "Other" at bounding box center [452, 426] width 38 height 38
radio input "true"
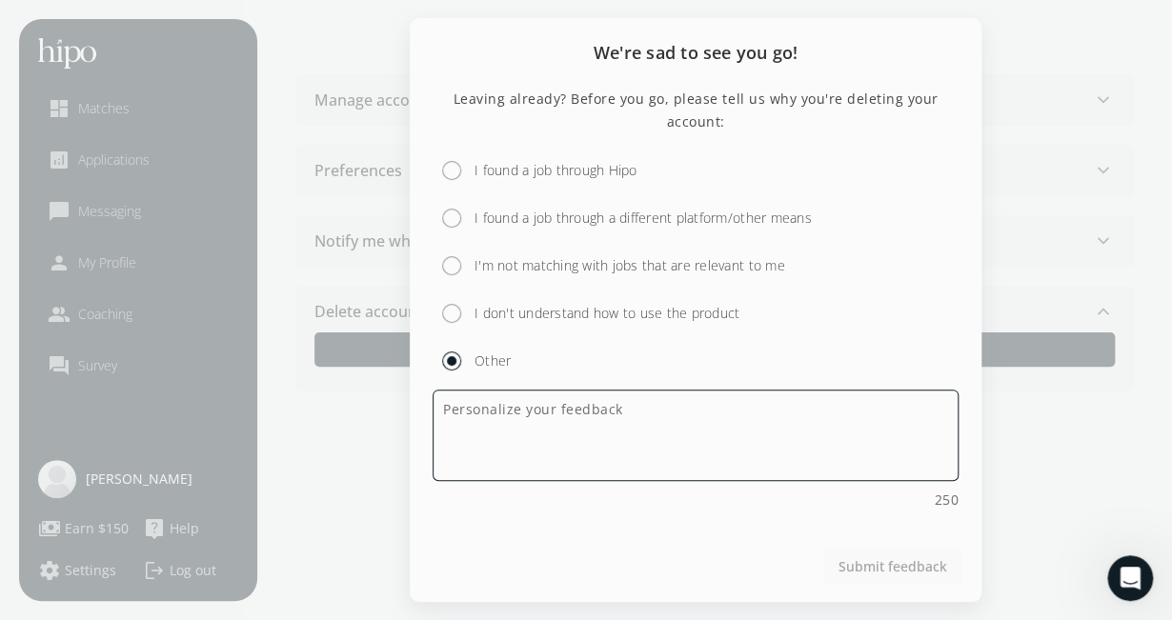
click at [546, 447] on textarea at bounding box center [696, 436] width 526 height 92
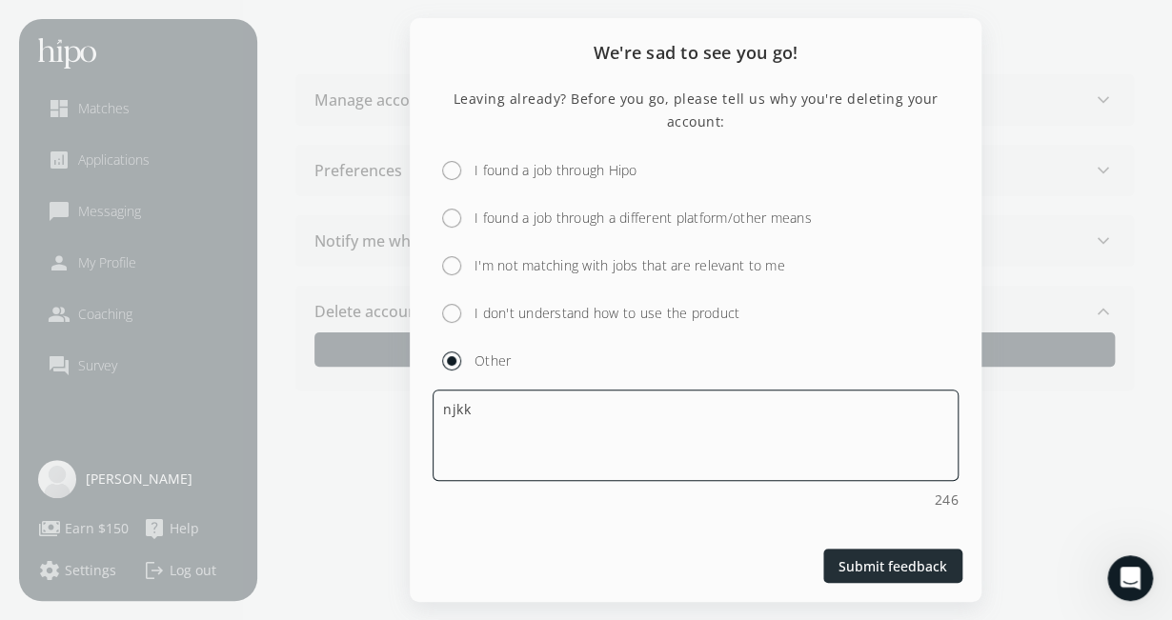
type textarea "njkk"
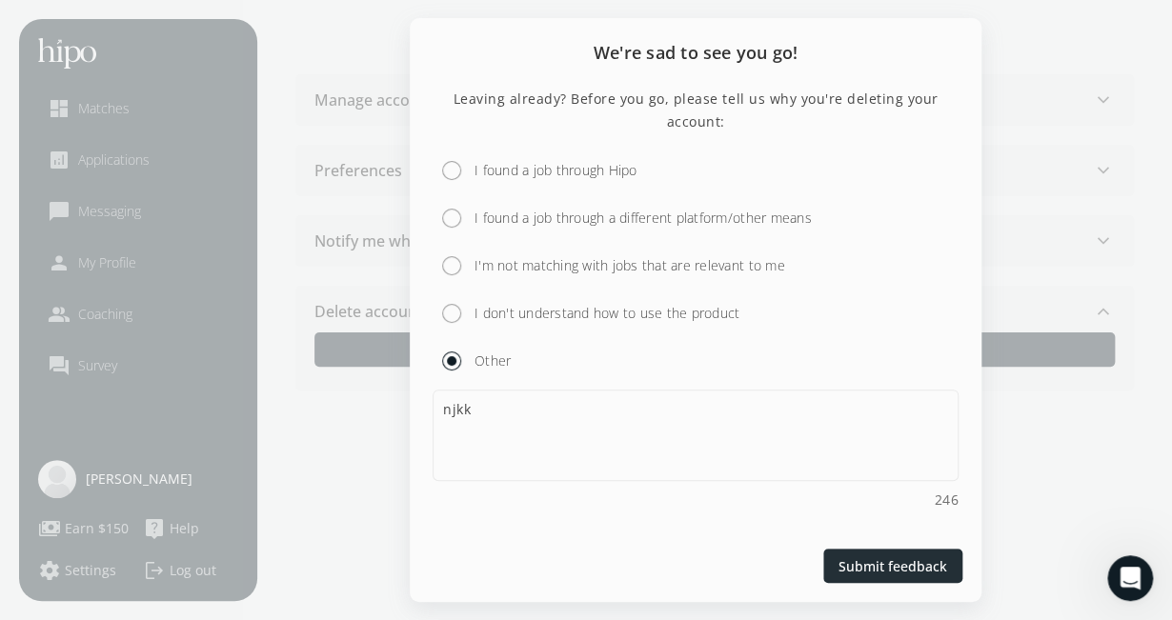
click at [862, 563] on span "Submit feedback" at bounding box center [893, 567] width 109 height 20
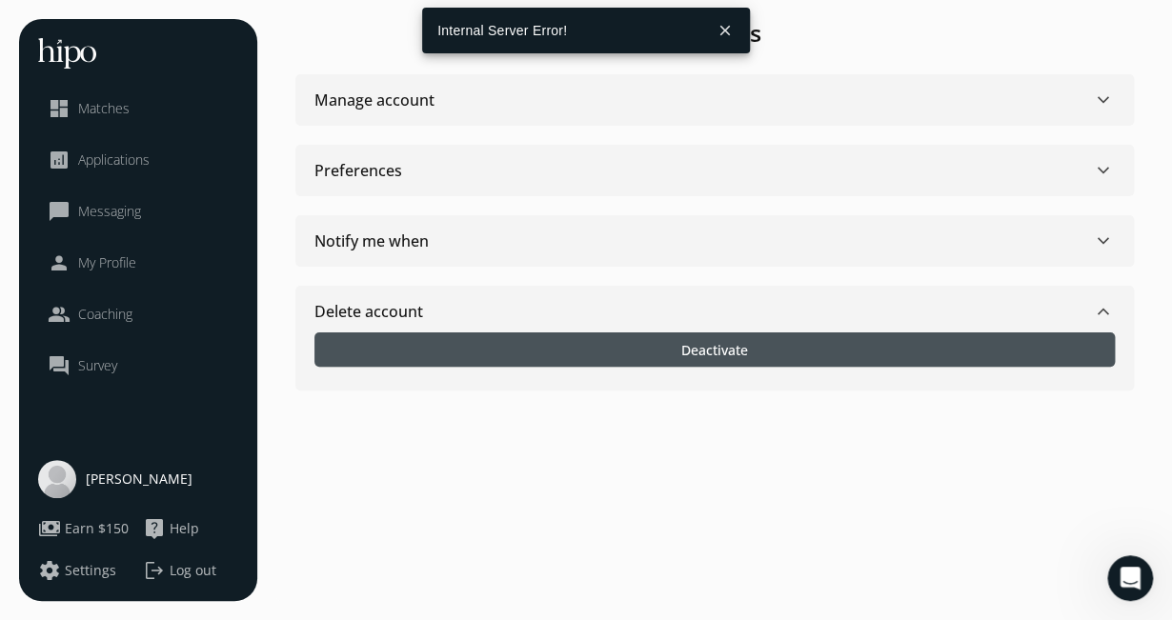
click at [625, 341] on div at bounding box center [715, 350] width 801 height 34
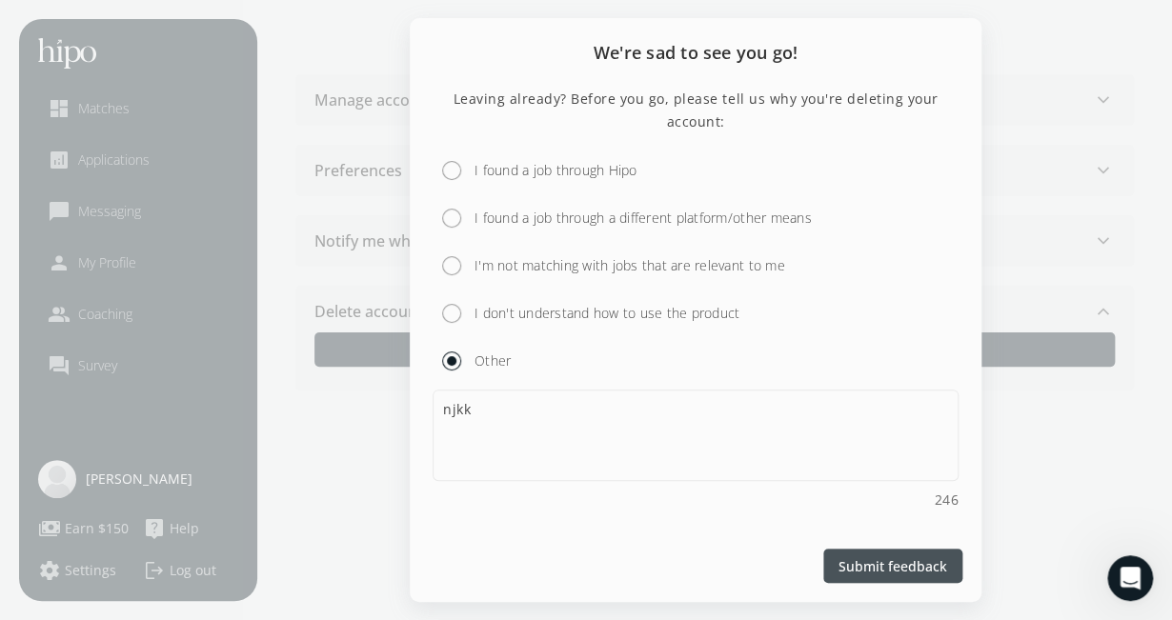
click at [443, 275] on input "I'm not matching with jobs that are relevant to me" at bounding box center [452, 266] width 38 height 38
radio input "true"
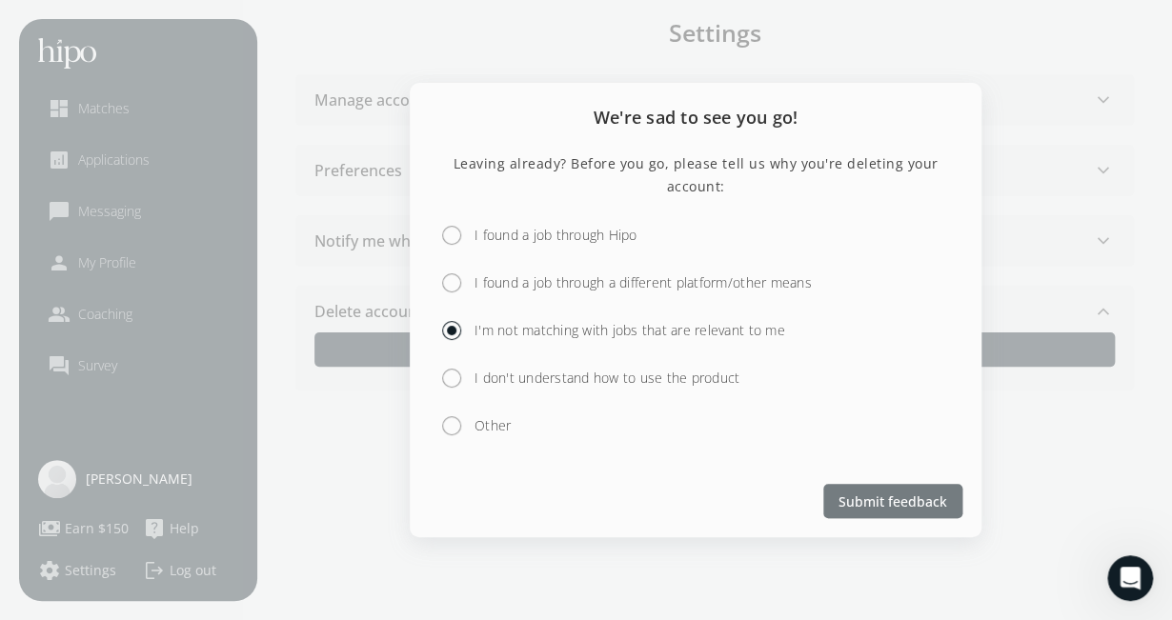
click at [851, 507] on span "Submit feedback" at bounding box center [893, 502] width 109 height 20
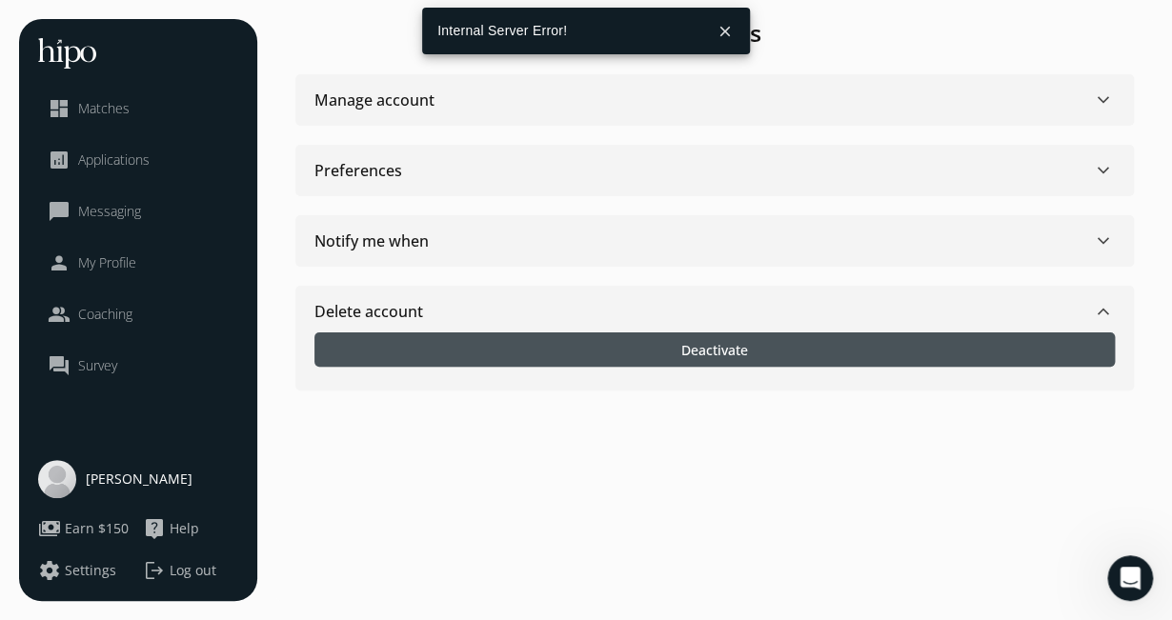
click at [662, 339] on div at bounding box center [715, 350] width 801 height 34
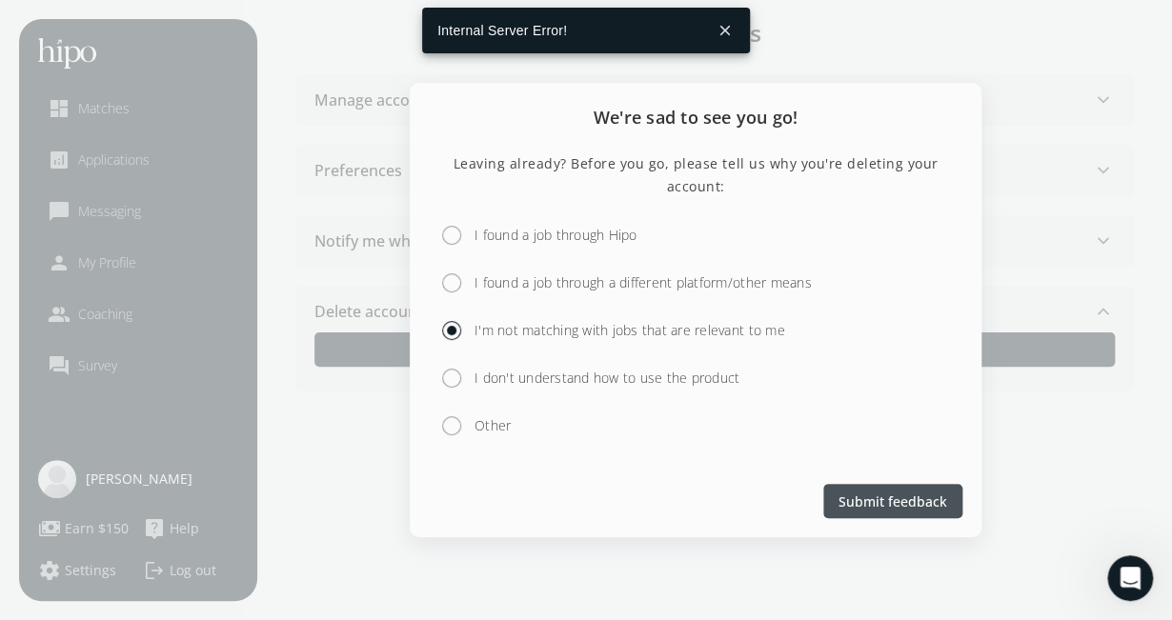
click at [402, 534] on div at bounding box center [586, 310] width 1172 height 620
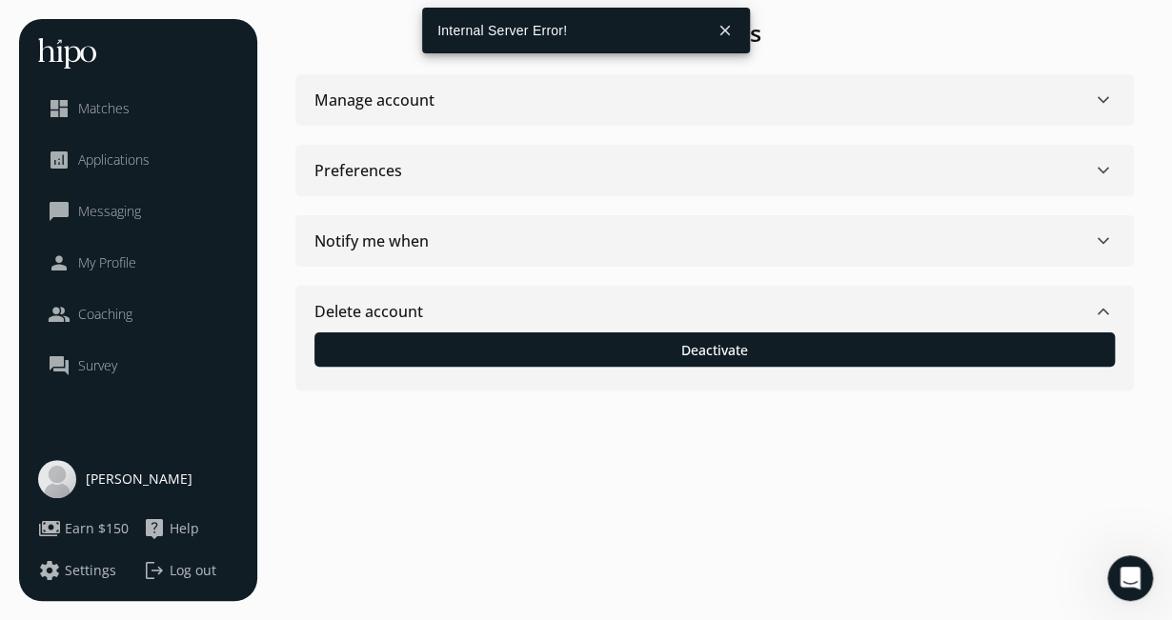
click at [80, 570] on span "Settings" at bounding box center [90, 570] width 51 height 19
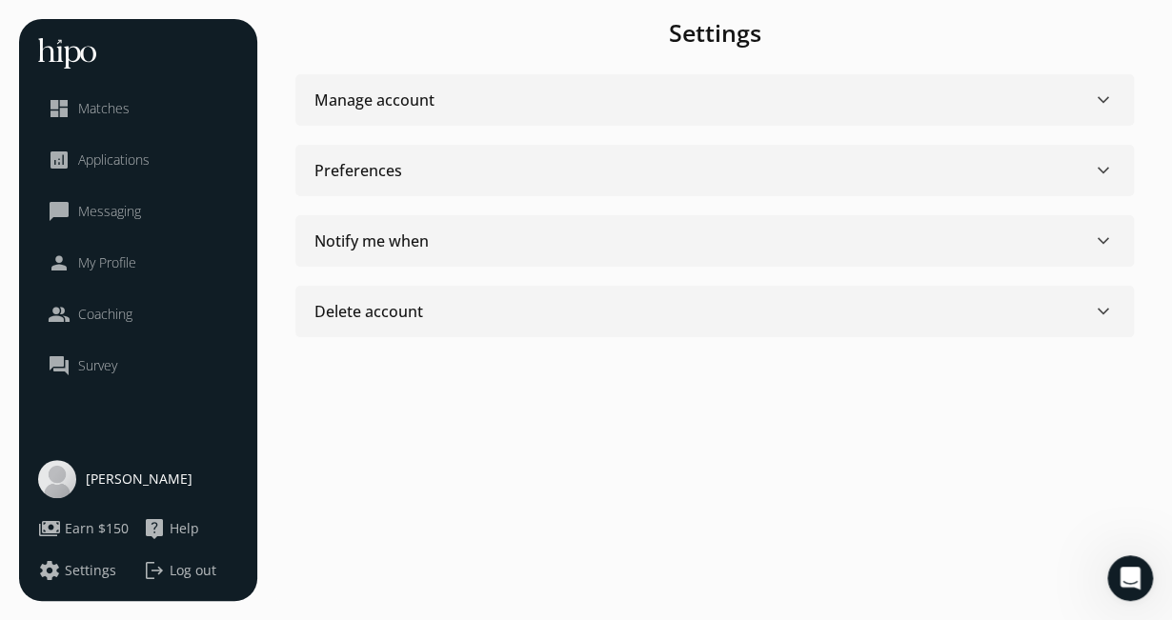
click at [175, 533] on span "Help" at bounding box center [185, 528] width 30 height 19
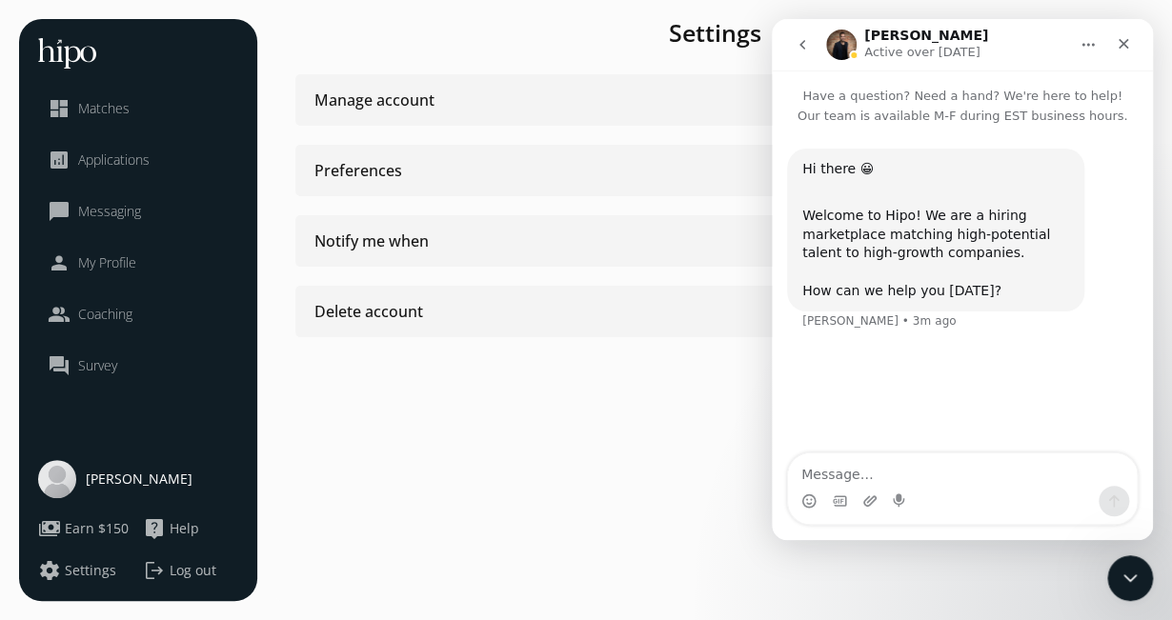
click at [881, 469] on textarea "Message…" at bounding box center [962, 470] width 349 height 32
type textarea "Hi, i would like to permanently delete my account"
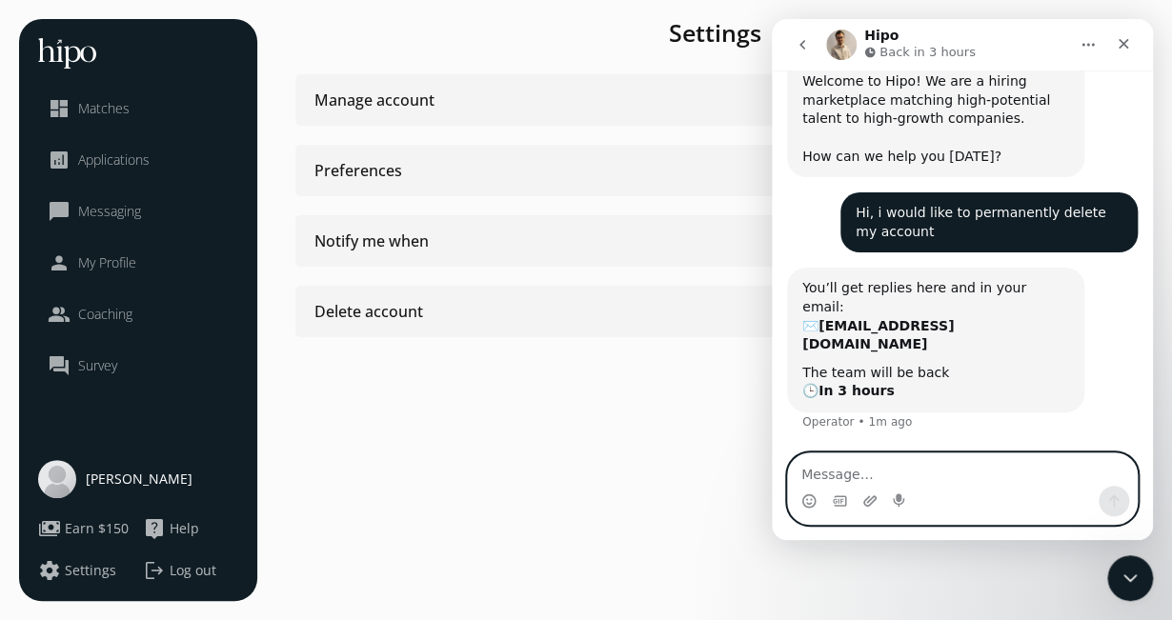
scroll to position [149, 0]
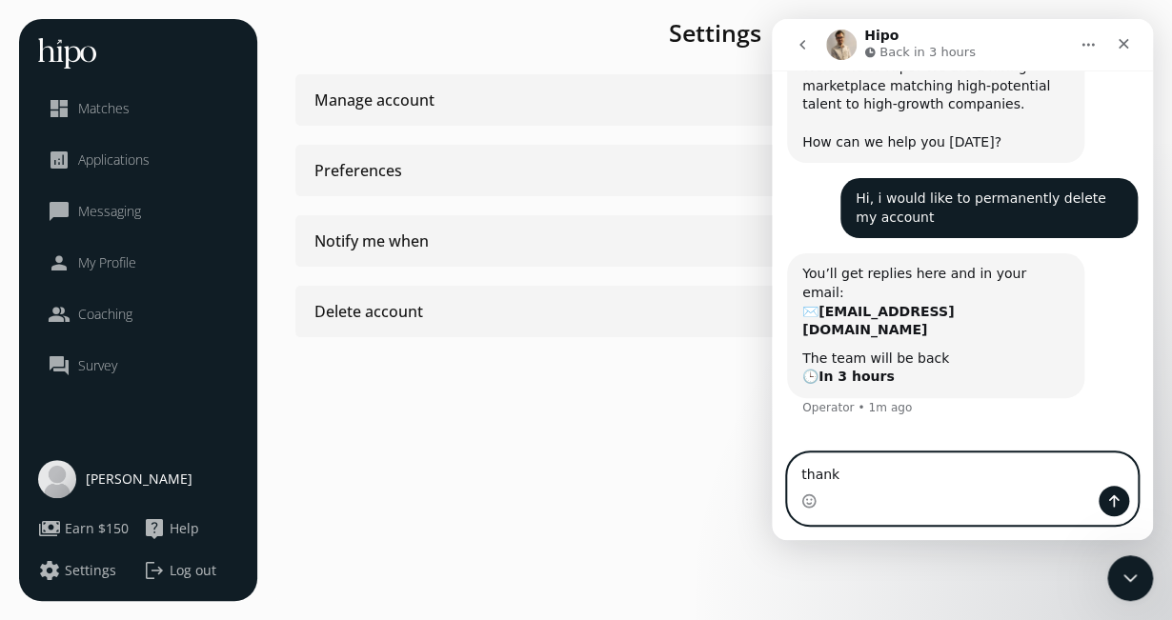
type textarea "thanks"
